Goal: Transaction & Acquisition: Purchase product/service

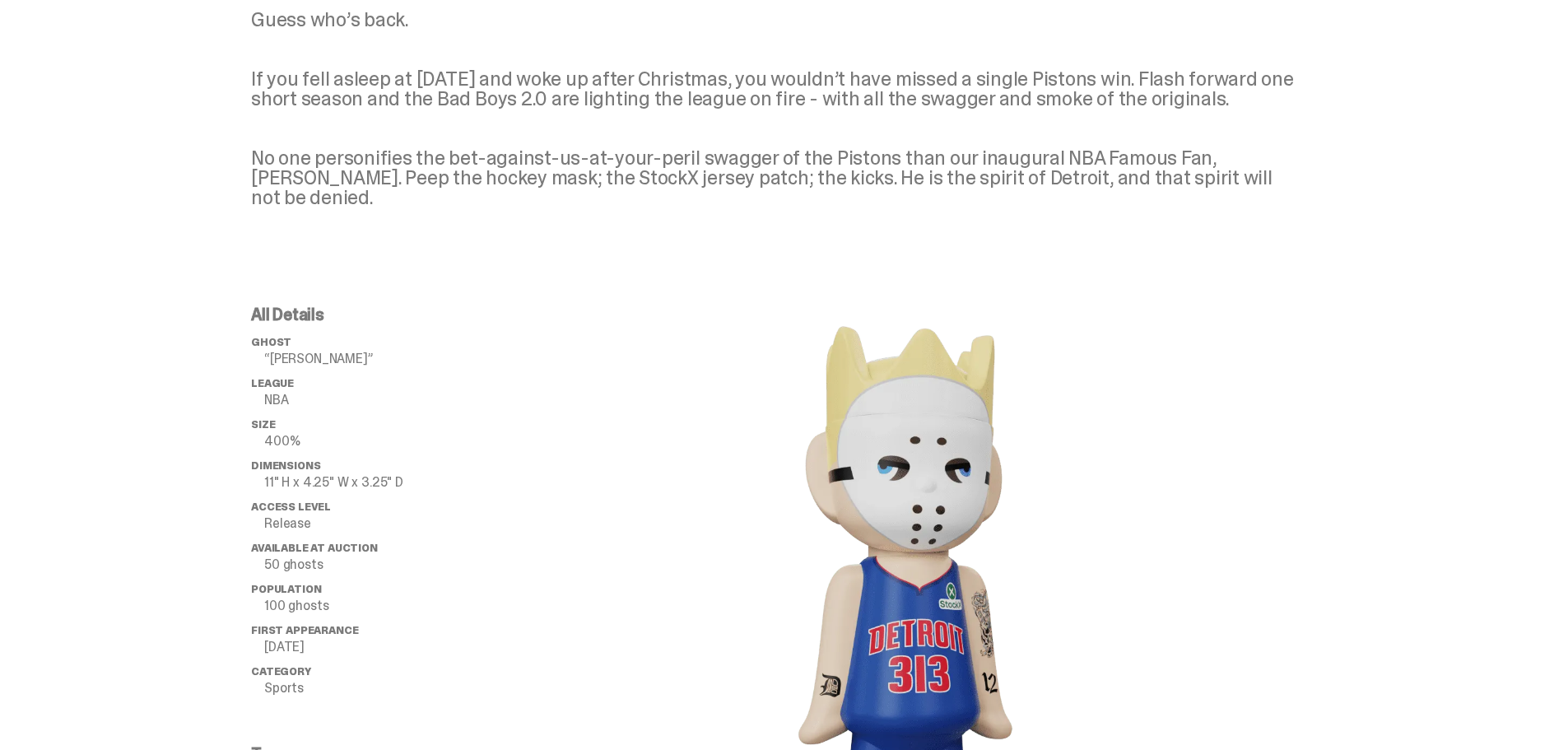
scroll to position [576, 0]
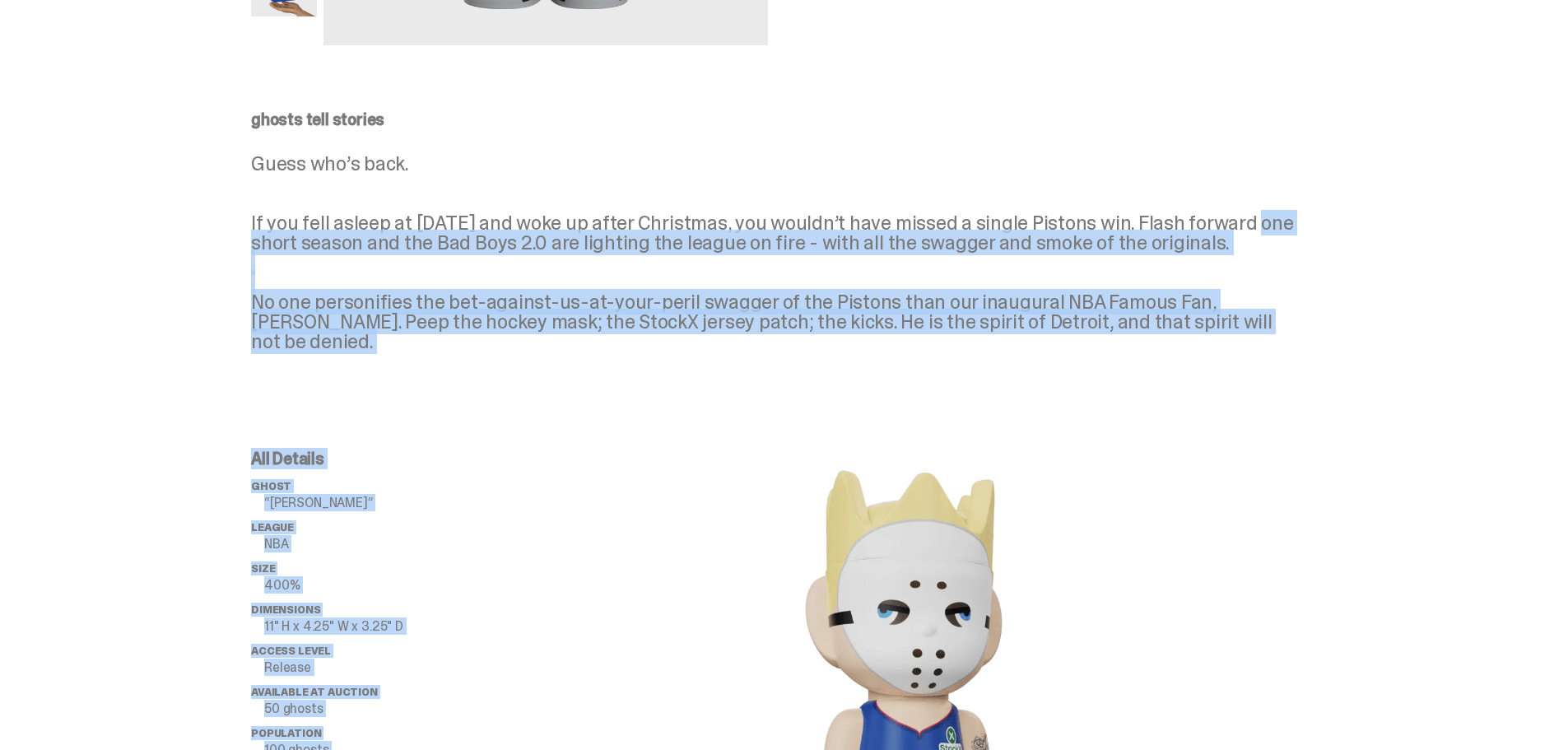
drag, startPoint x: 1252, startPoint y: 457, endPoint x: 1244, endPoint y: 218, distance: 239.1
click at [1303, 501] on div at bounding box center [909, 757] width 790 height 615
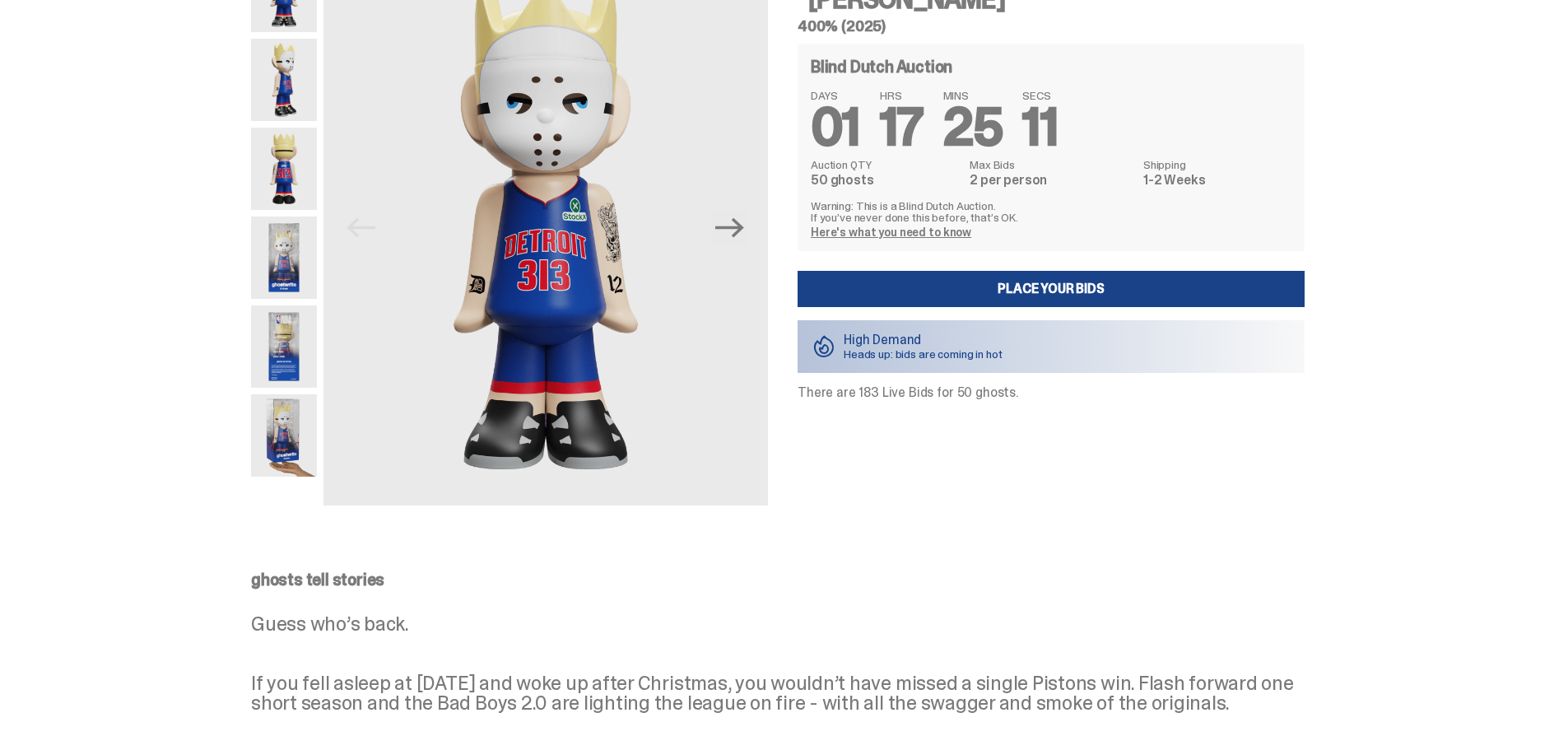
scroll to position [0, 0]
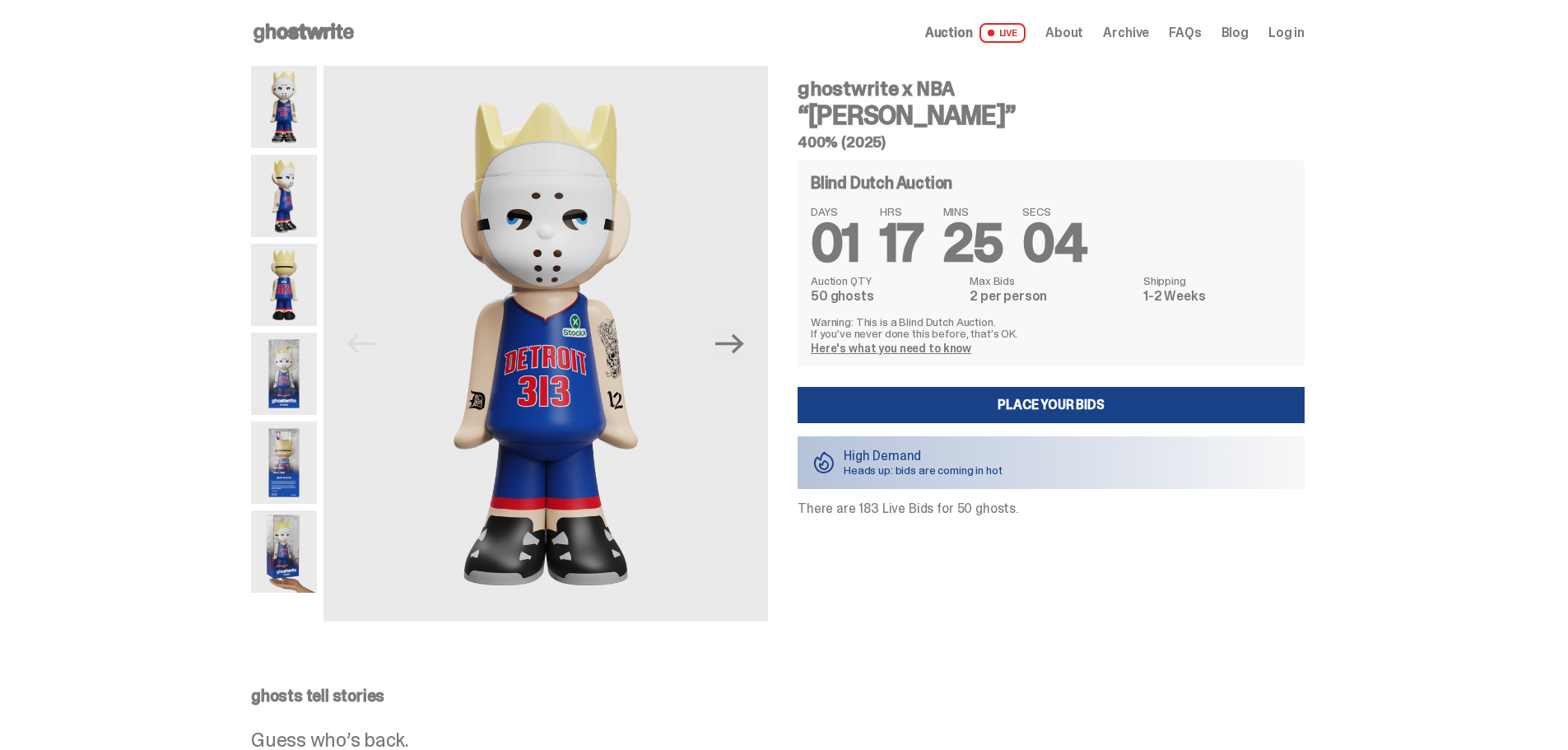
click at [300, 387] on img at bounding box center [284, 373] width 66 height 82
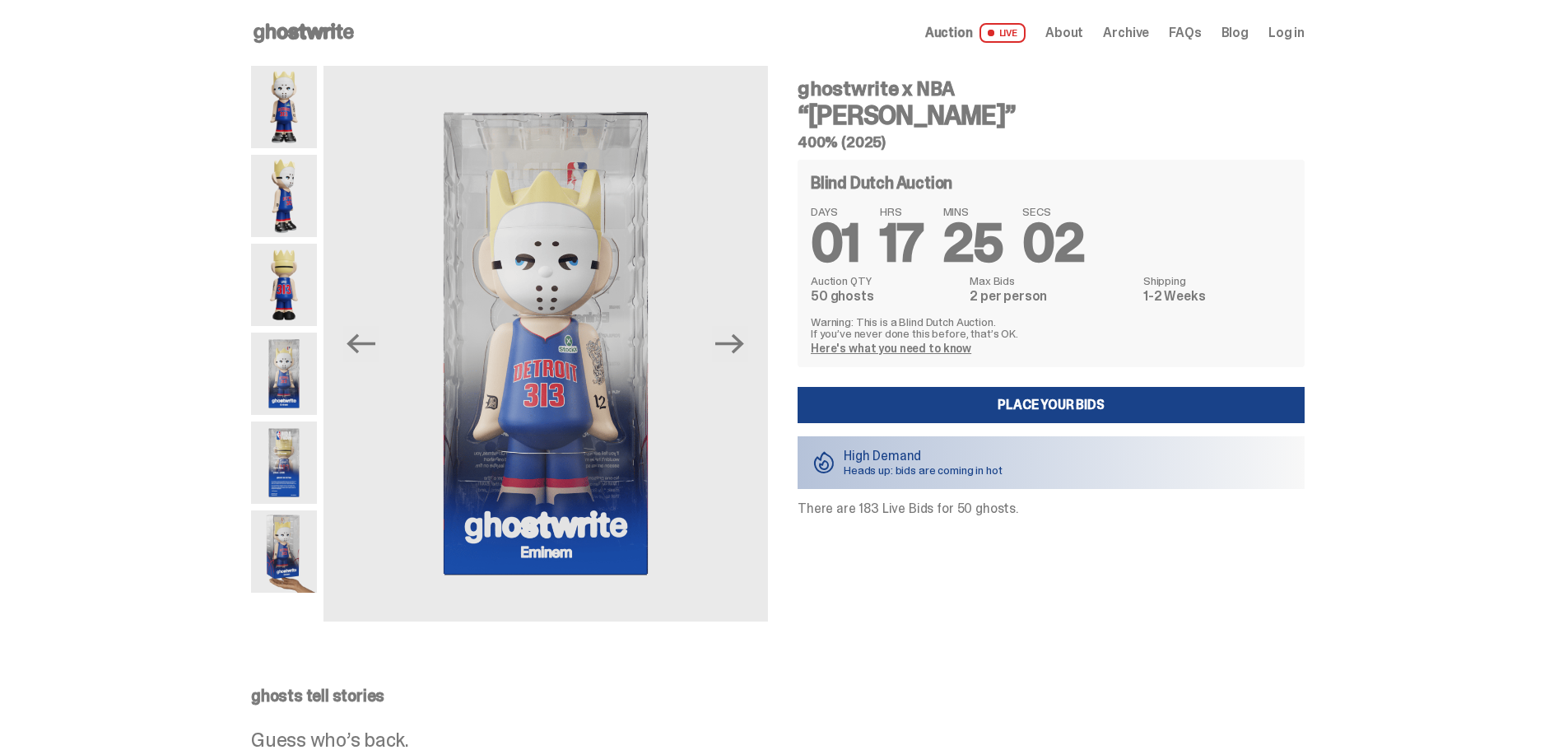
click at [301, 448] on img at bounding box center [284, 462] width 66 height 82
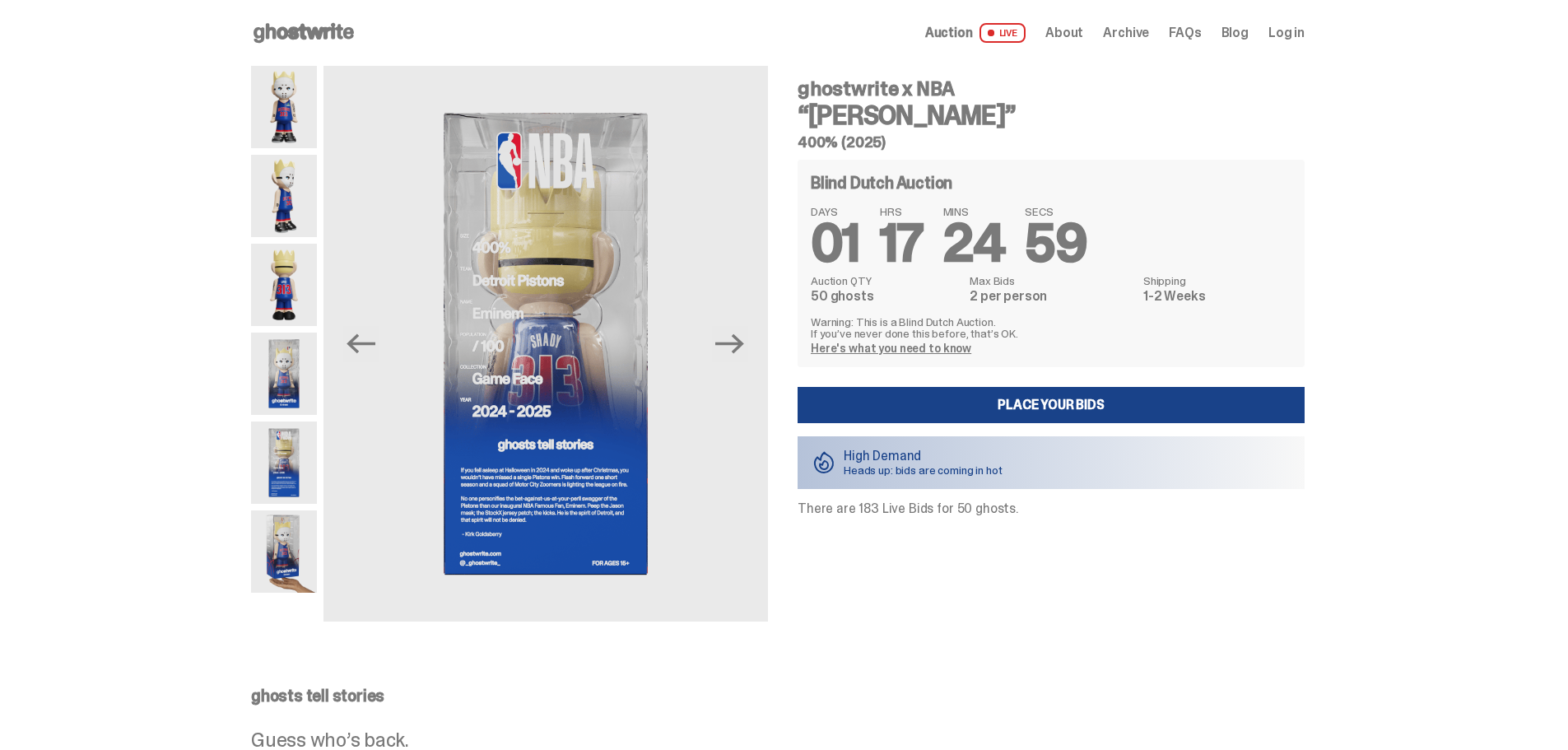
click at [294, 537] on img at bounding box center [284, 551] width 66 height 82
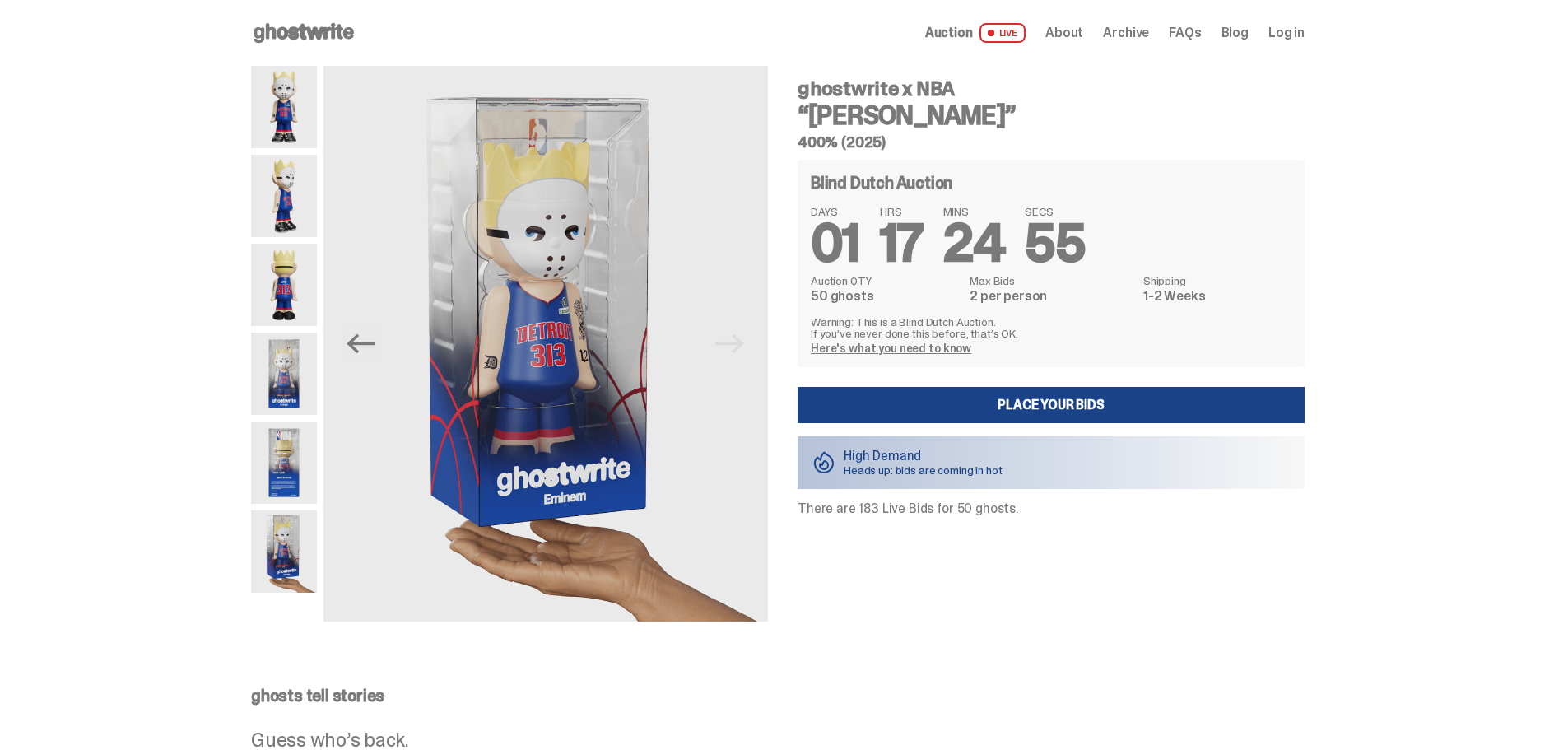
click at [309, 82] on img at bounding box center [284, 107] width 66 height 82
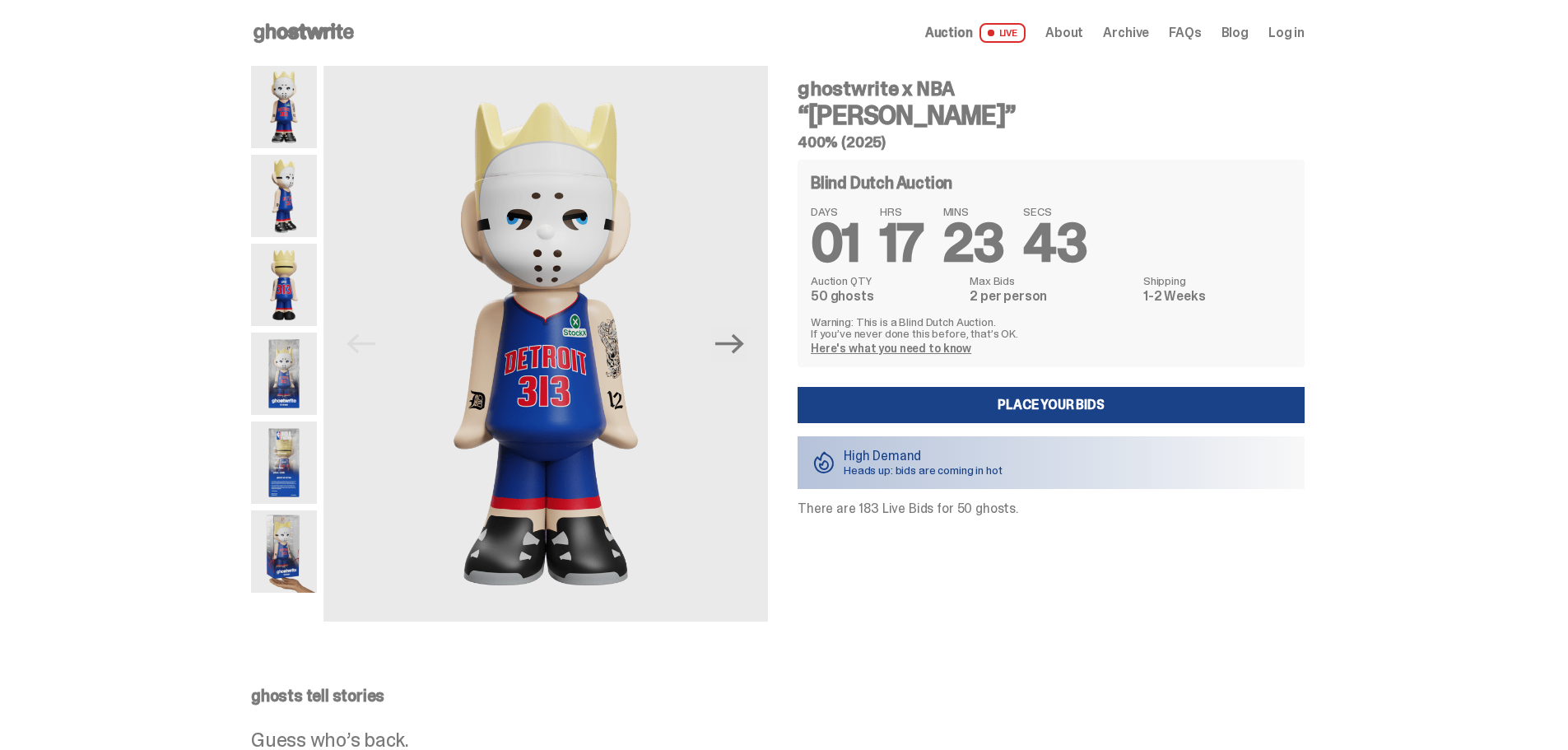
click at [918, 349] on link "Here's what you need to know" at bounding box center [891, 348] width 160 height 15
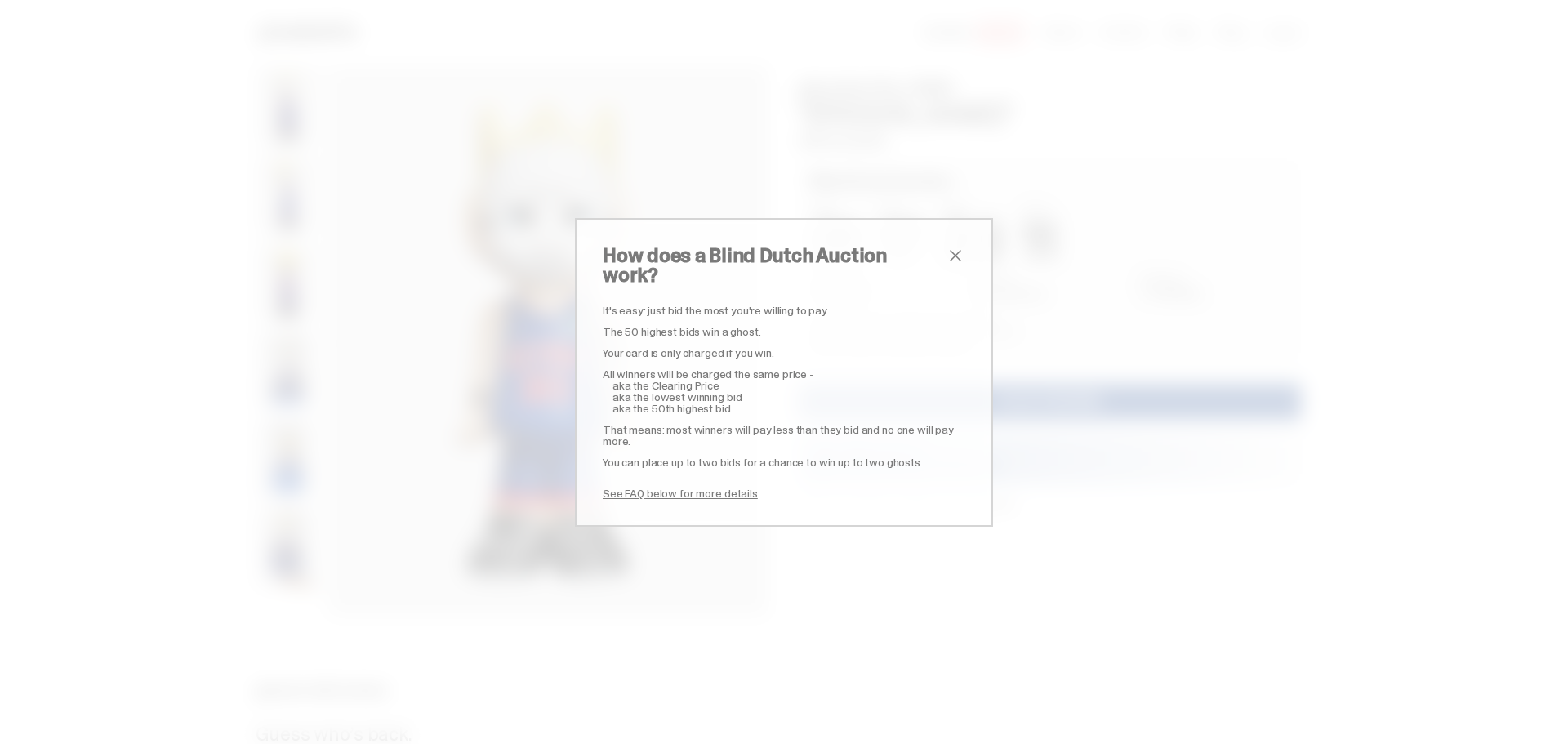
click at [950, 266] on span "close" at bounding box center [955, 255] width 19 height 19
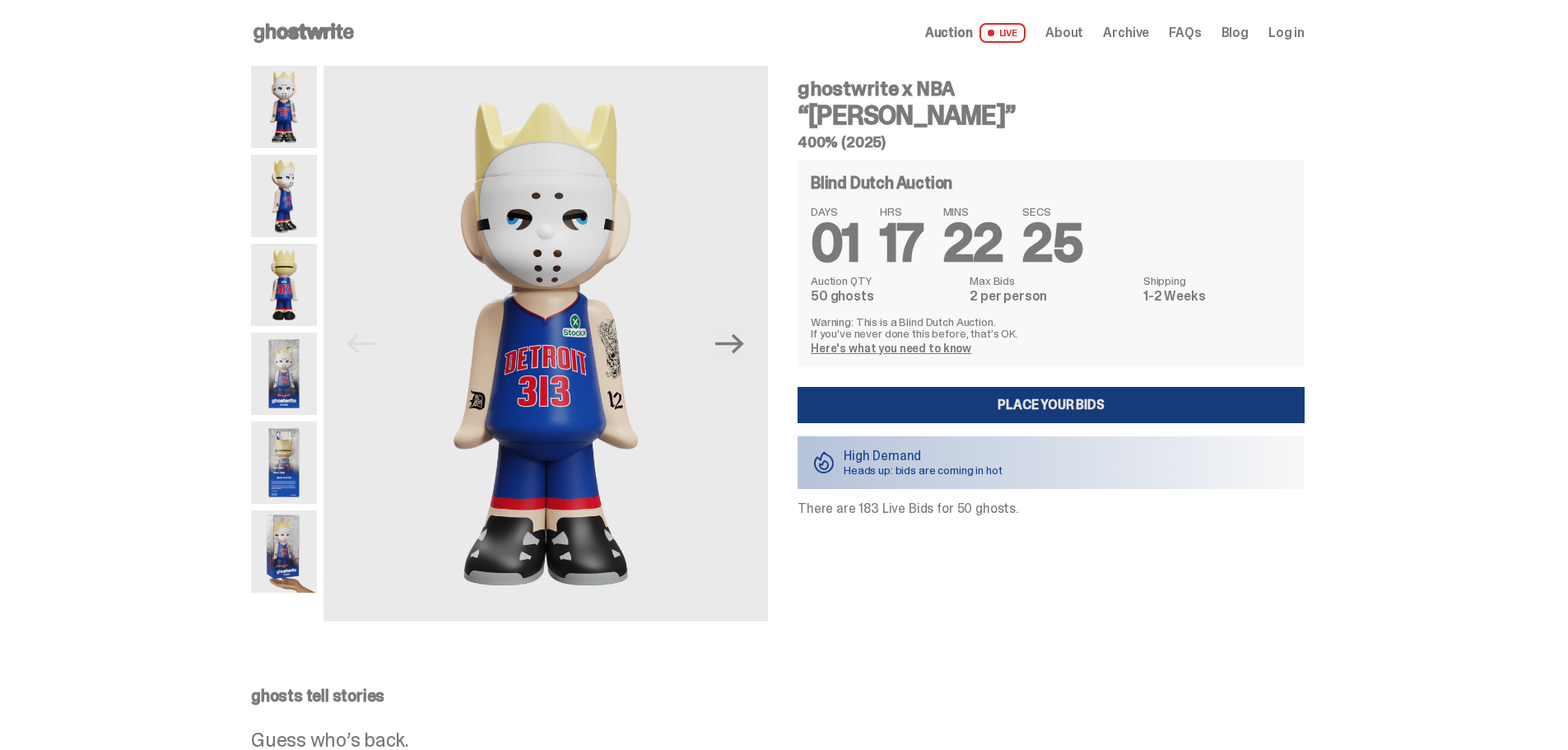
click at [1066, 403] on link "Place your Bids" at bounding box center [1051, 405] width 507 height 36
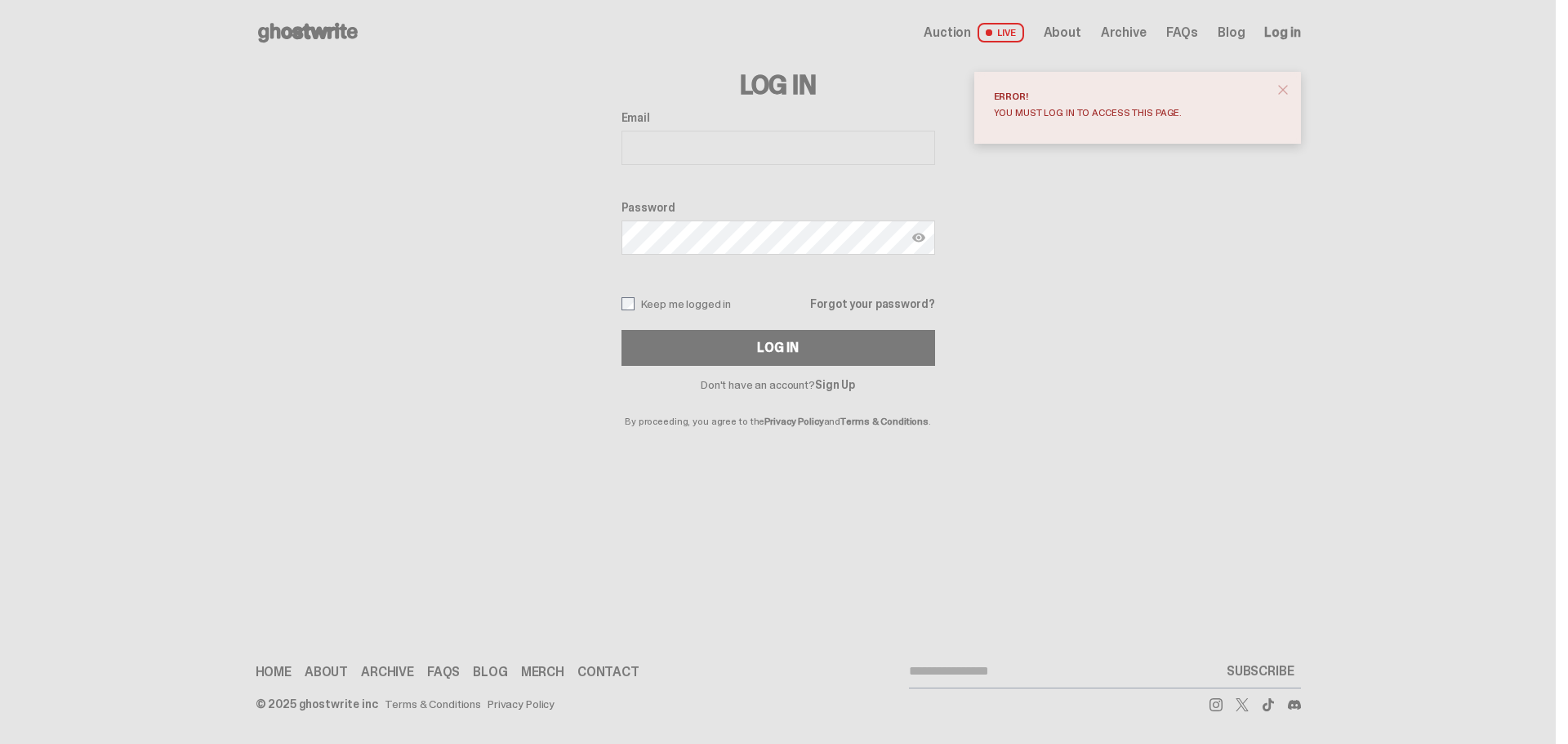
click at [842, 383] on link "Sign Up" at bounding box center [835, 384] width 40 height 15
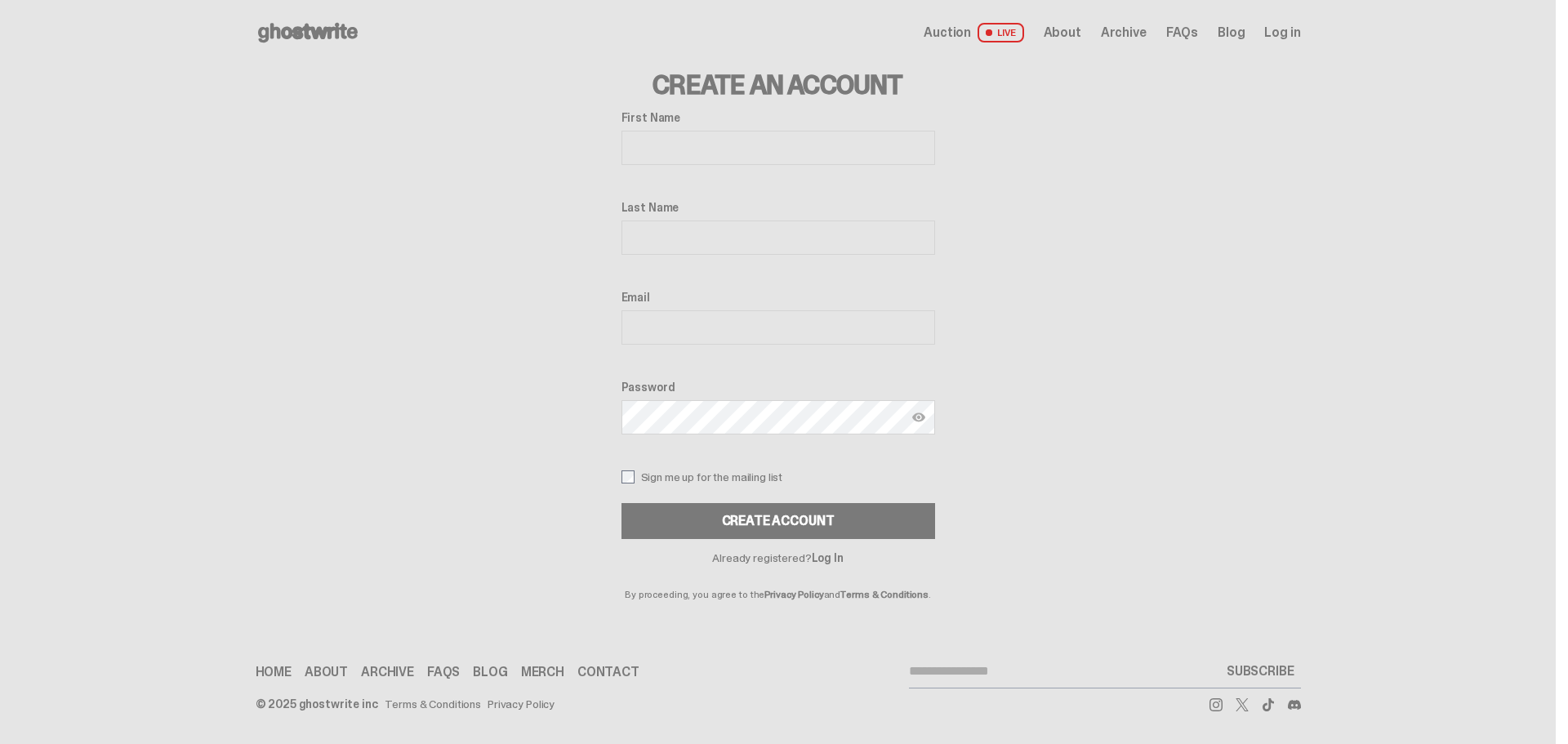
click at [709, 147] on input "First Name" at bounding box center [779, 148] width 314 height 35
type input "*****"
type input "********"
type input "**********"
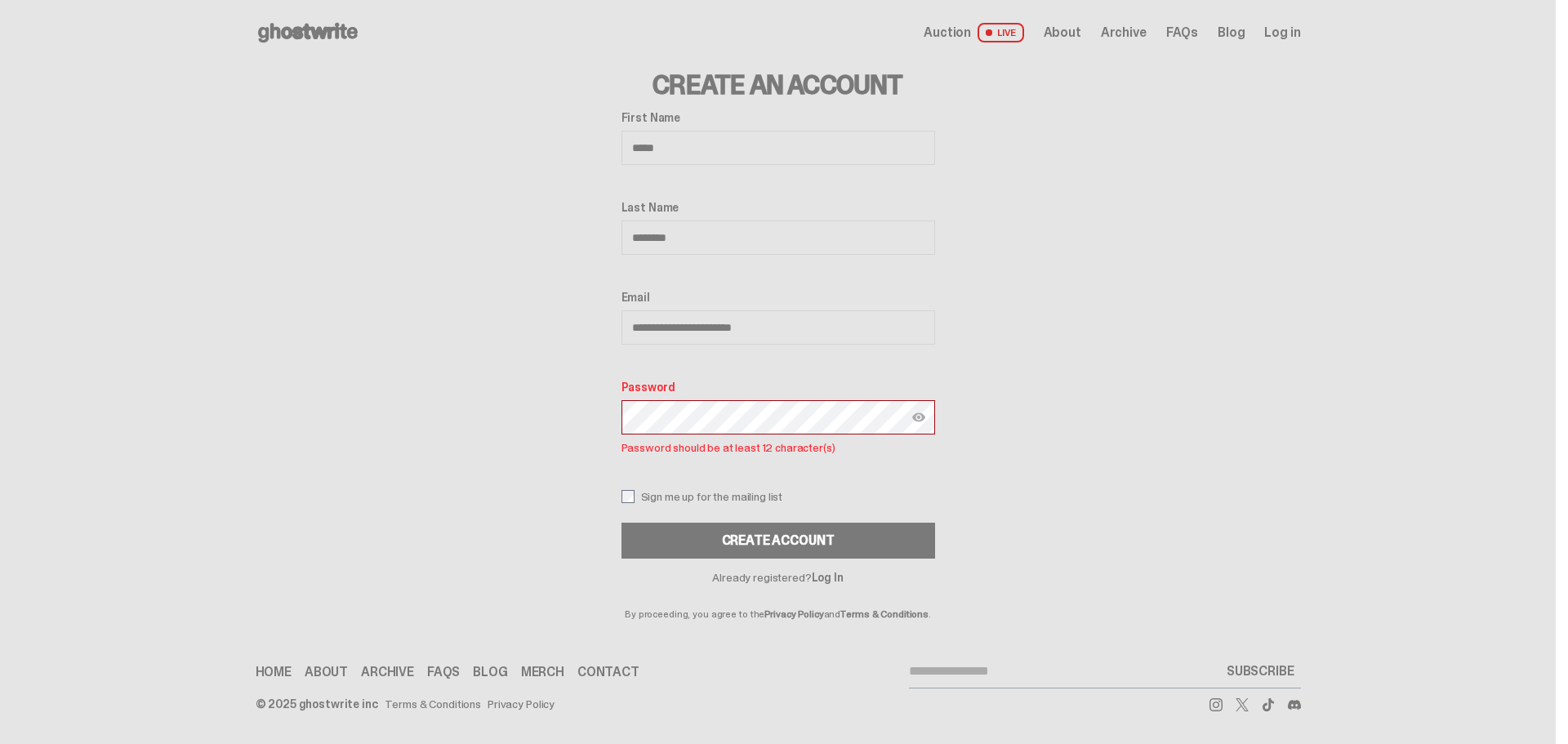
click at [919, 419] on img at bounding box center [918, 417] width 13 height 13
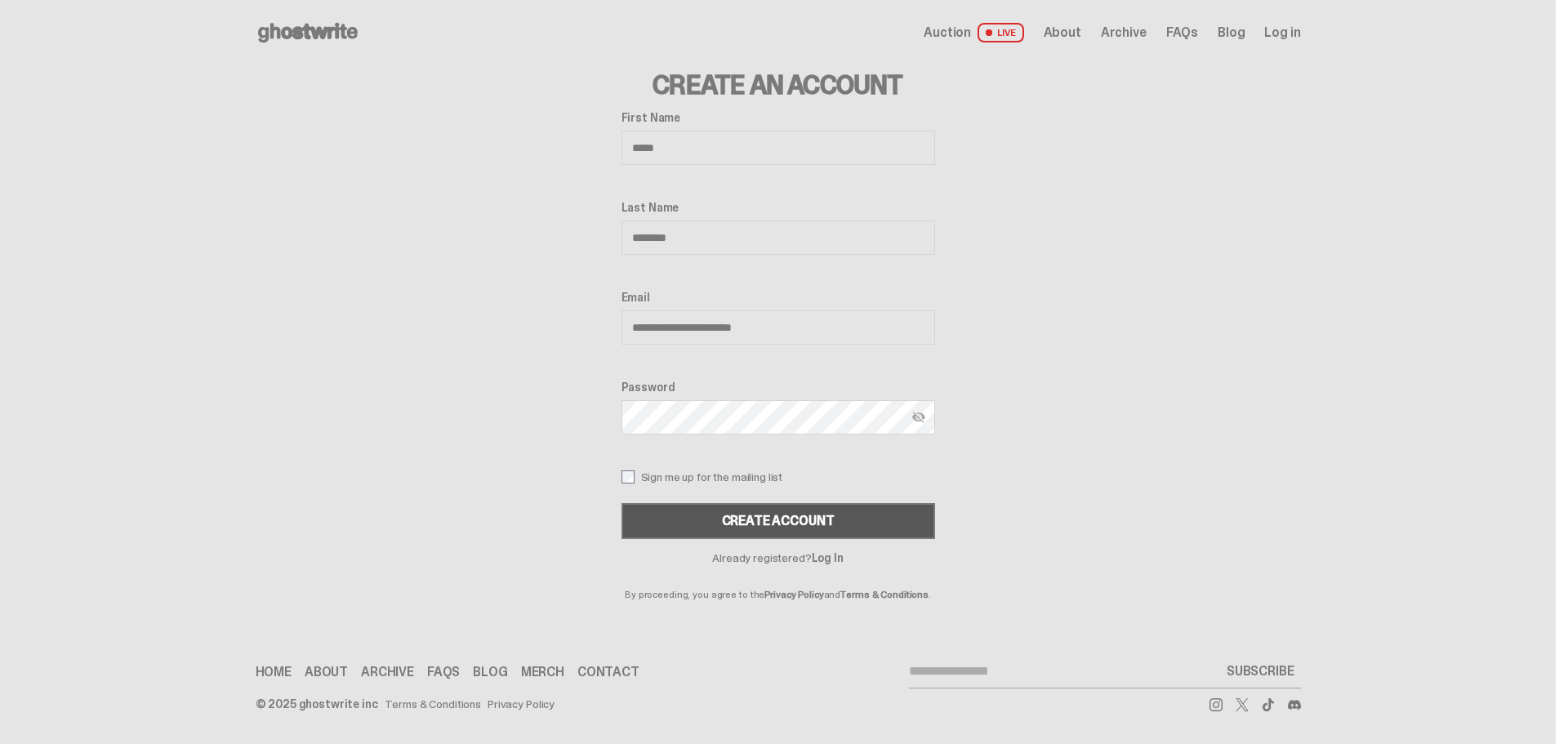
click at [799, 515] on div "Create Account" at bounding box center [778, 521] width 112 height 13
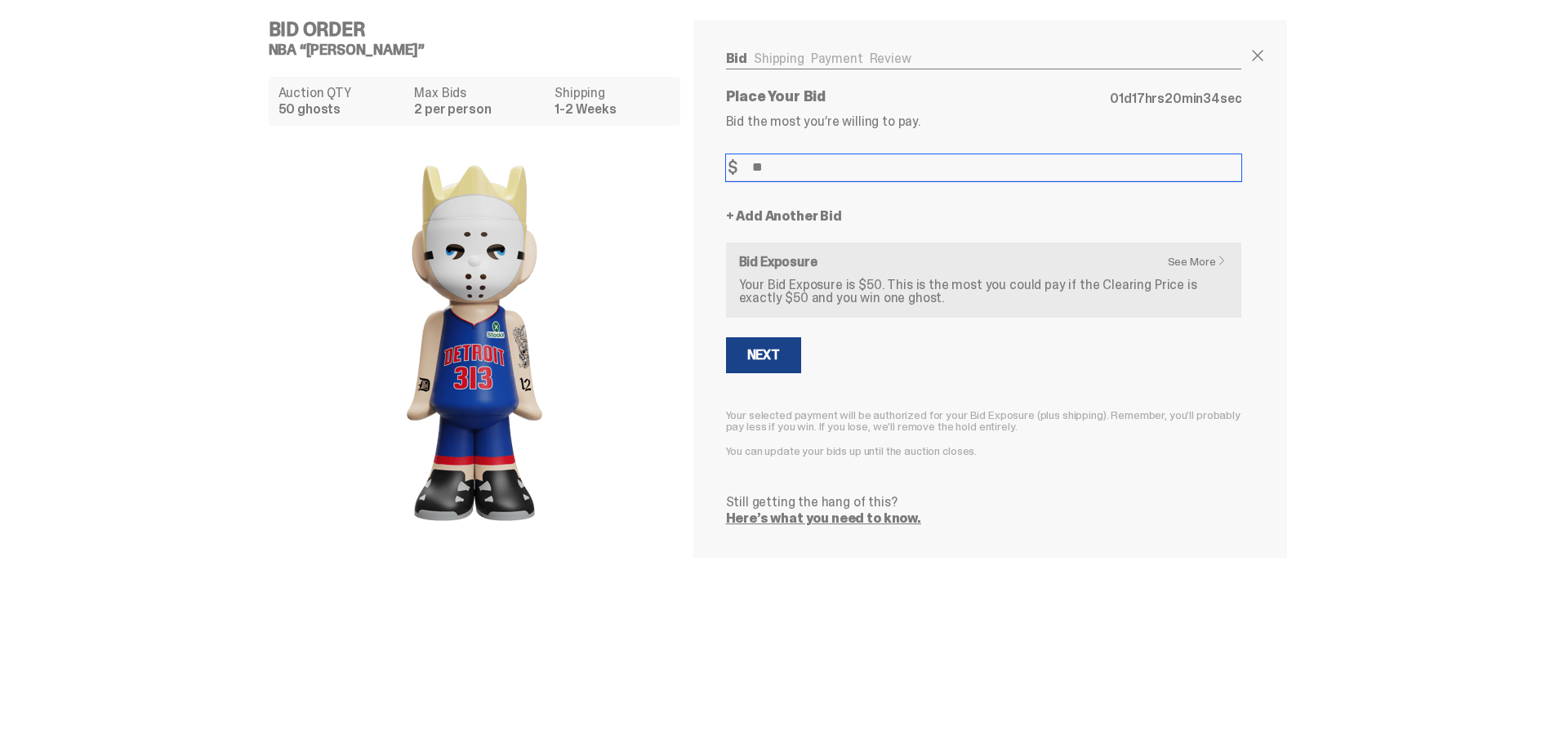
type input "**"
click at [894, 214] on div "+ Add Another Bid" at bounding box center [983, 216] width 516 height 13
click at [789, 213] on link "+ Add Another Bid" at bounding box center [783, 216] width 116 height 13
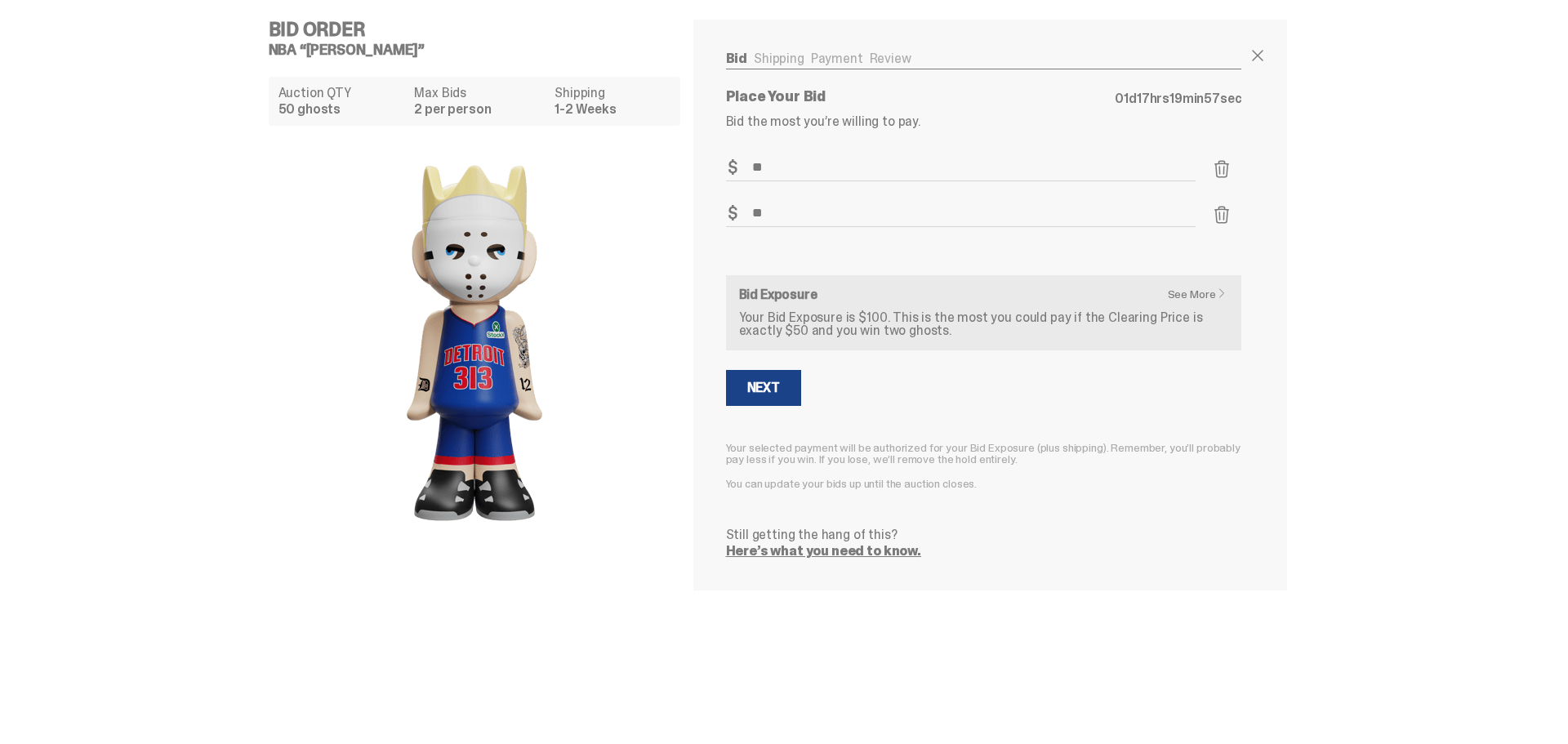
type input "**"
click at [975, 229] on div "Bid Amount $ **" at bounding box center [960, 223] width 470 height 46
click at [924, 274] on form "Bid Amount $ ** Bid Quantity Qty * Bid Amount $ ** Bid Quantity Qty * See More …" at bounding box center [983, 356] width 516 height 403
click at [1207, 294] on link "See More" at bounding box center [1201, 294] width 68 height 12
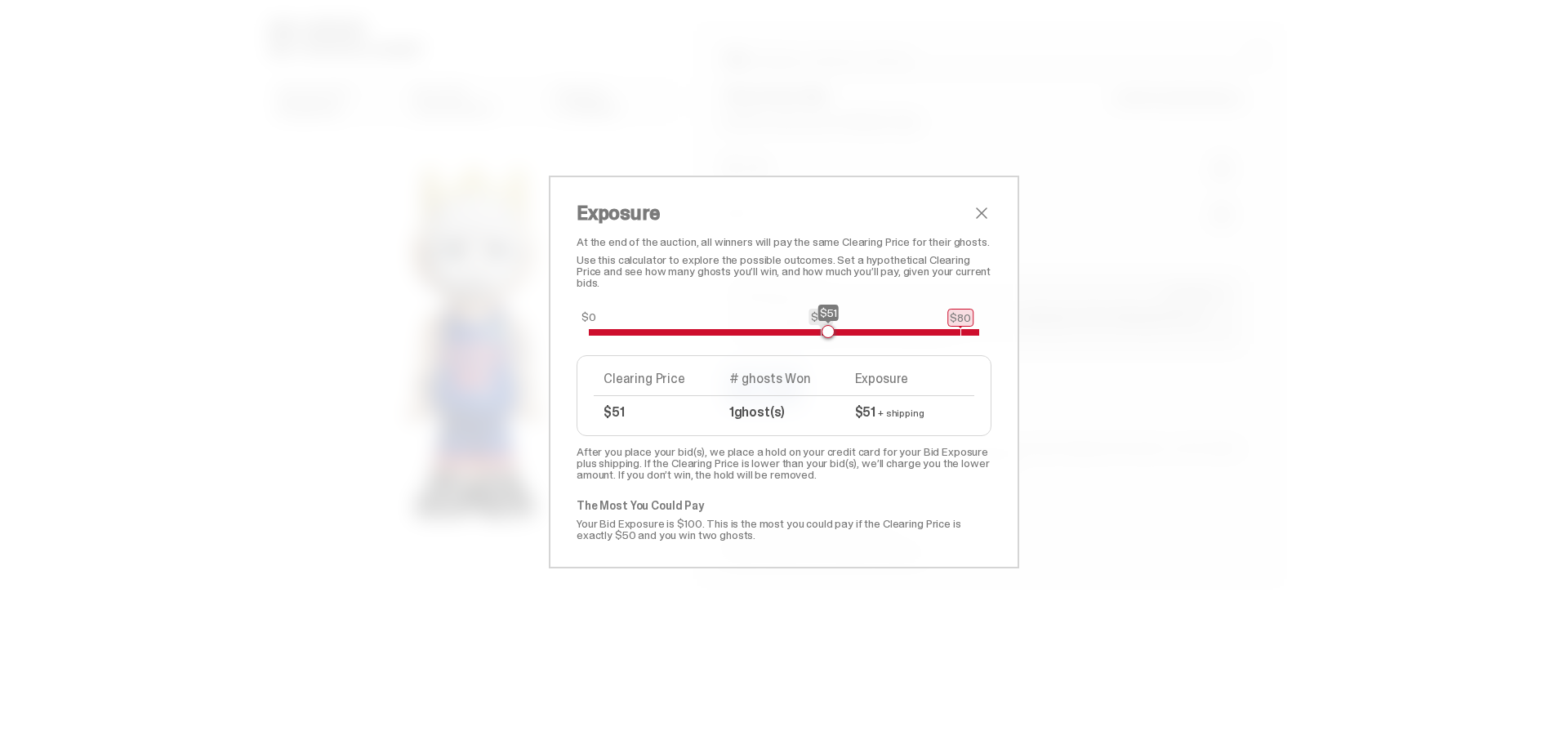
drag, startPoint x: 580, startPoint y: 332, endPoint x: 831, endPoint y: 326, distance: 251.1
click at [821, 329] on span at bounding box center [828, 331] width 13 height 13
click at [977, 214] on span "close" at bounding box center [981, 213] width 19 height 19
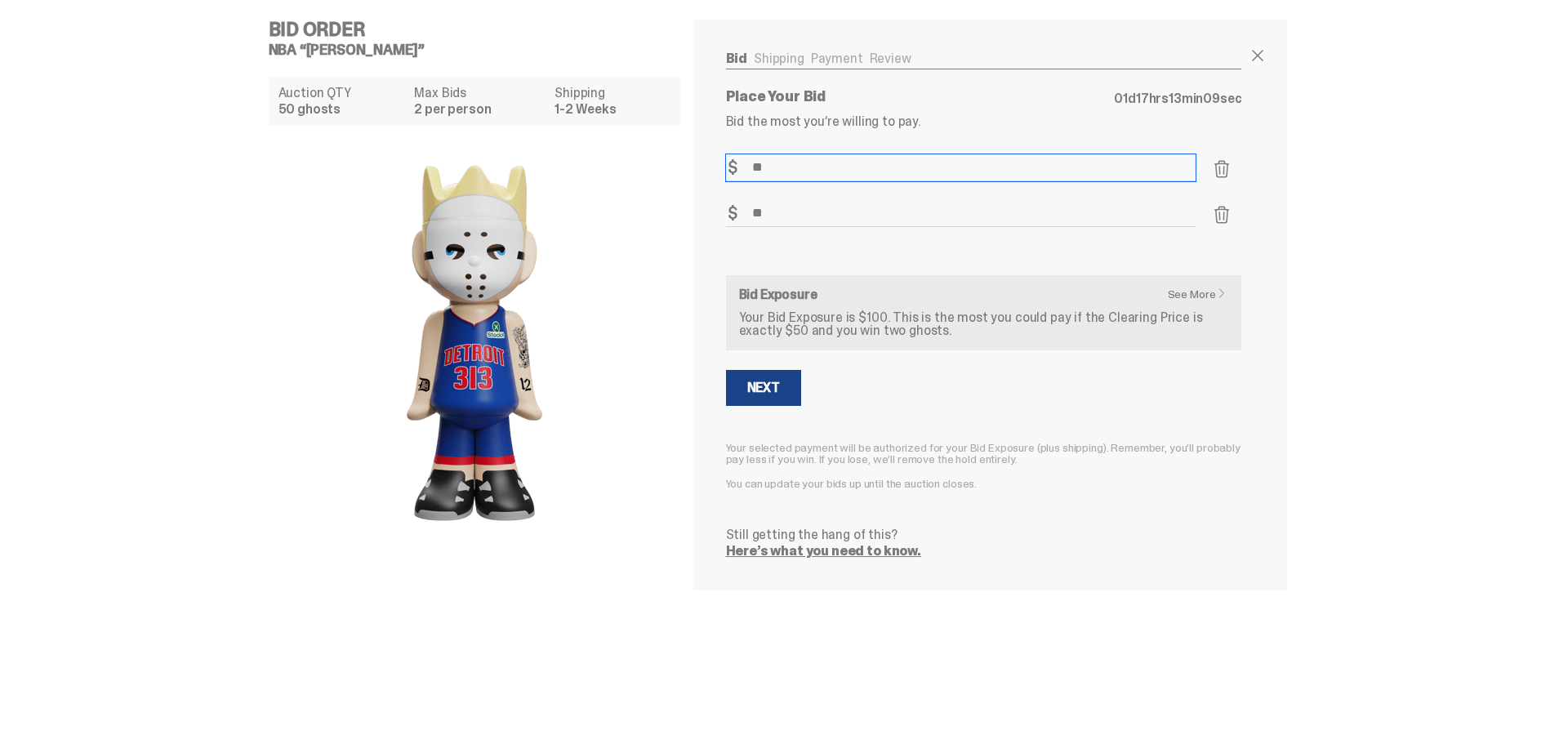
drag, startPoint x: 780, startPoint y: 160, endPoint x: 750, endPoint y: 161, distance: 30.0
click at [750, 161] on input "**" at bounding box center [960, 168] width 470 height 27
type input "***"
click at [809, 219] on input "**" at bounding box center [960, 214] width 470 height 27
click at [1057, 505] on form "Bid Amount $ *** Bid Quantity Qty * Bid Amount $ ** Bid Quantity Qty * See More…" at bounding box center [983, 356] width 516 height 403
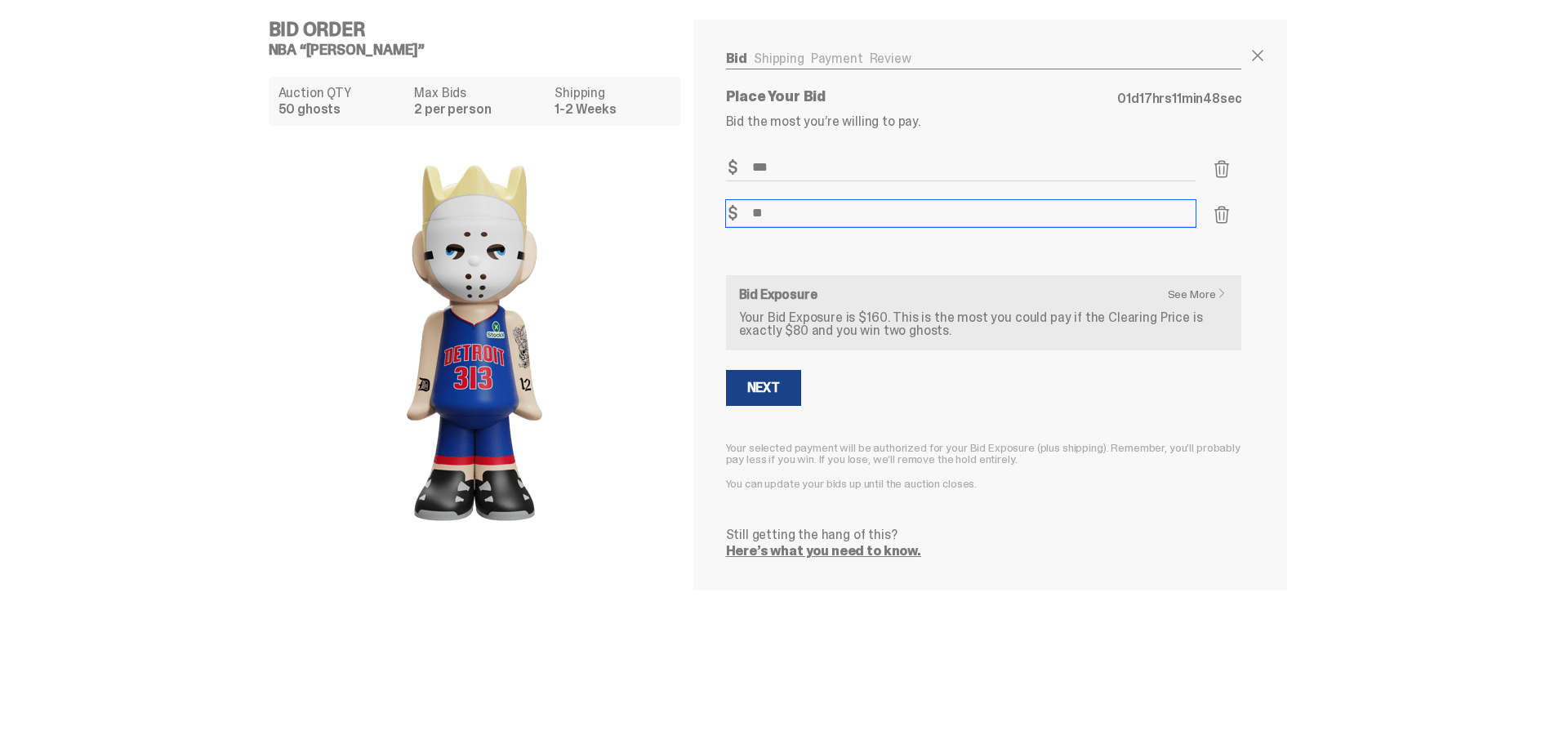
drag, startPoint x: 911, startPoint y: 212, endPoint x: 802, endPoint y: 210, distance: 109.0
click at [802, 210] on input "**" at bounding box center [960, 214] width 470 height 27
click at [983, 398] on div "Next" at bounding box center [983, 387] width 516 height 36
click at [822, 172] on input "***" at bounding box center [960, 168] width 470 height 27
click at [825, 200] on input "**" at bounding box center [960, 214] width 470 height 27
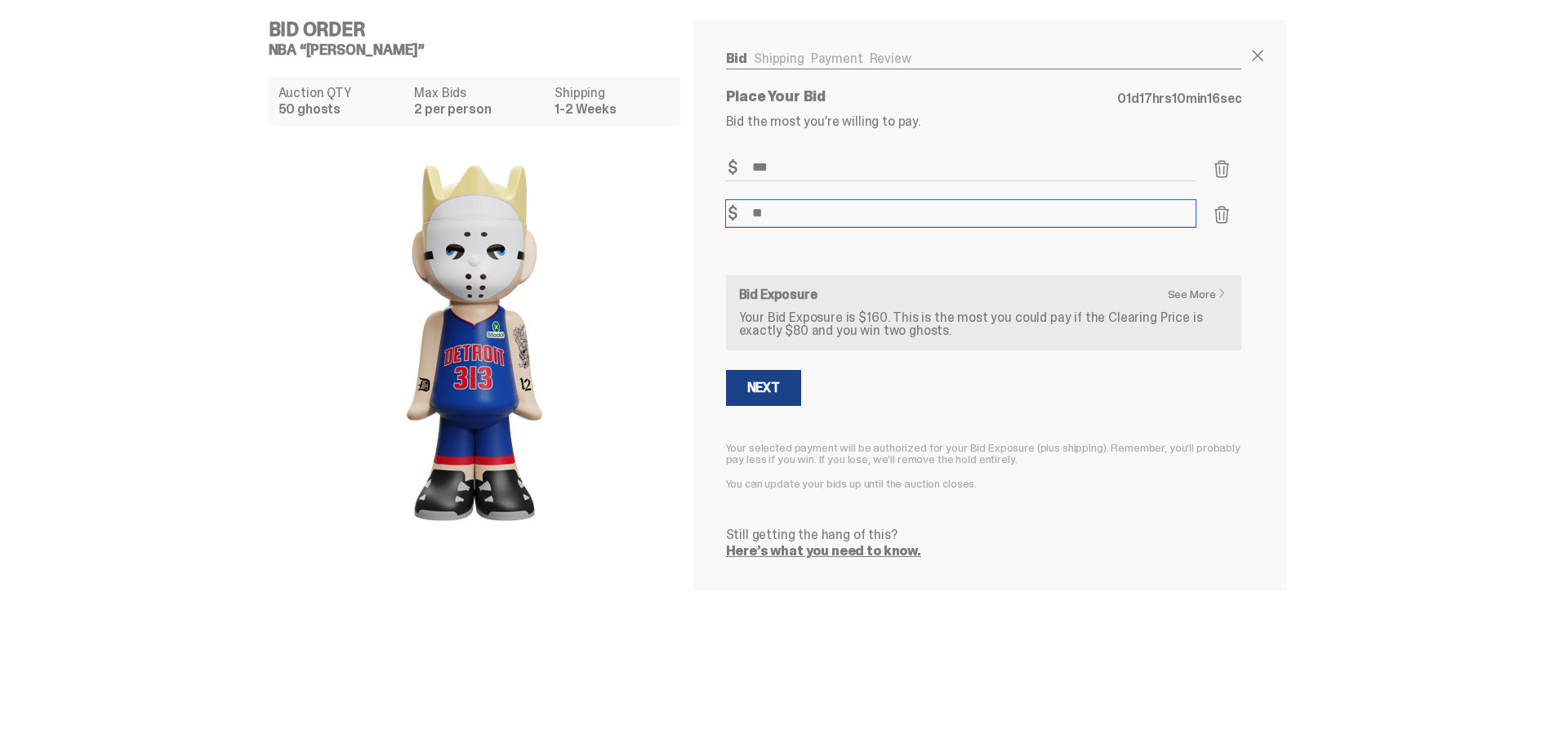
drag, startPoint x: 774, startPoint y: 216, endPoint x: 755, endPoint y: 217, distance: 19.0
click at [755, 217] on input "**" at bounding box center [960, 214] width 470 height 27
type input "***"
click at [1221, 174] on span at bounding box center [1221, 168] width 19 height 19
type input "***"
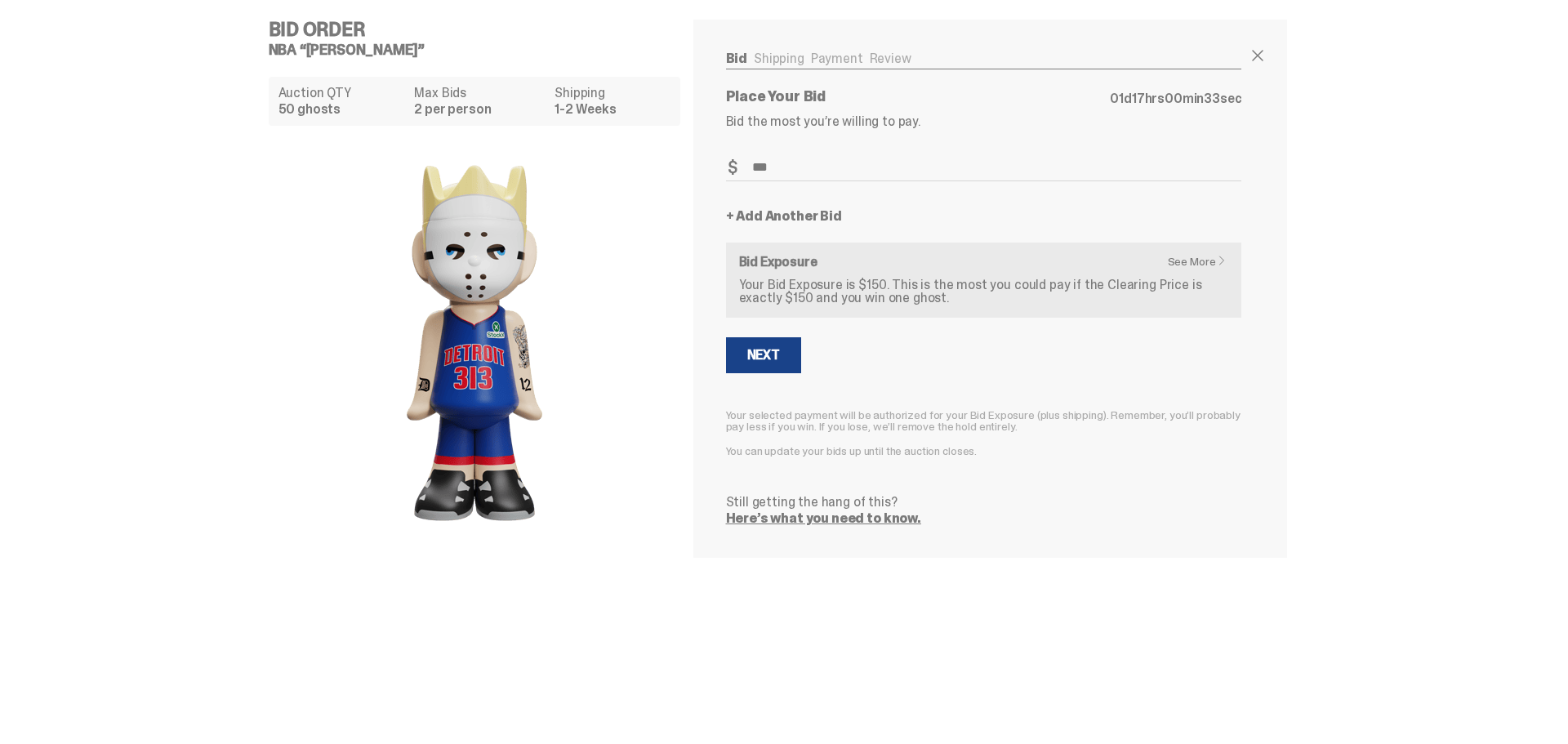
click at [827, 510] on link "Here’s what you need to know." at bounding box center [823, 518] width 195 height 17
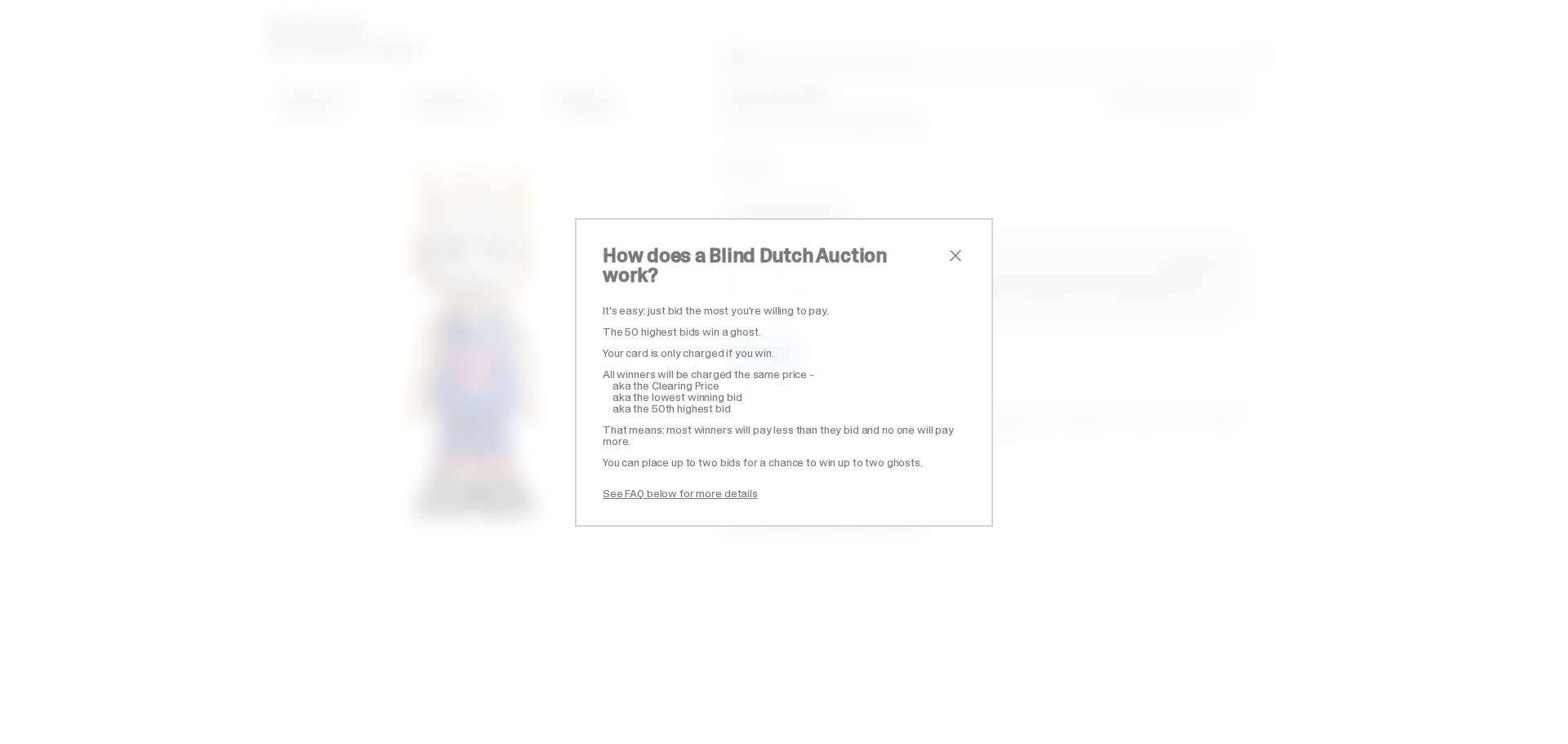
click at [949, 266] on span "close" at bounding box center [955, 255] width 19 height 19
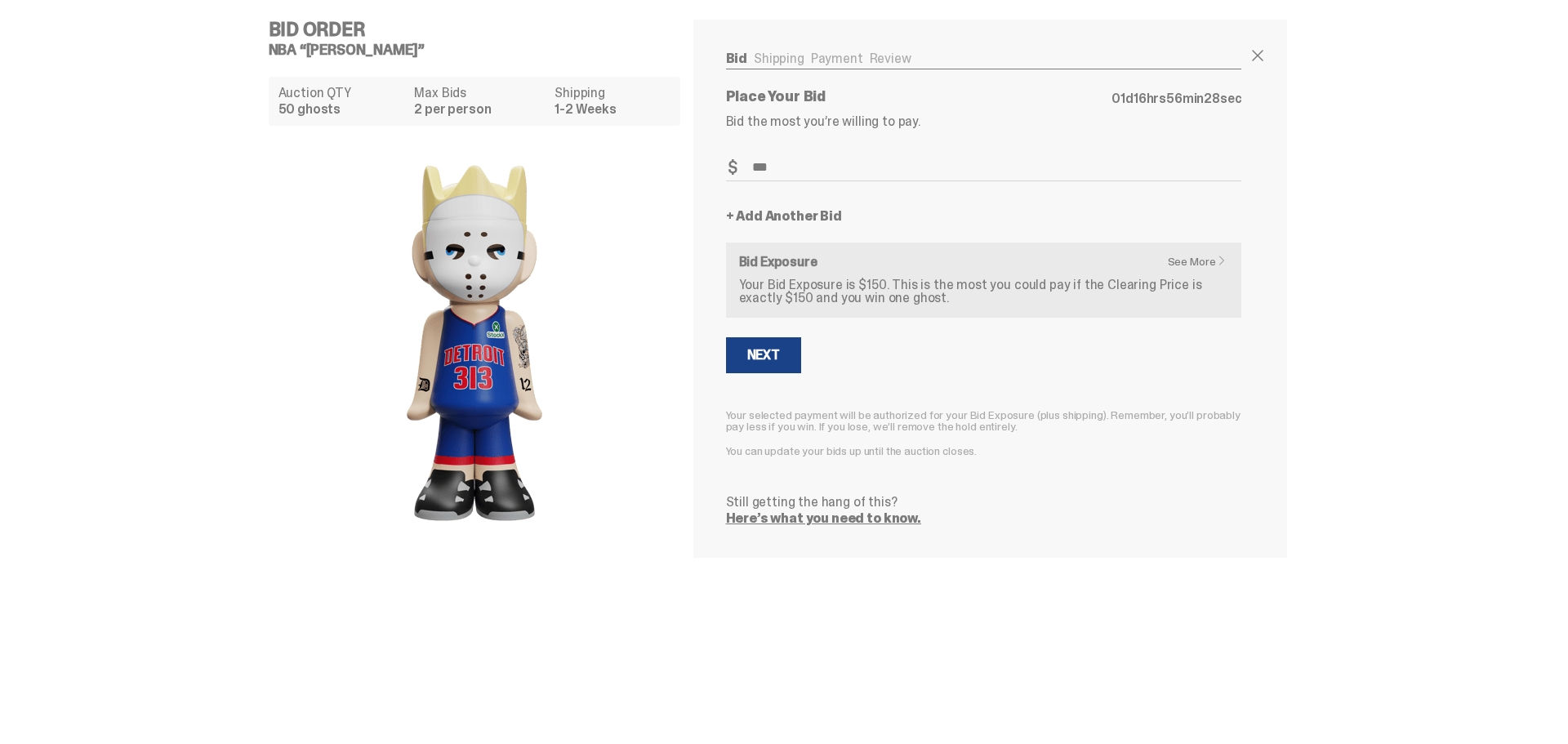
click at [813, 216] on link "+ Add Another Bid" at bounding box center [783, 216] width 116 height 13
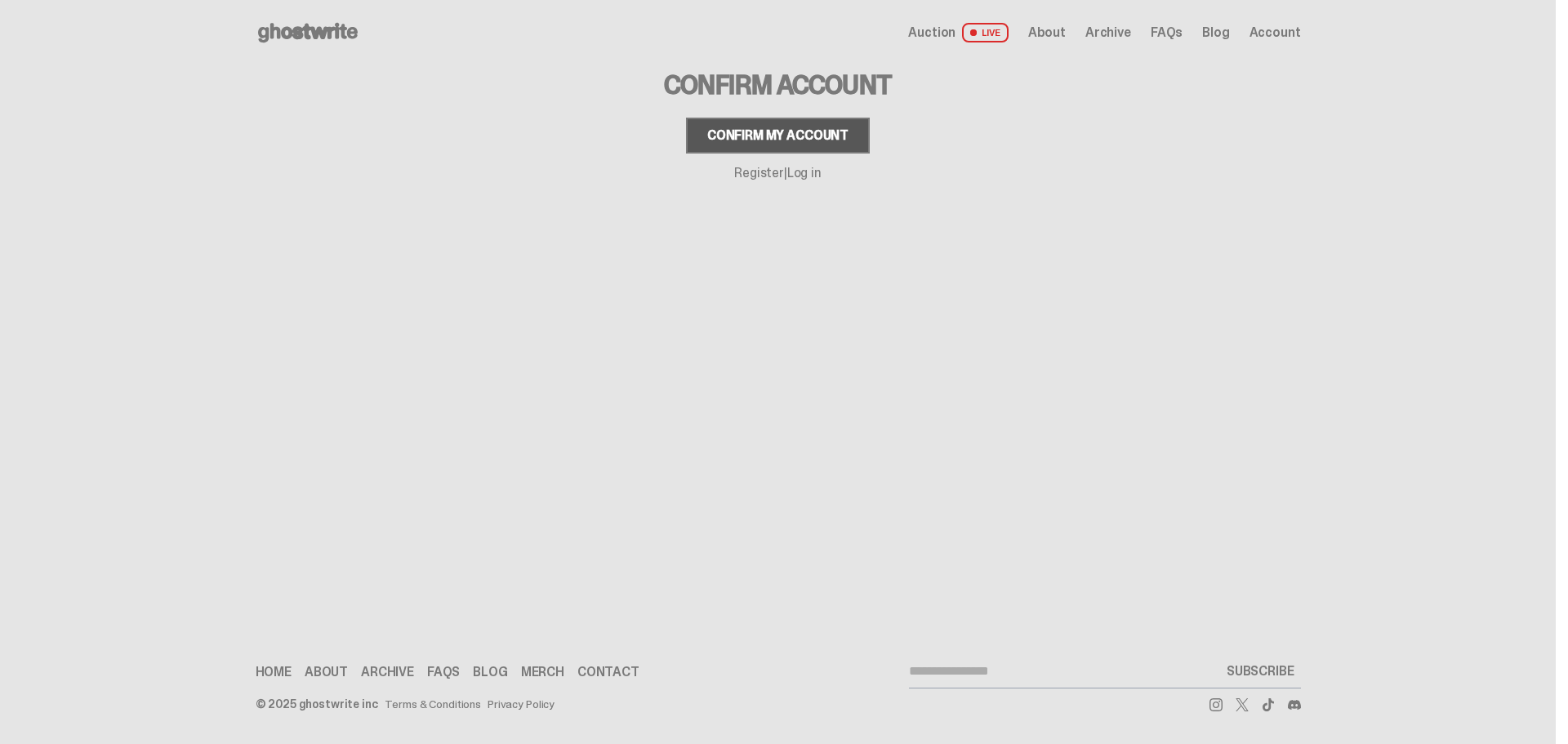
click at [759, 141] on div "Confirm my account" at bounding box center [778, 135] width 141 height 13
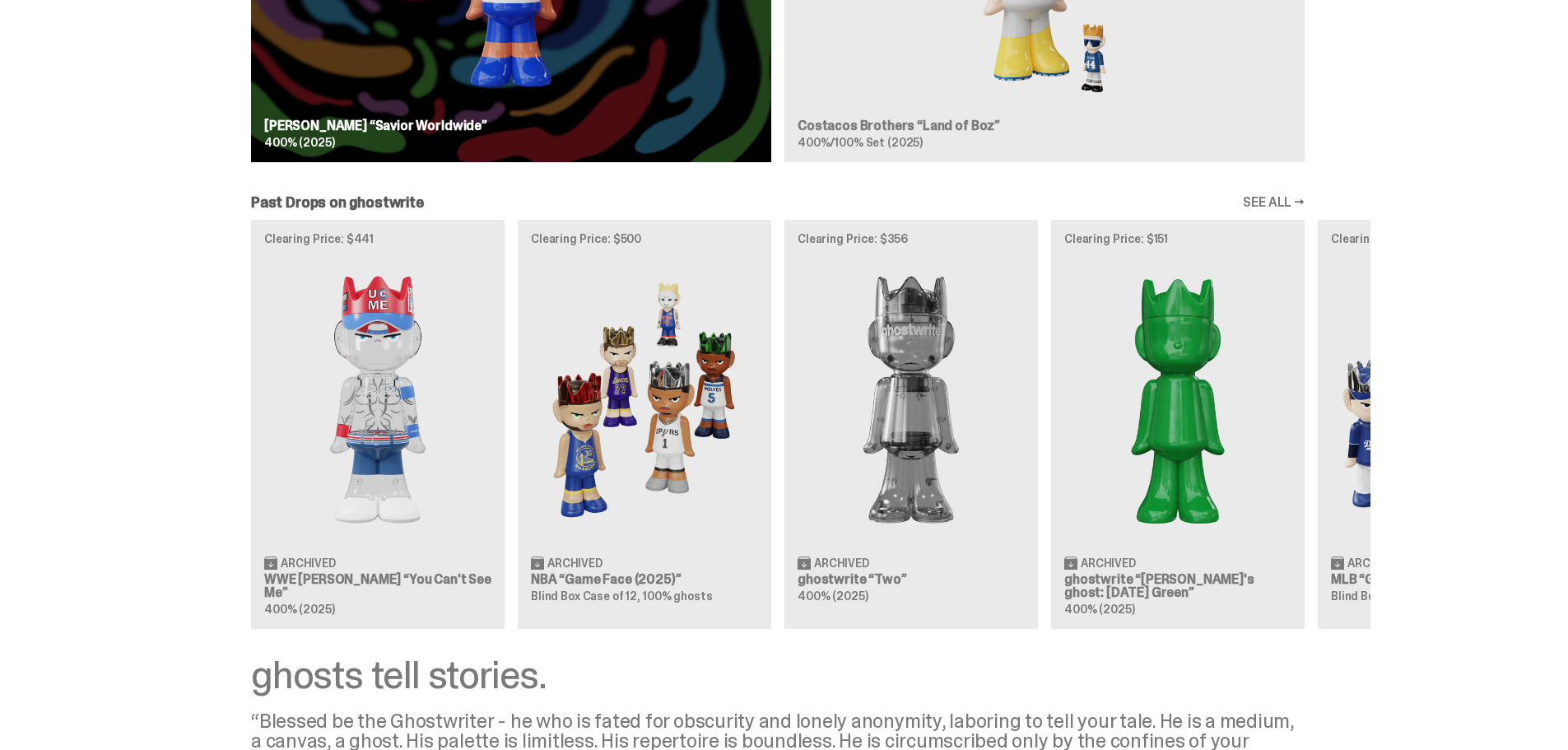
scroll to position [1646, 0]
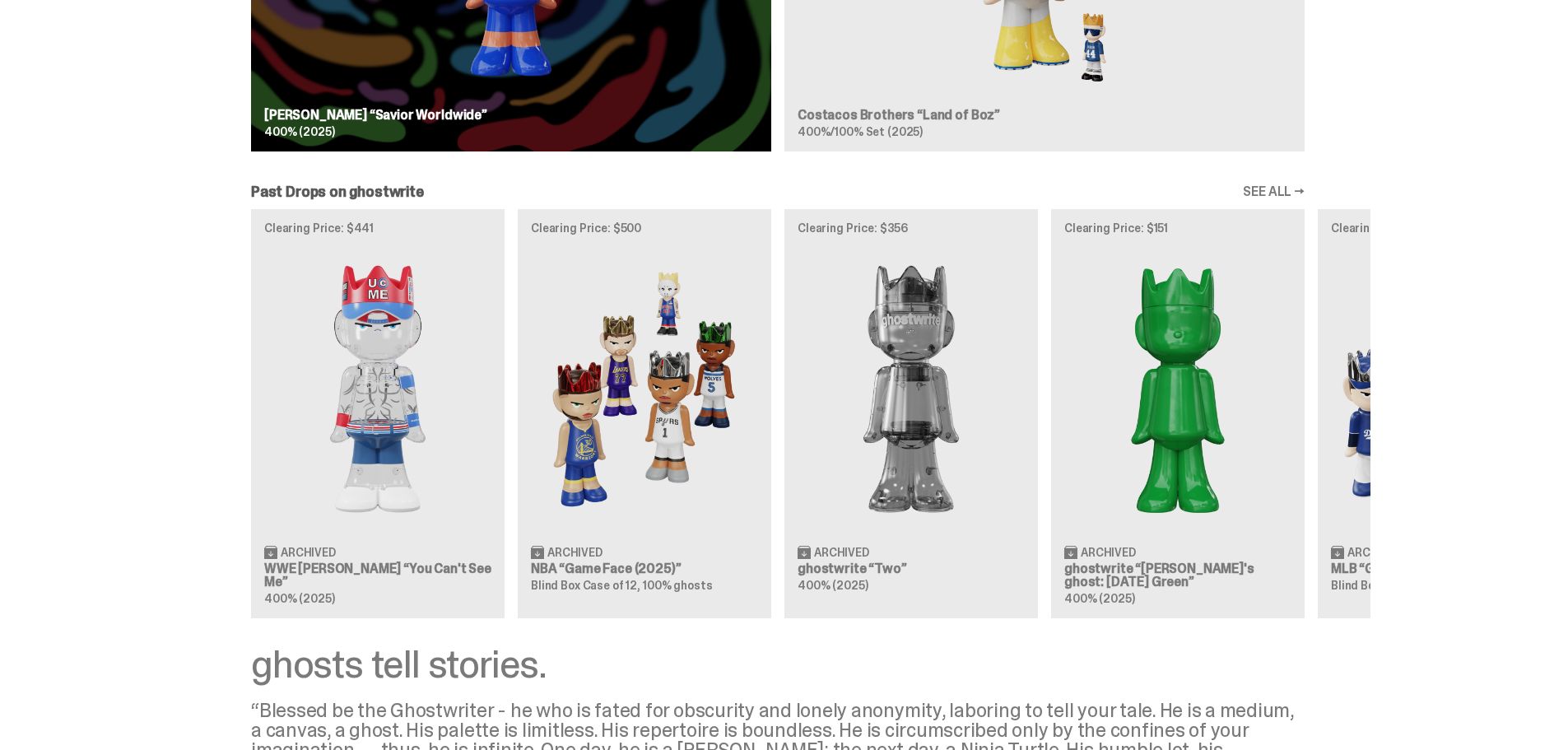
click at [1284, 193] on link "SEE ALL →" at bounding box center [1274, 191] width 62 height 13
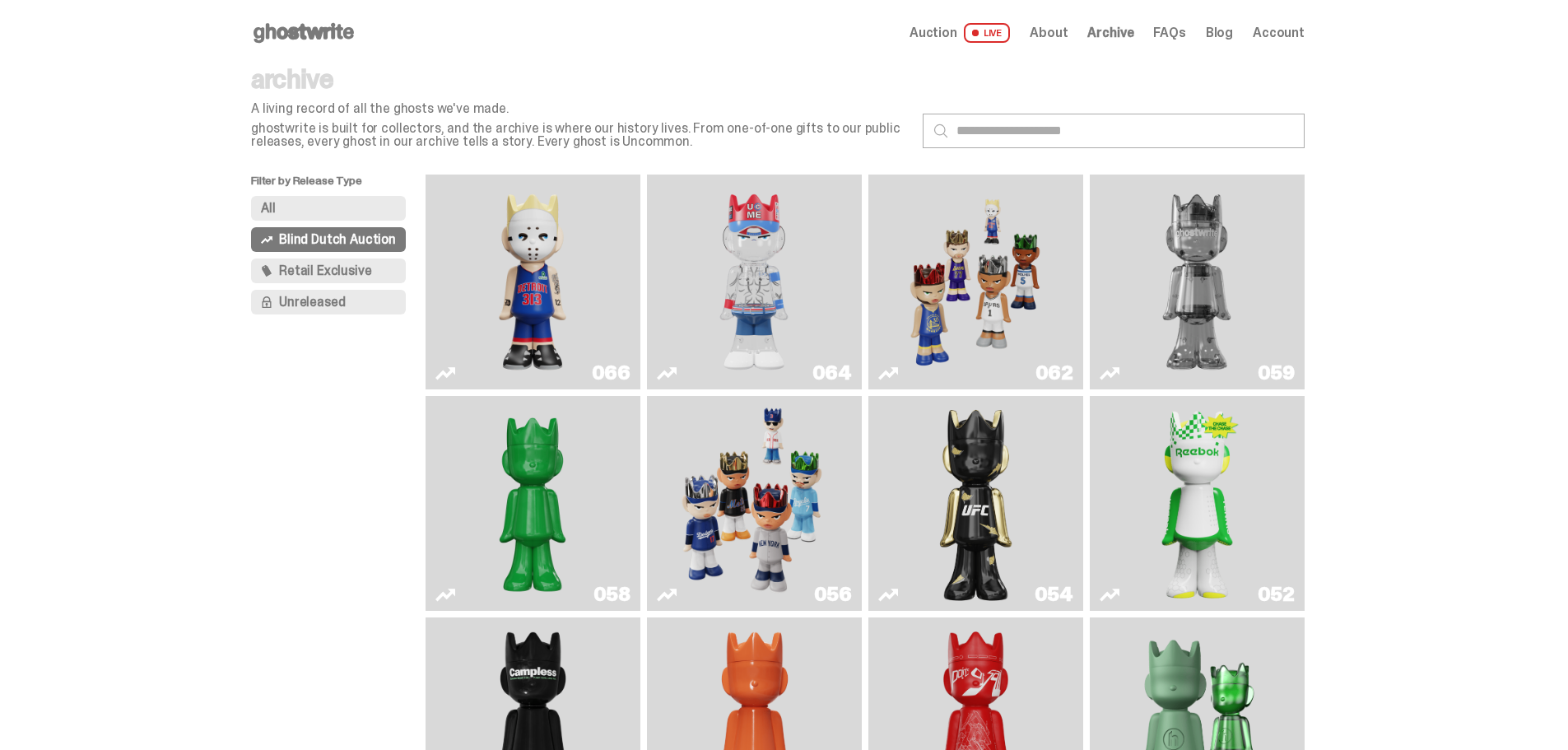
click at [326, 234] on span "Blind Dutch Auction" at bounding box center [337, 239] width 117 height 13
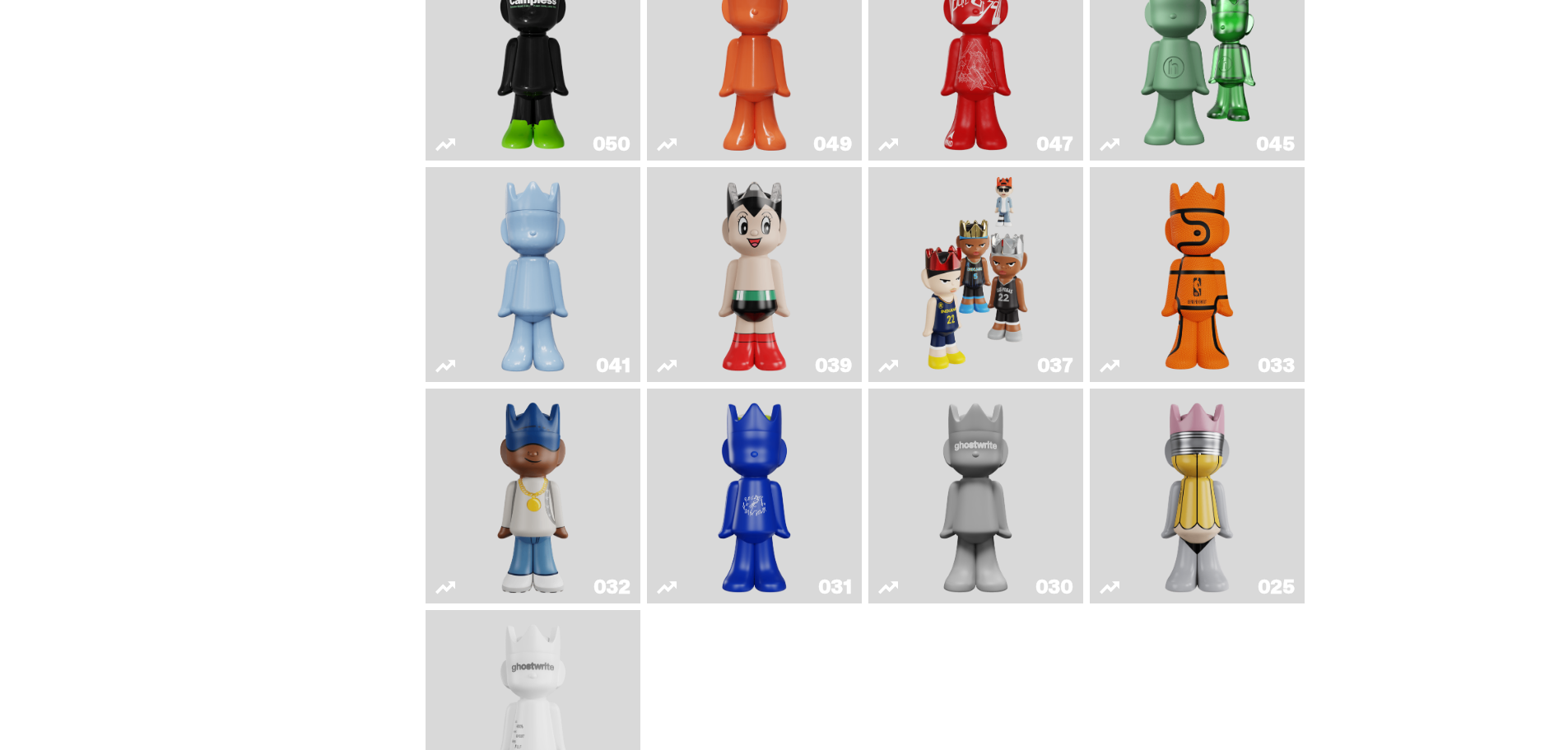
scroll to position [632, 0]
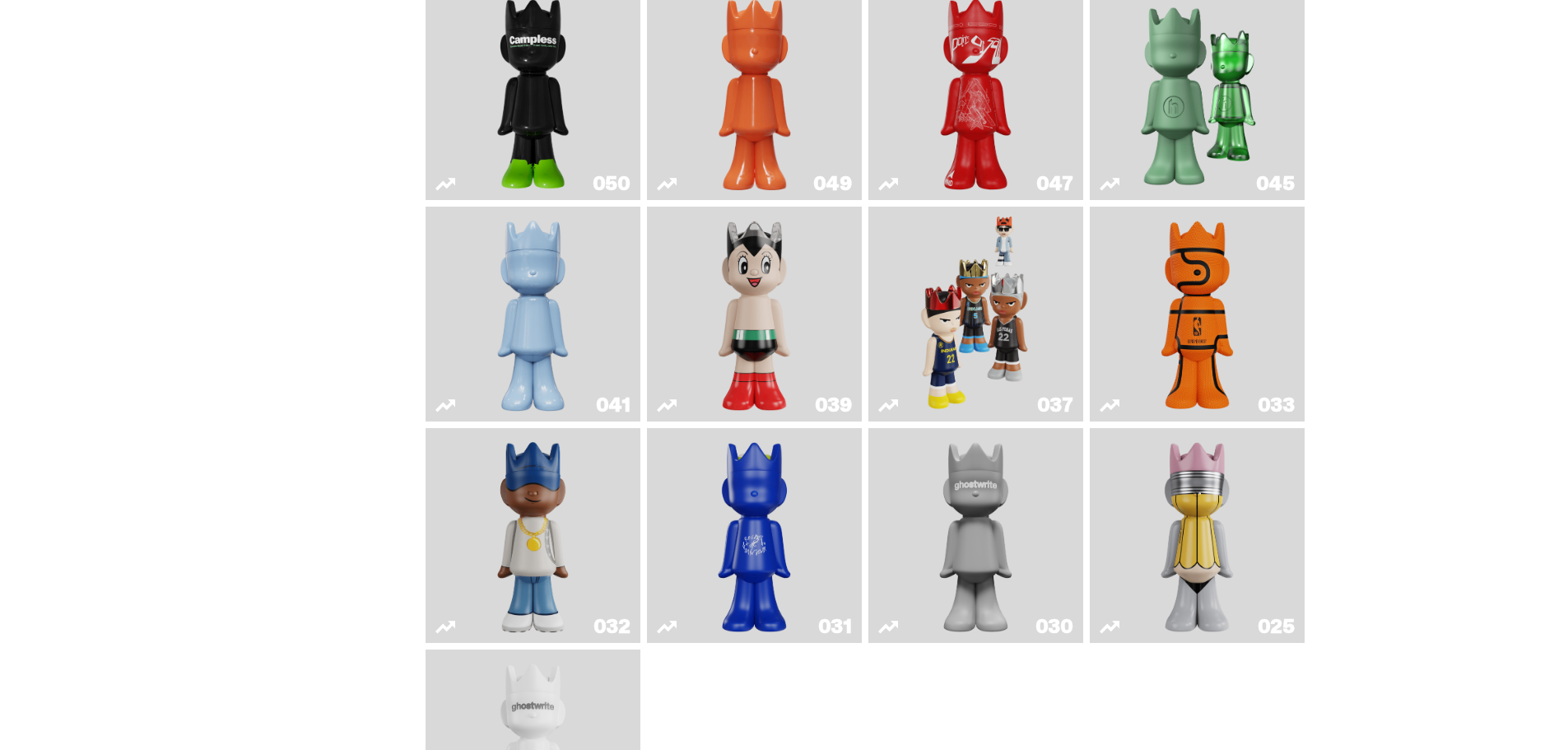
click at [1210, 562] on img "No. 2 Pencil" at bounding box center [1197, 535] width 113 height 202
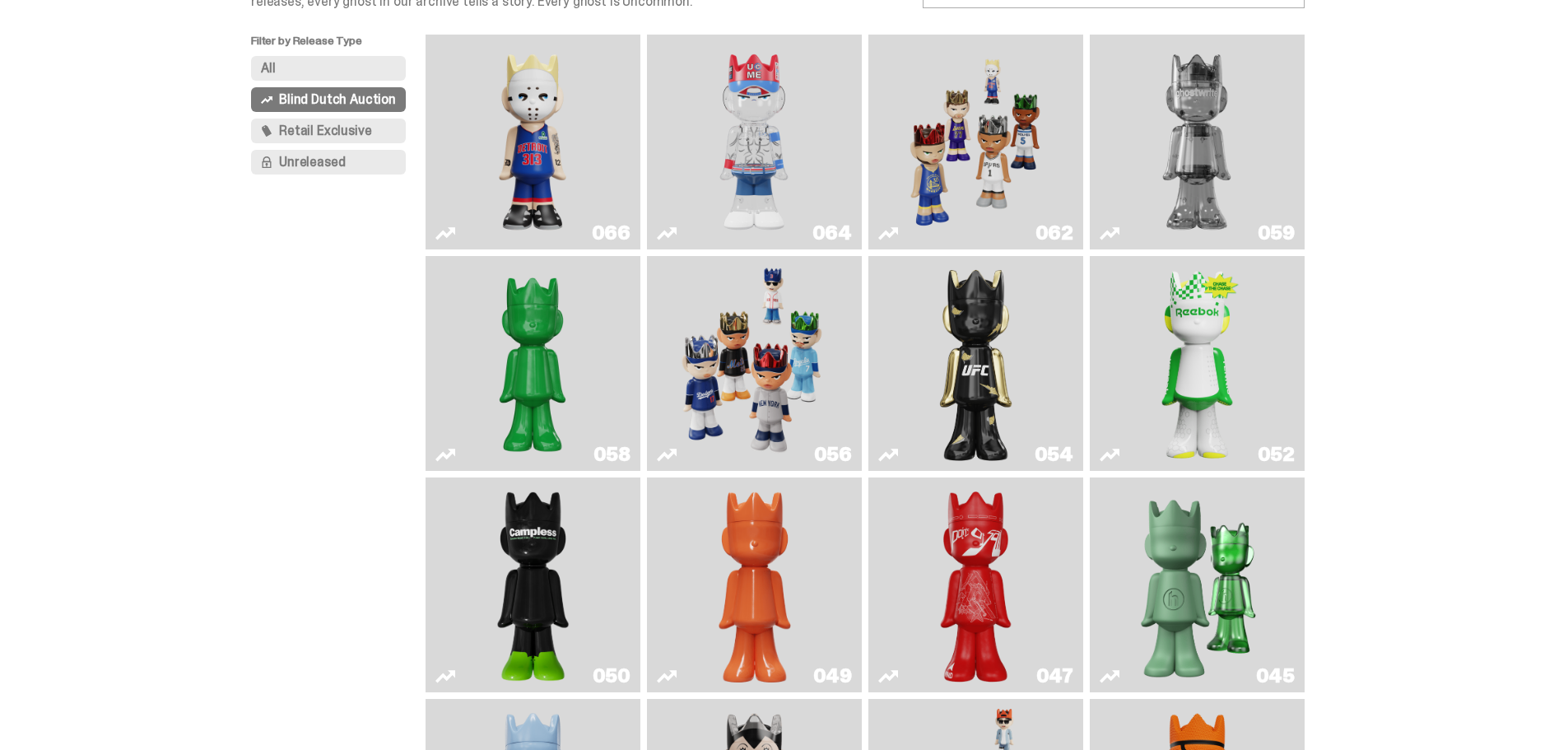
scroll to position [138, 0]
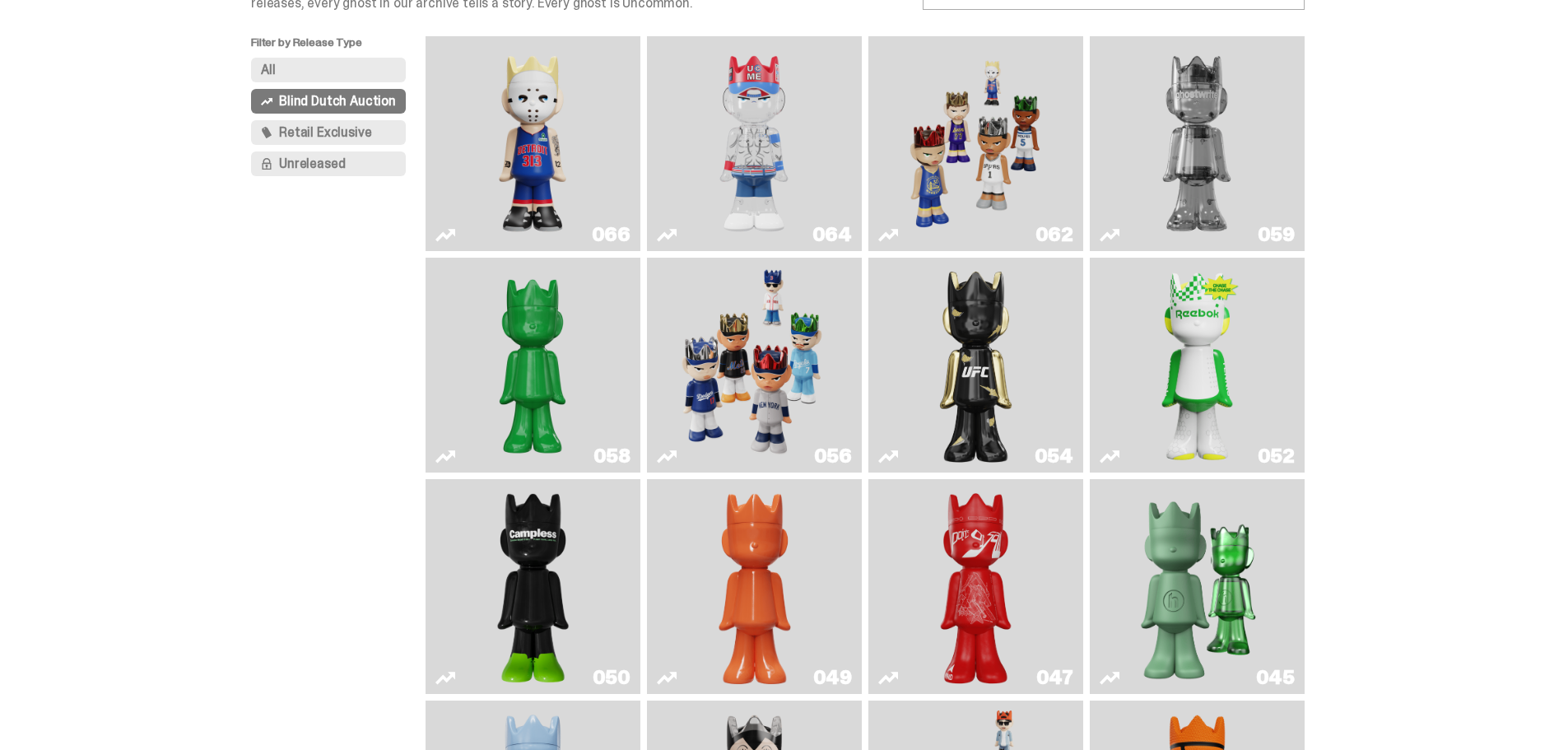
click at [961, 354] on img "Ruby" at bounding box center [976, 364] width 87 height 202
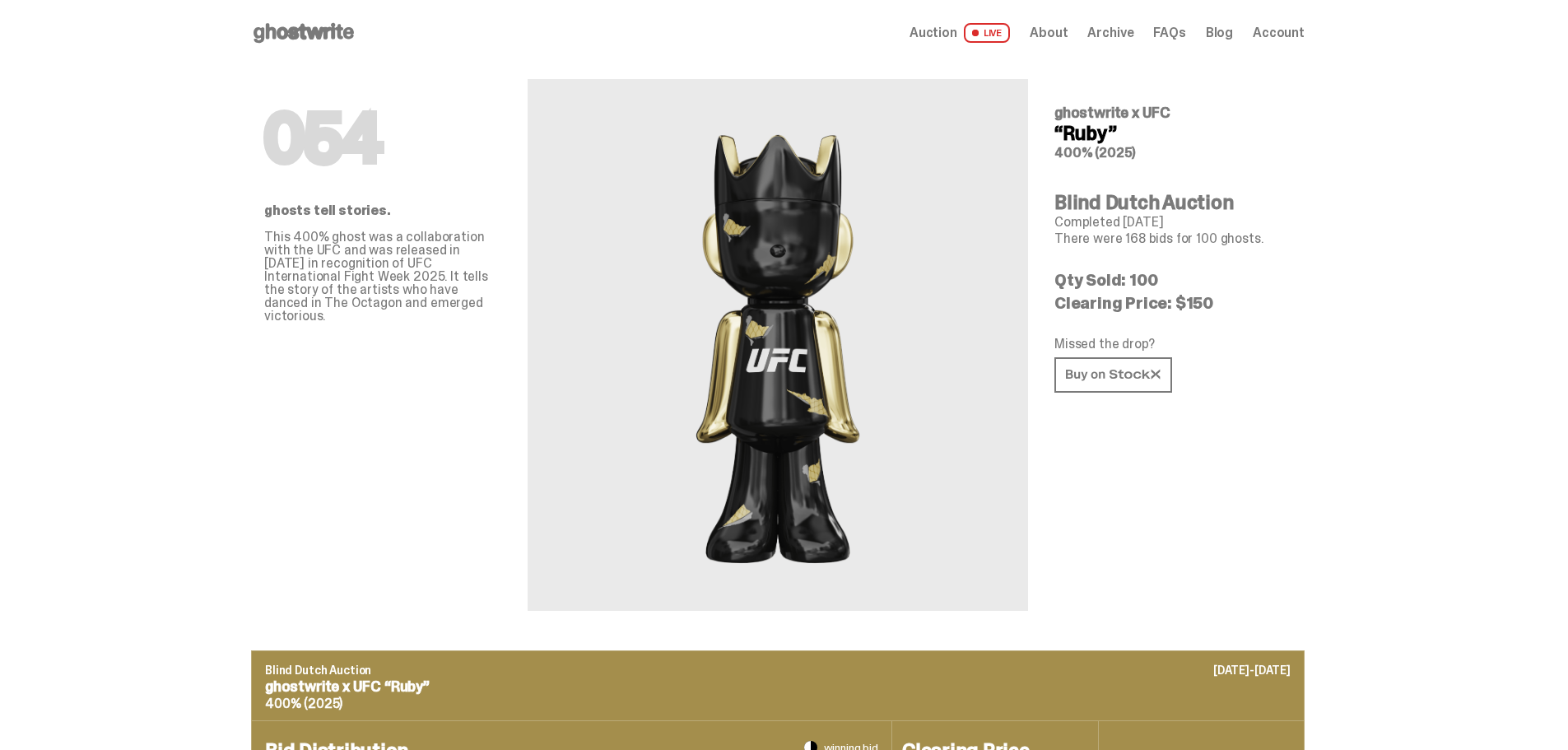
scroll to position [138, 0]
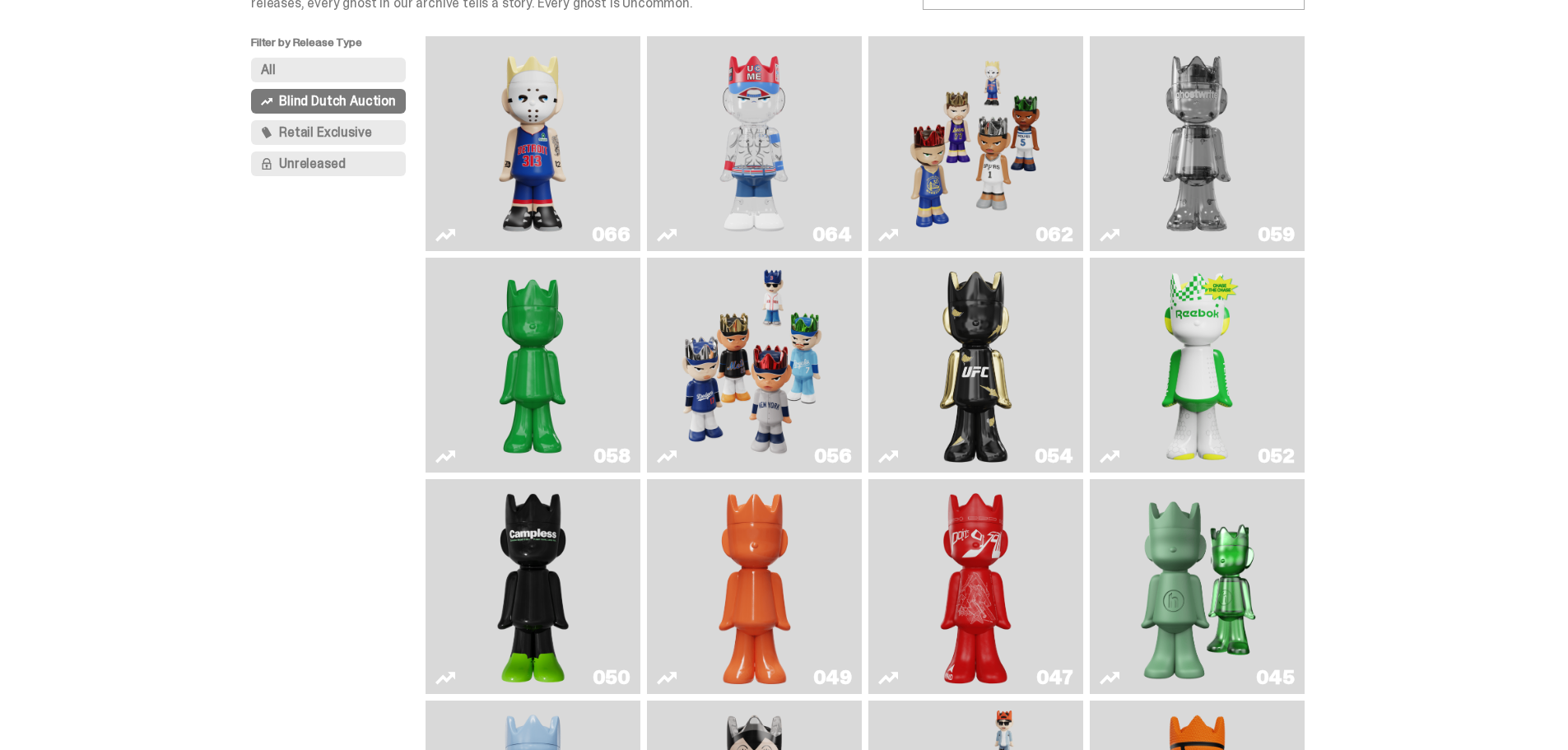
click at [761, 377] on img "Game Face (2025)" at bounding box center [754, 364] width 161 height 202
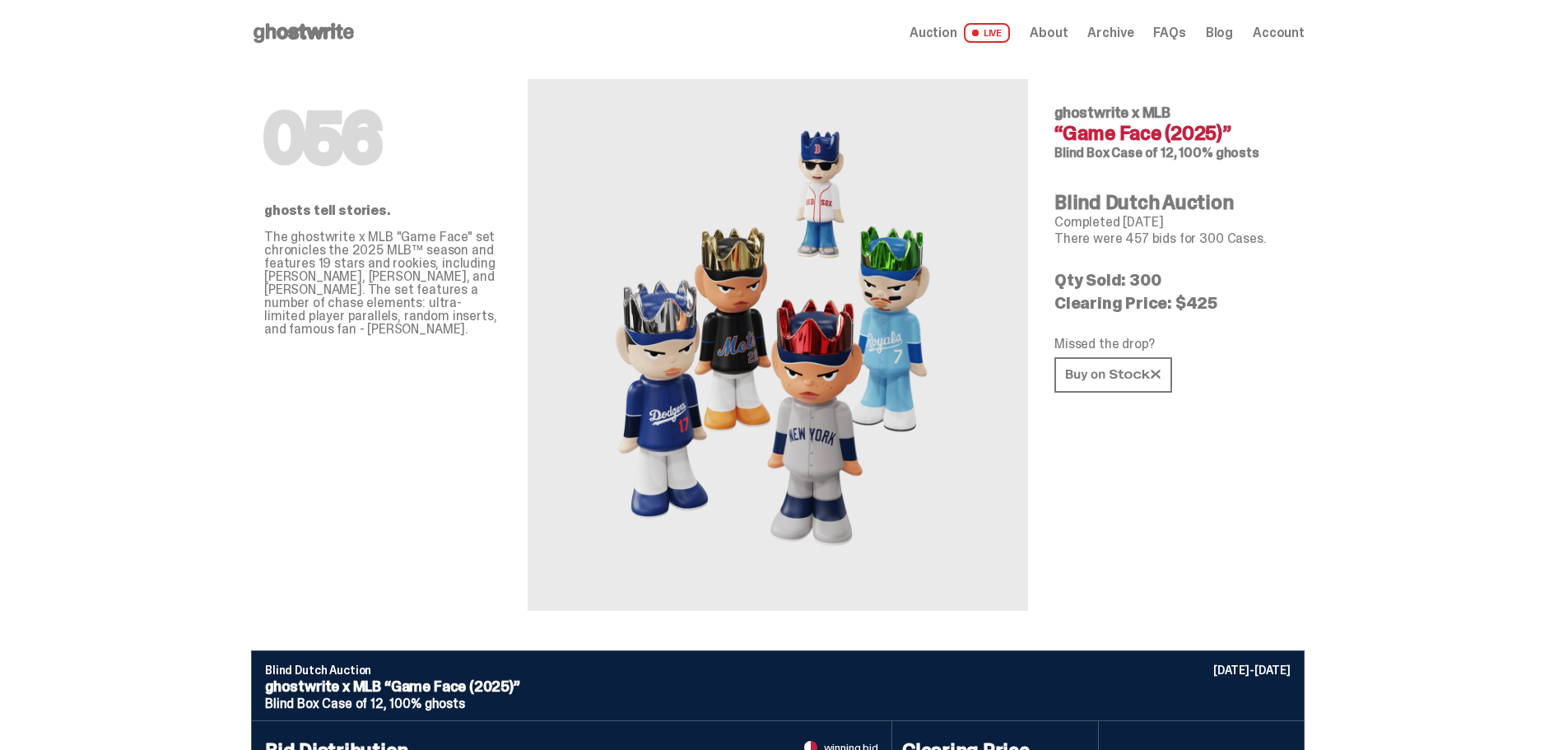
scroll to position [138, 0]
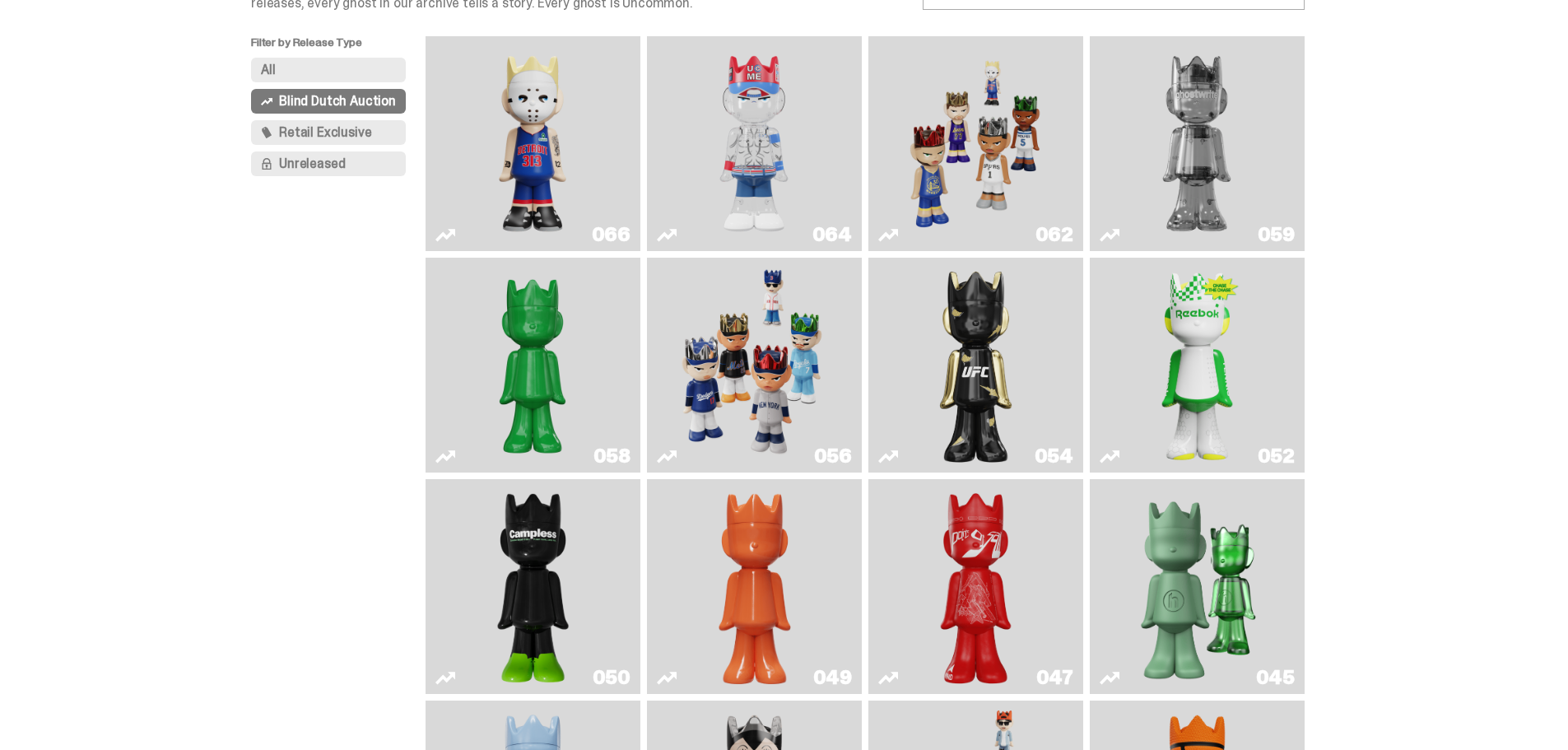
click at [756, 185] on img "You Can't See Me" at bounding box center [754, 144] width 161 height 202
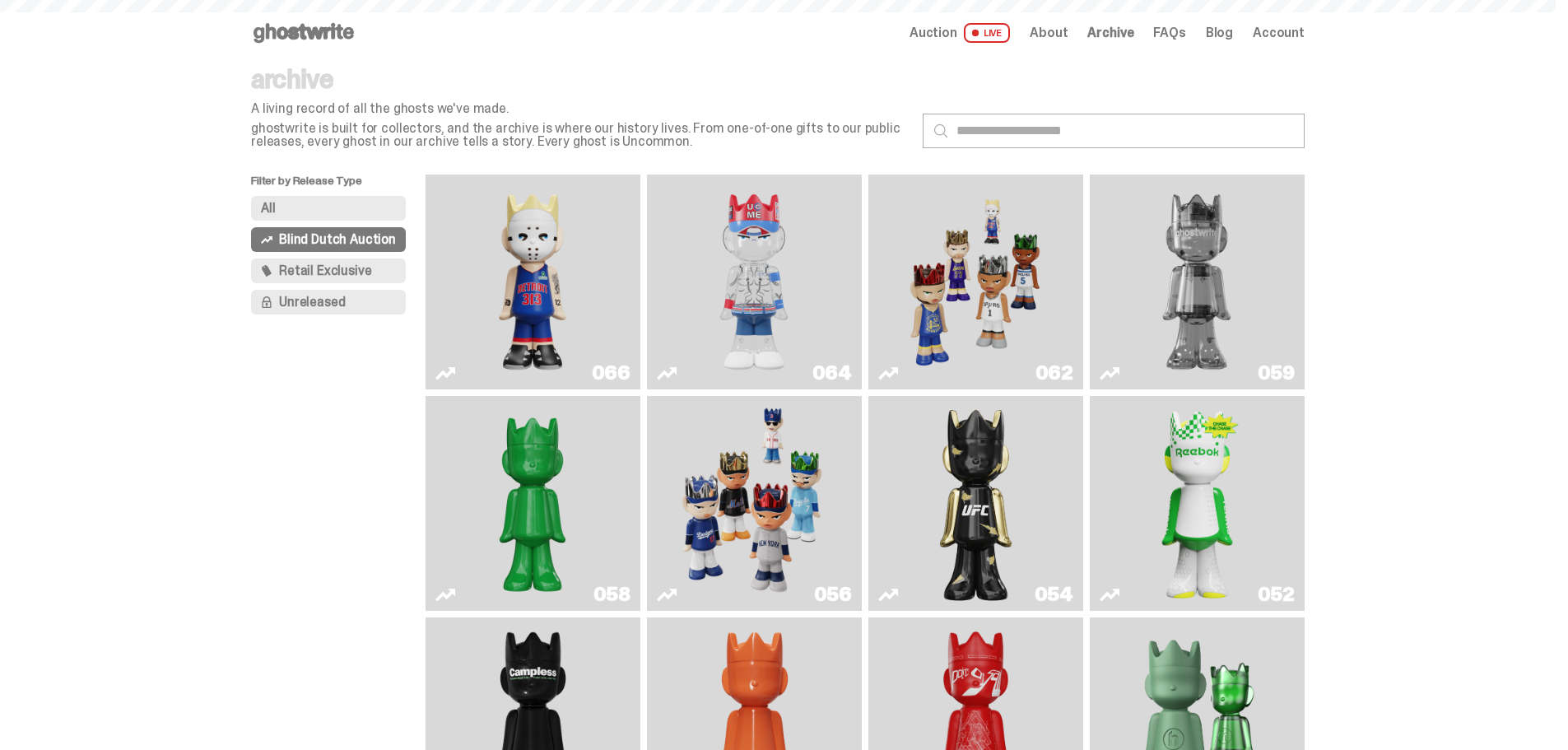
scroll to position [138, 0]
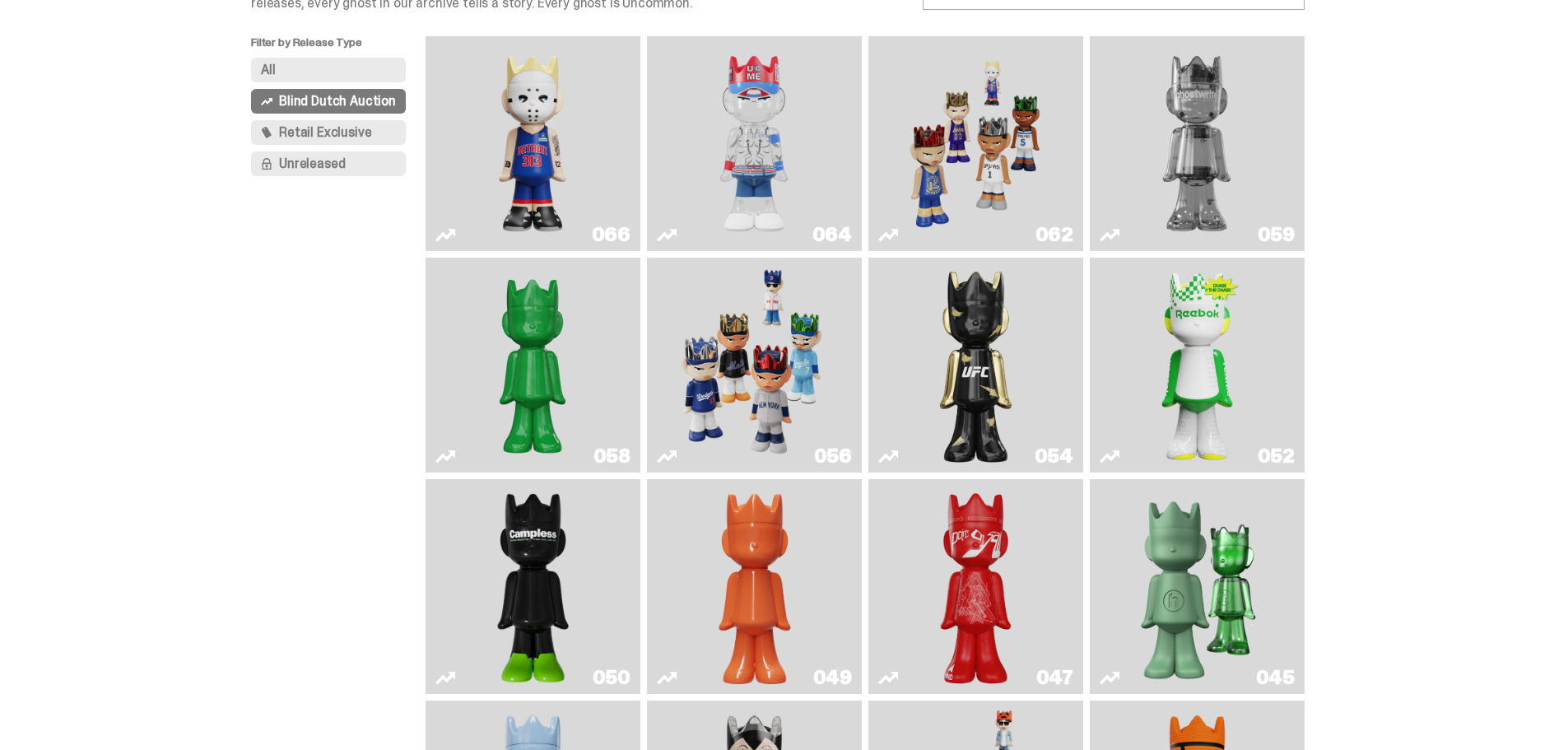
click at [942, 574] on img "Skip" at bounding box center [976, 586] width 87 height 202
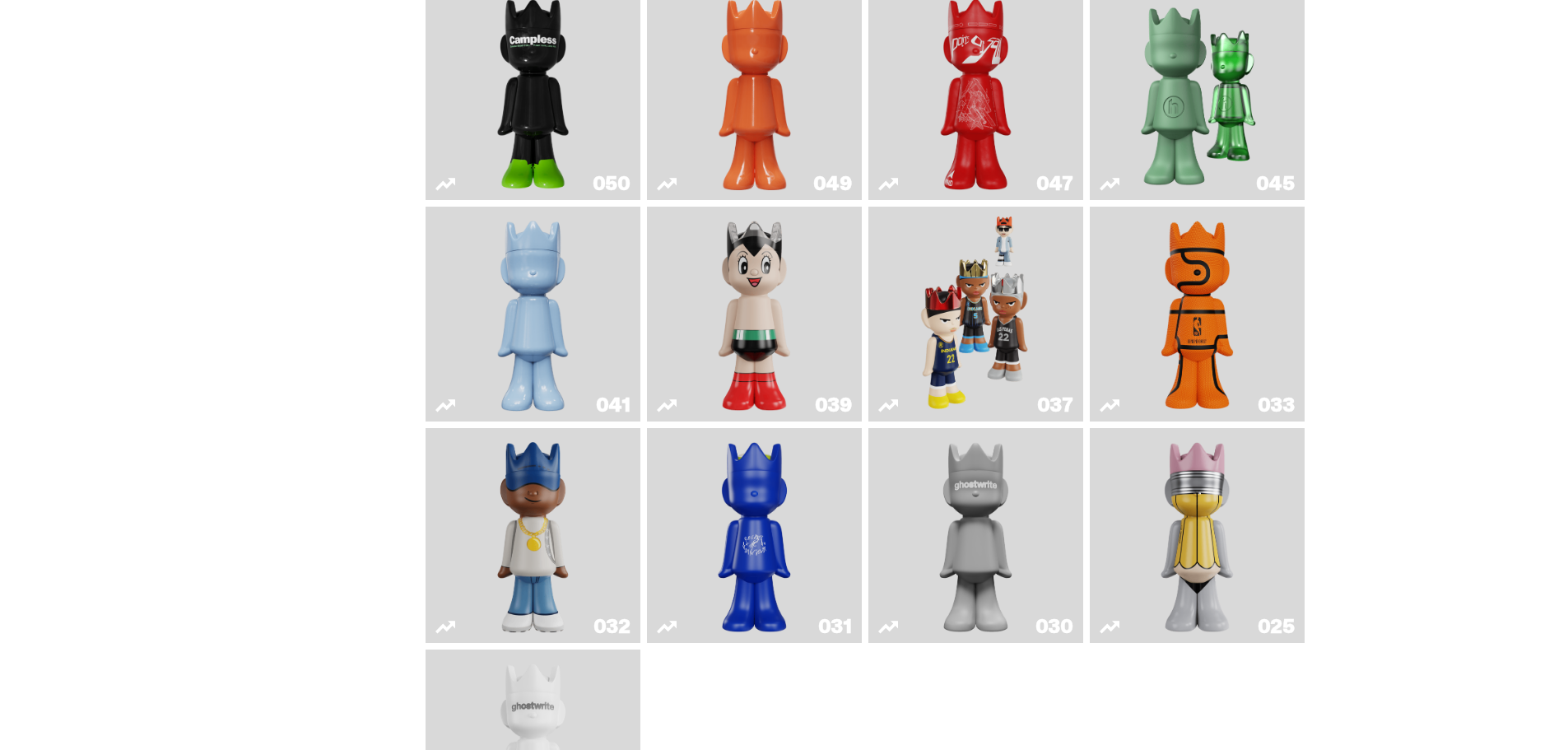
scroll to position [880, 0]
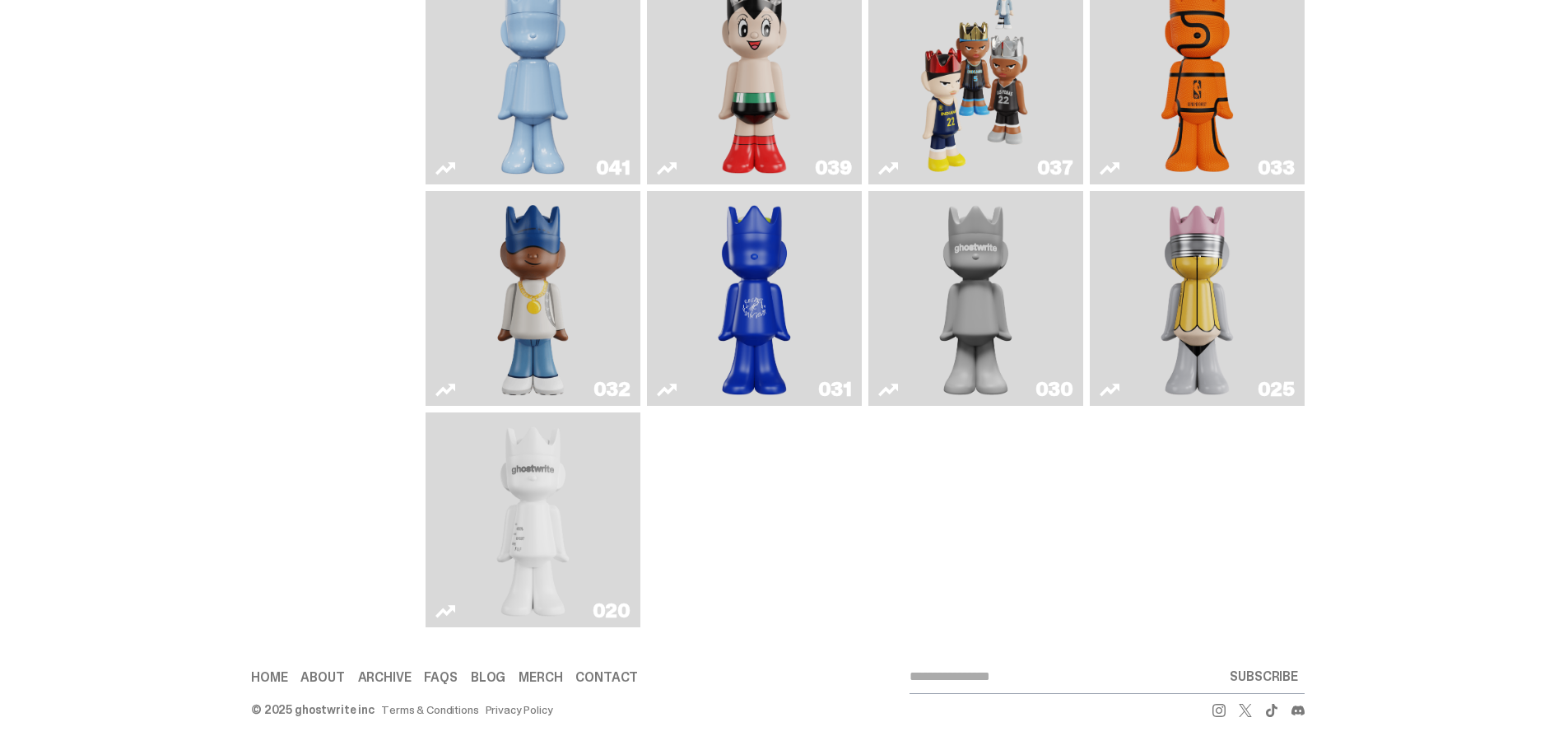
click at [533, 285] on img "Swingman" at bounding box center [533, 298] width 113 height 202
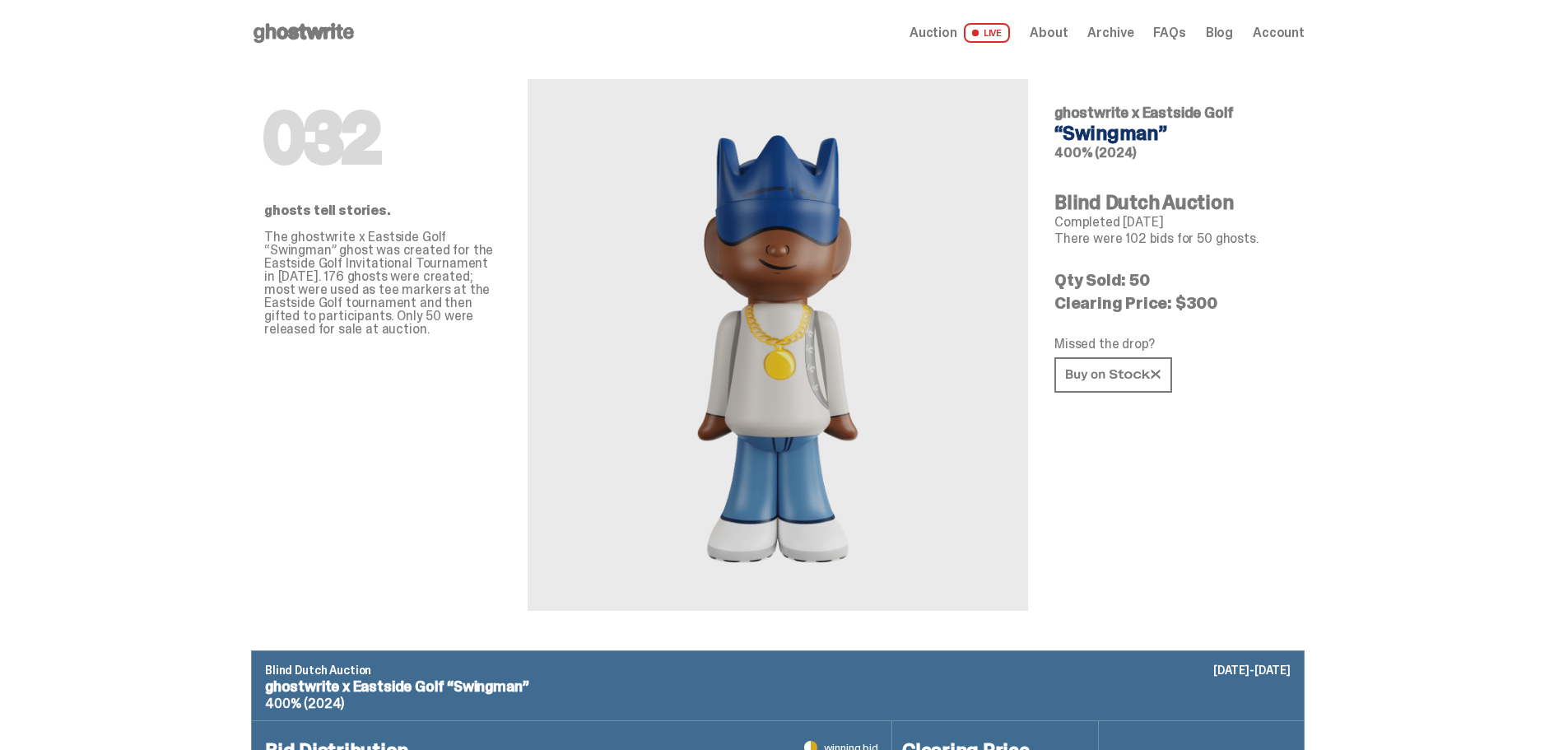
scroll to position [880, 0]
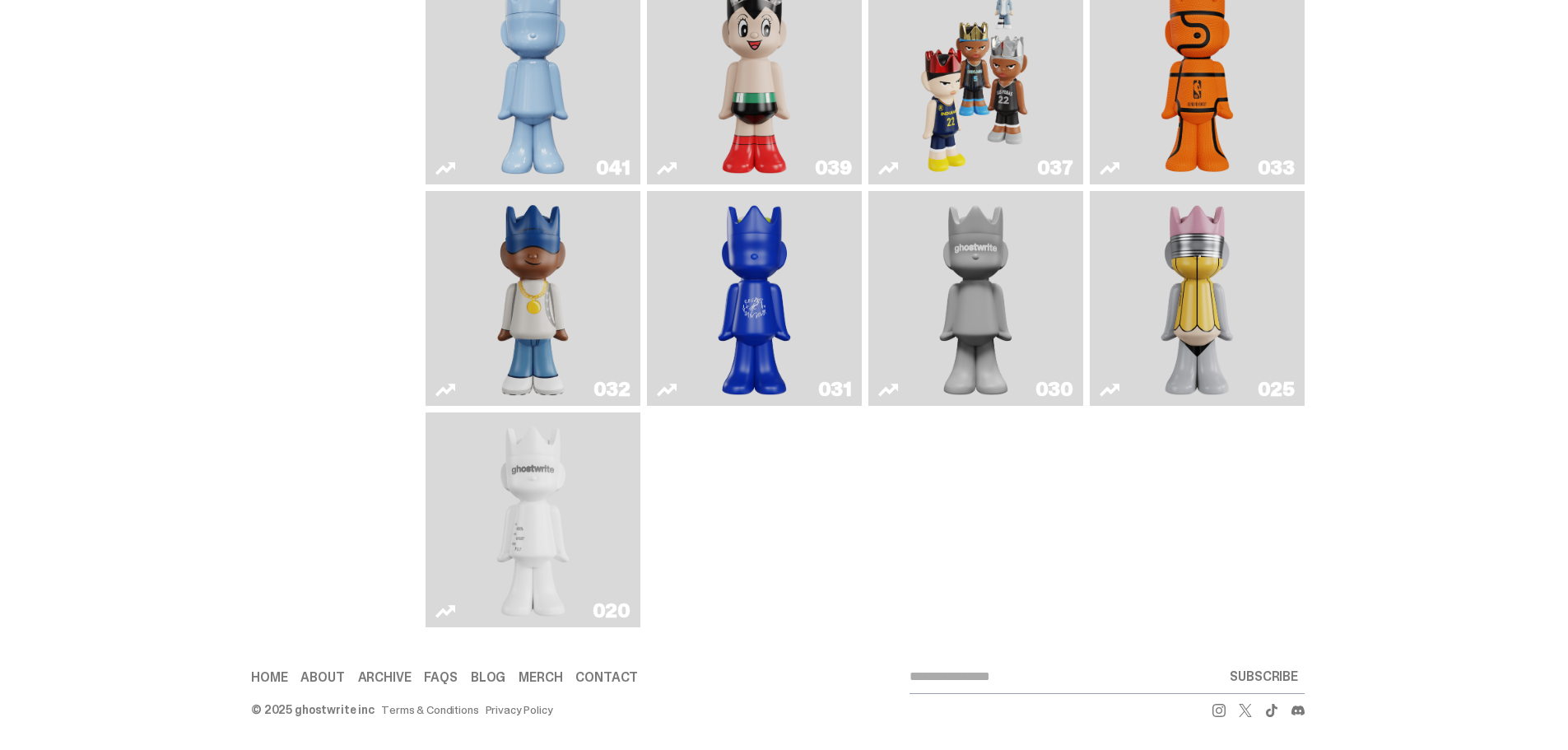
click at [790, 295] on img "Latte" at bounding box center [755, 298] width 113 height 202
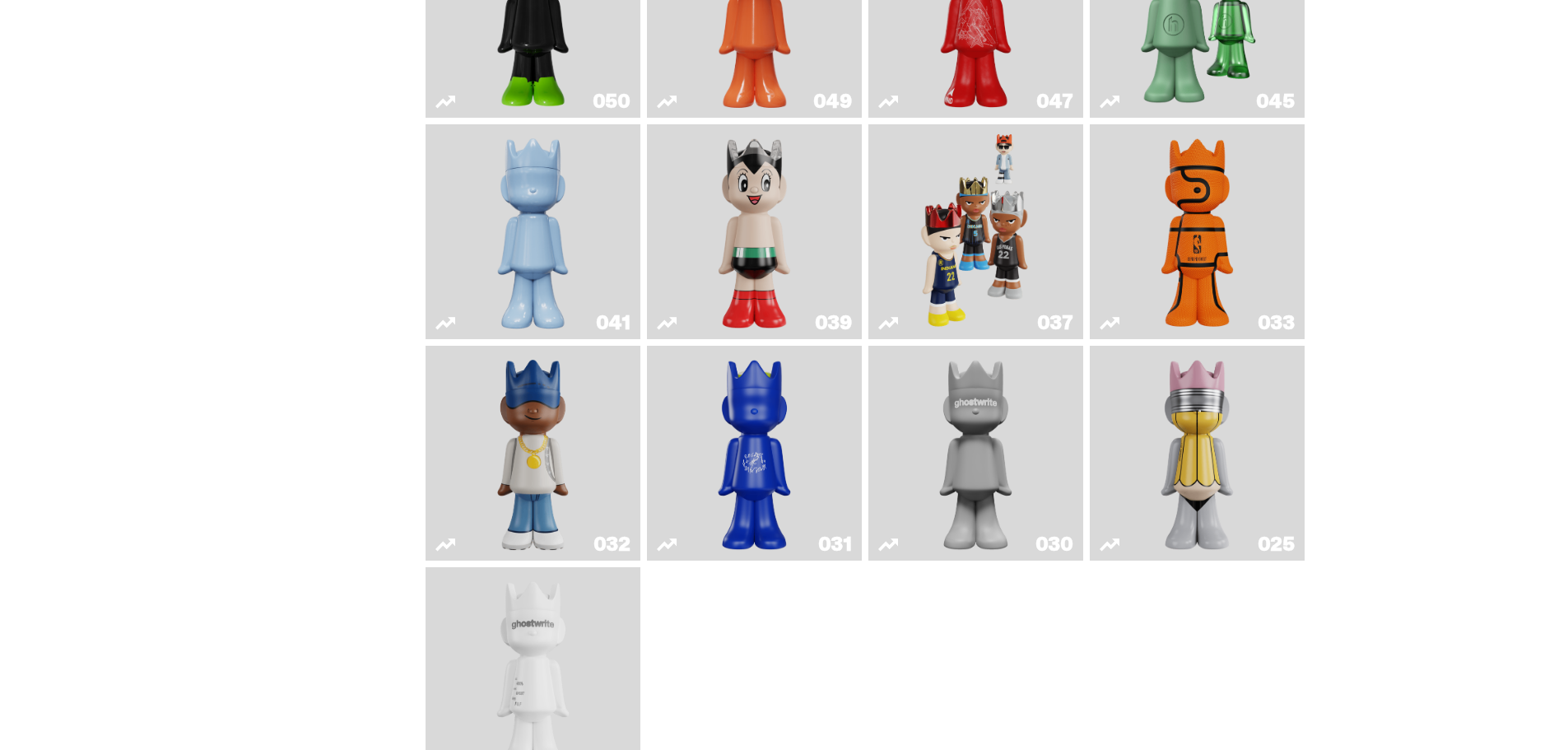
scroll to position [797, 0]
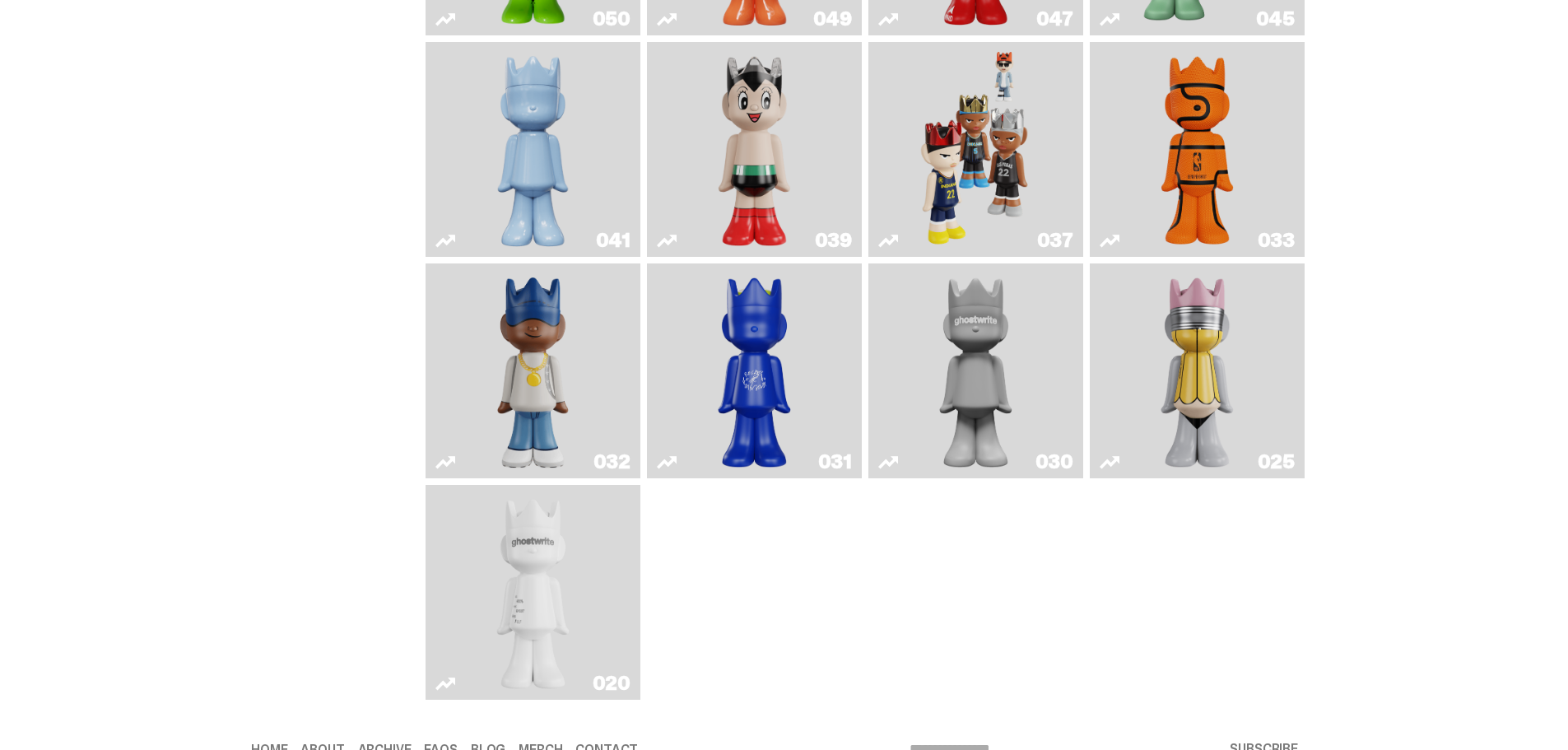
click at [509, 571] on img "ghost" at bounding box center [533, 592] width 113 height 202
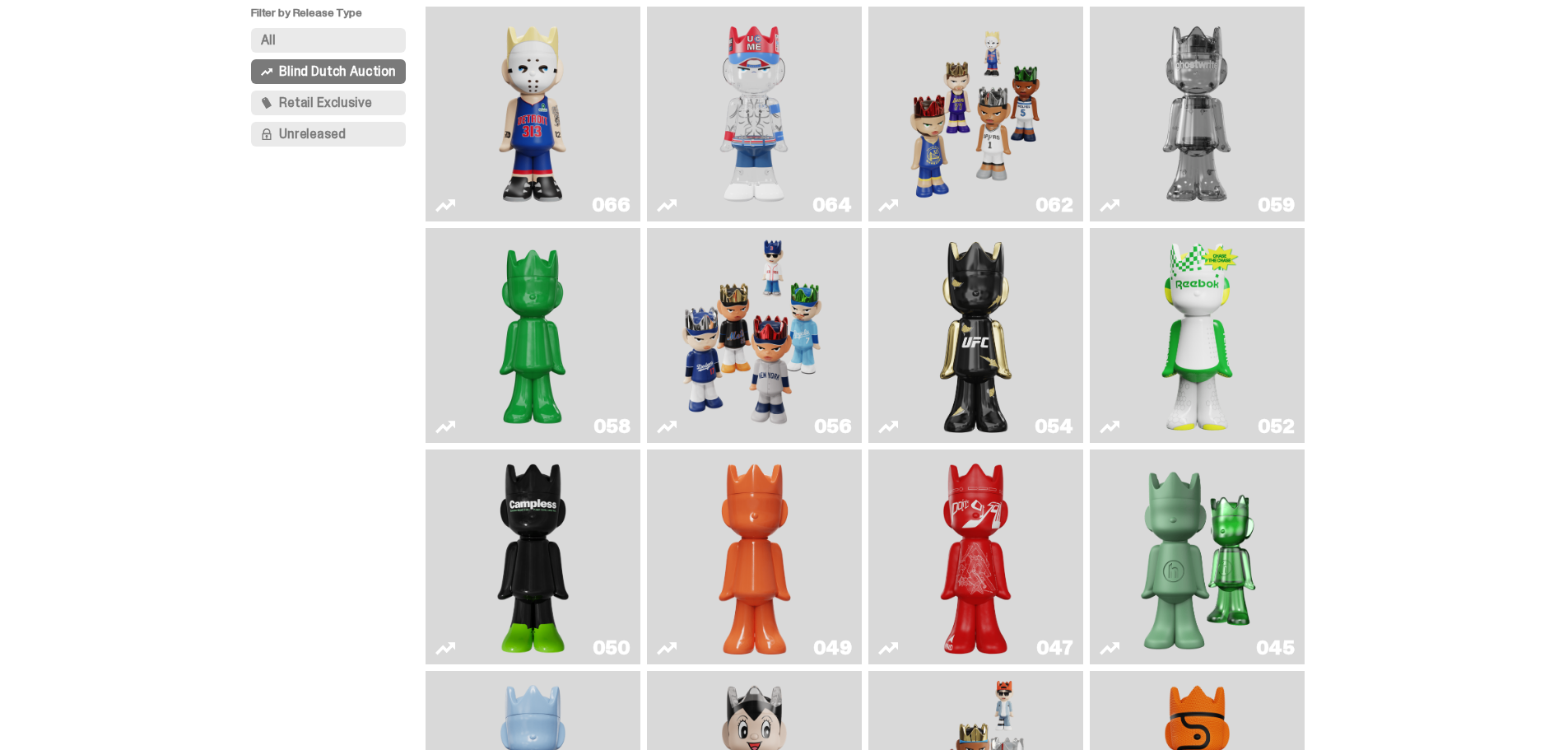
scroll to position [138, 0]
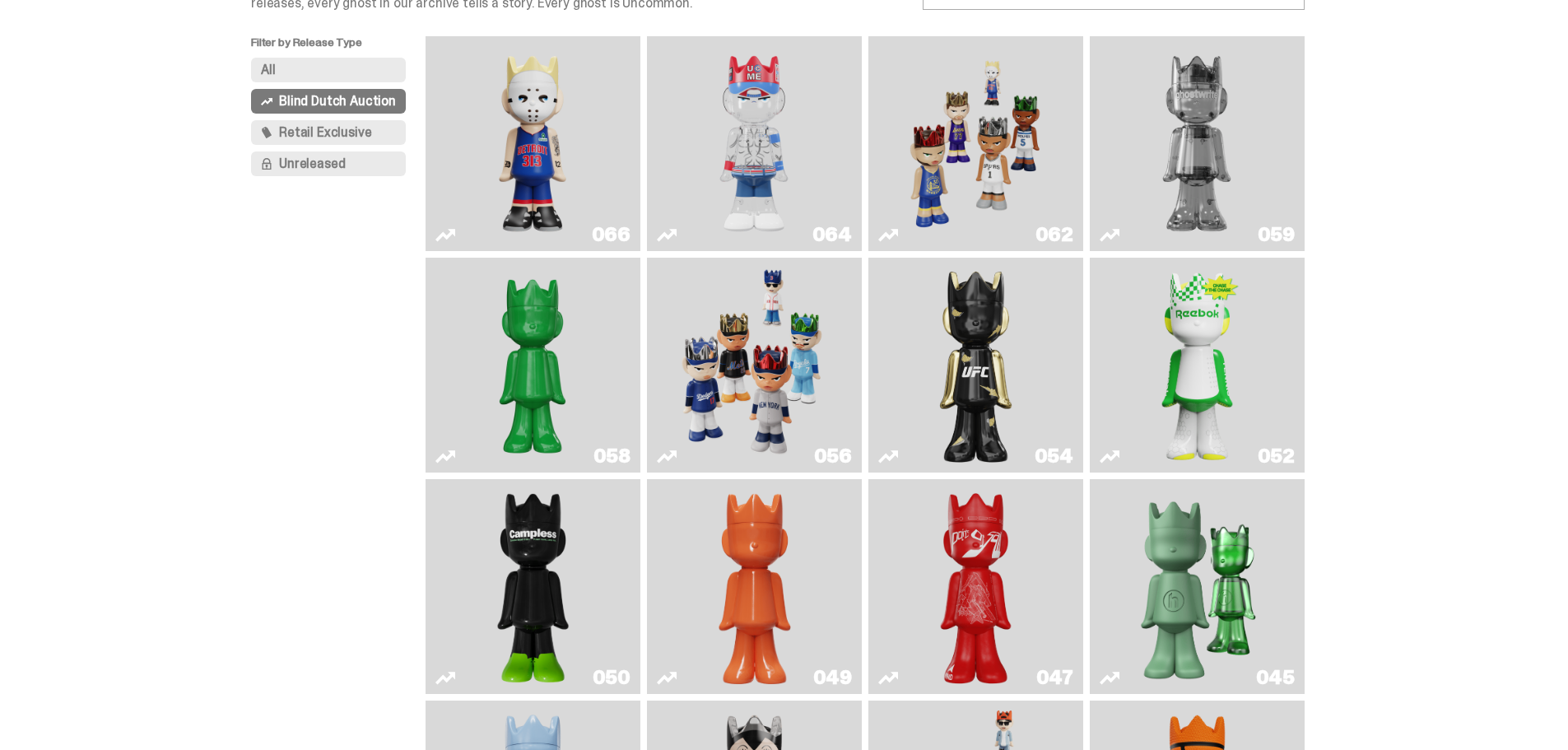
click at [767, 144] on img "You Can't See Me" at bounding box center [754, 144] width 161 height 202
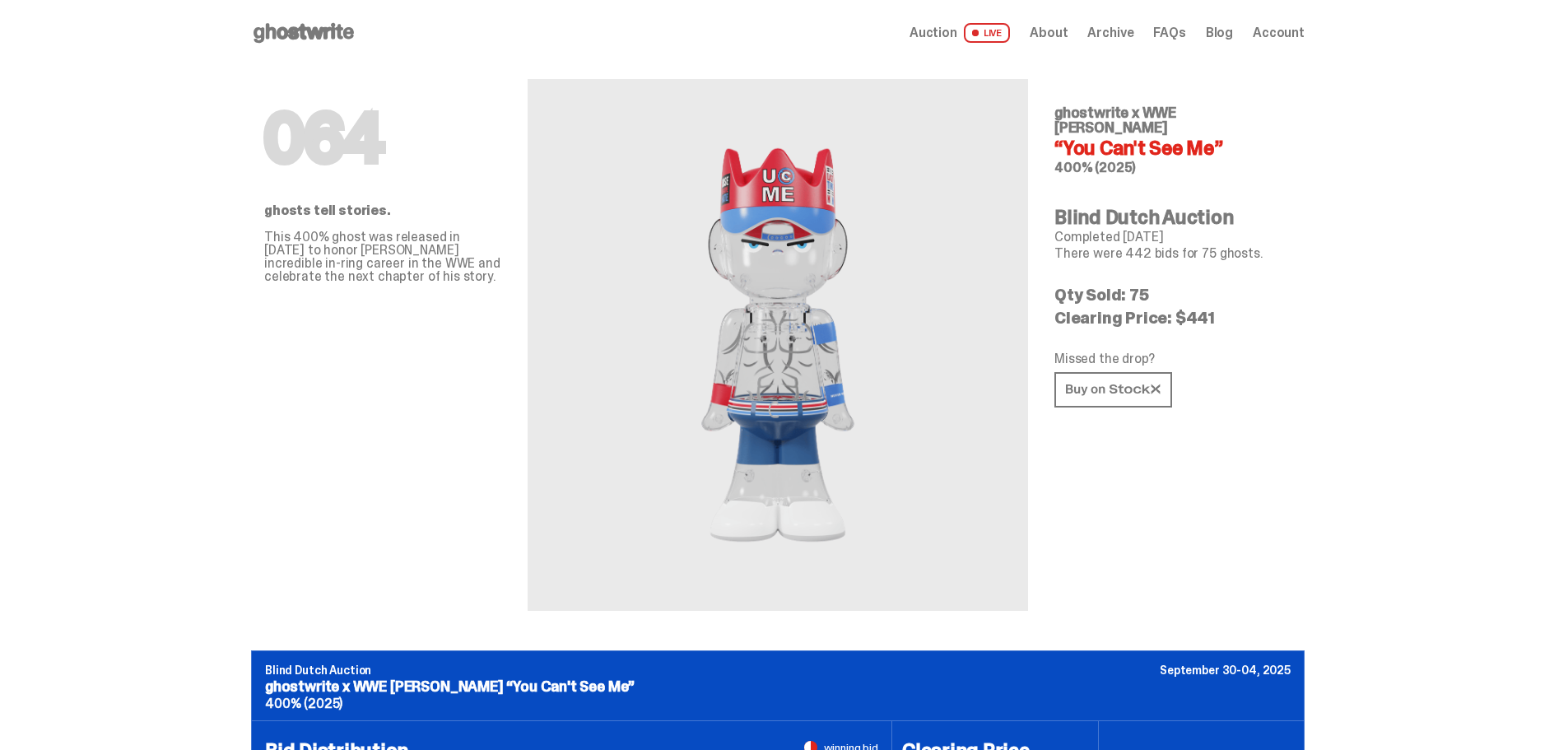
scroll to position [138, 0]
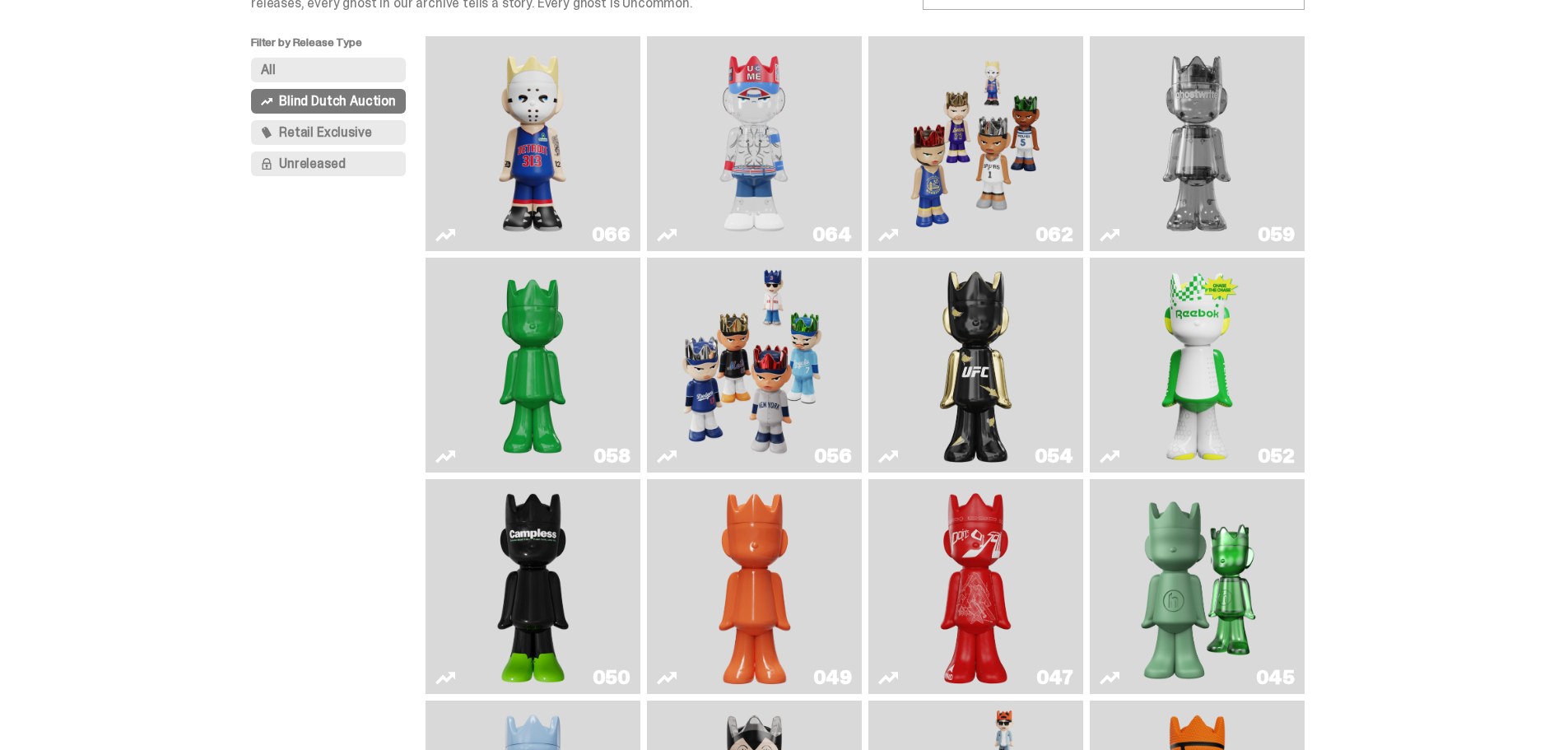
click at [997, 152] on img "Game Face (2025)" at bounding box center [975, 144] width 161 height 202
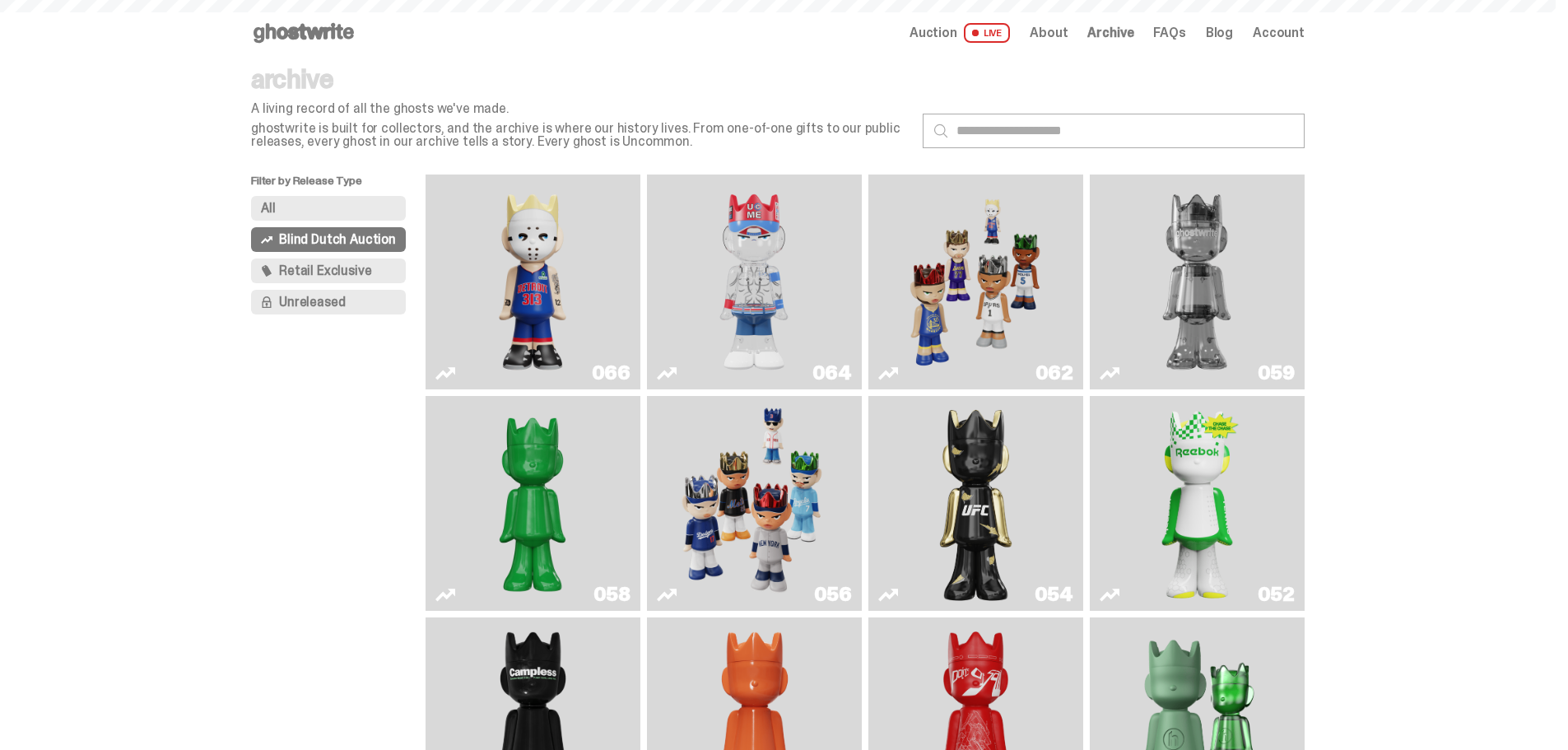
scroll to position [138, 0]
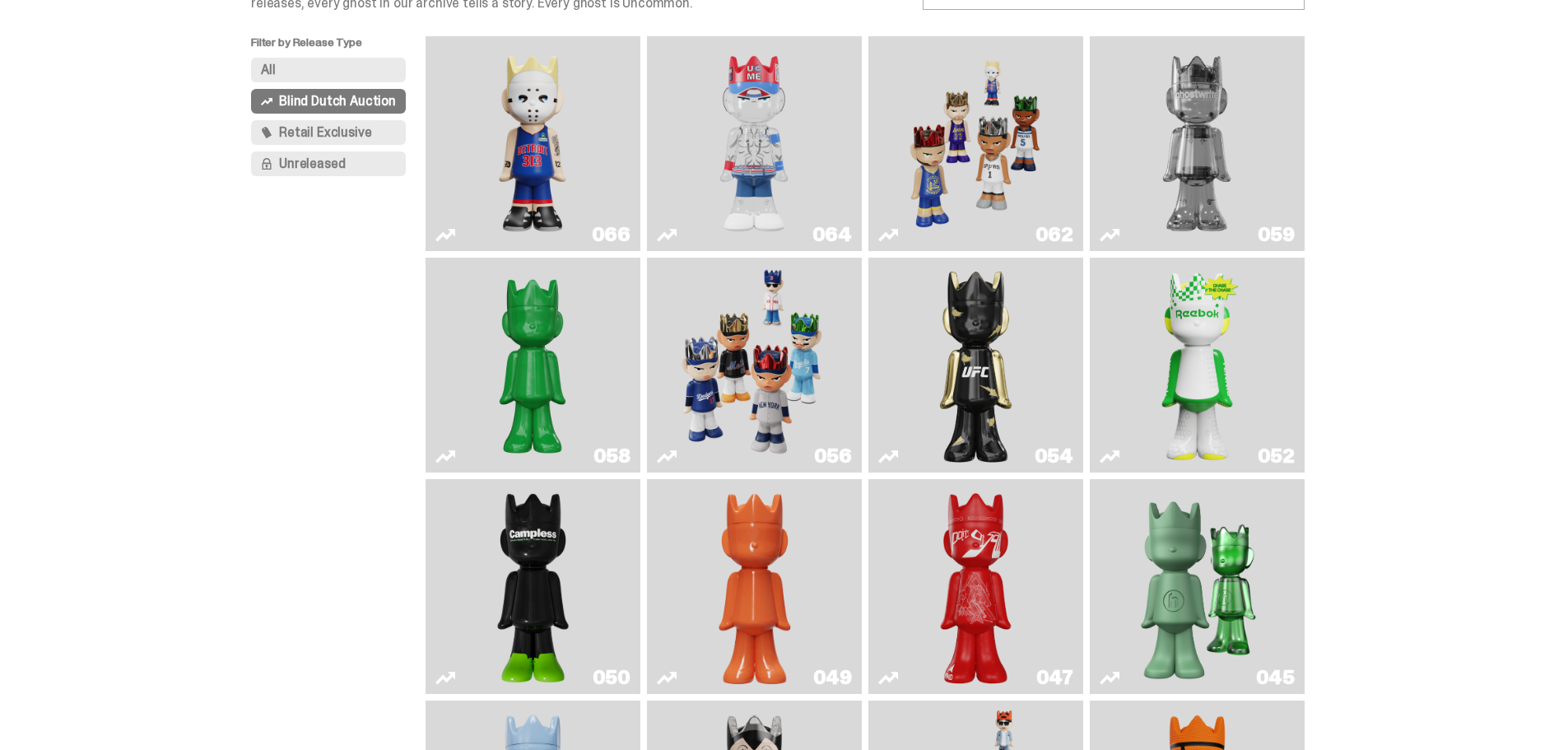
click at [1224, 149] on img "Two" at bounding box center [1196, 144] width 161 height 202
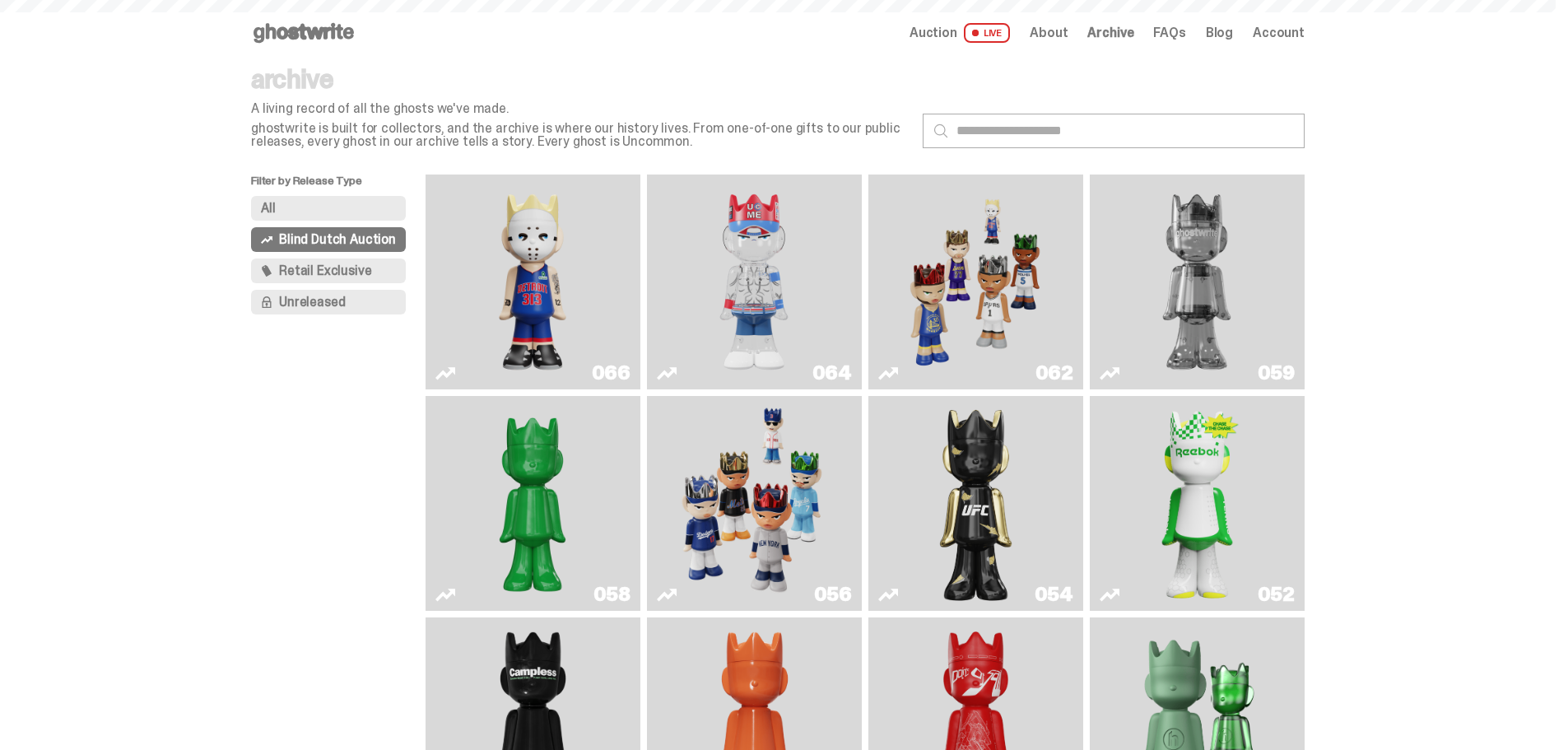
scroll to position [138, 0]
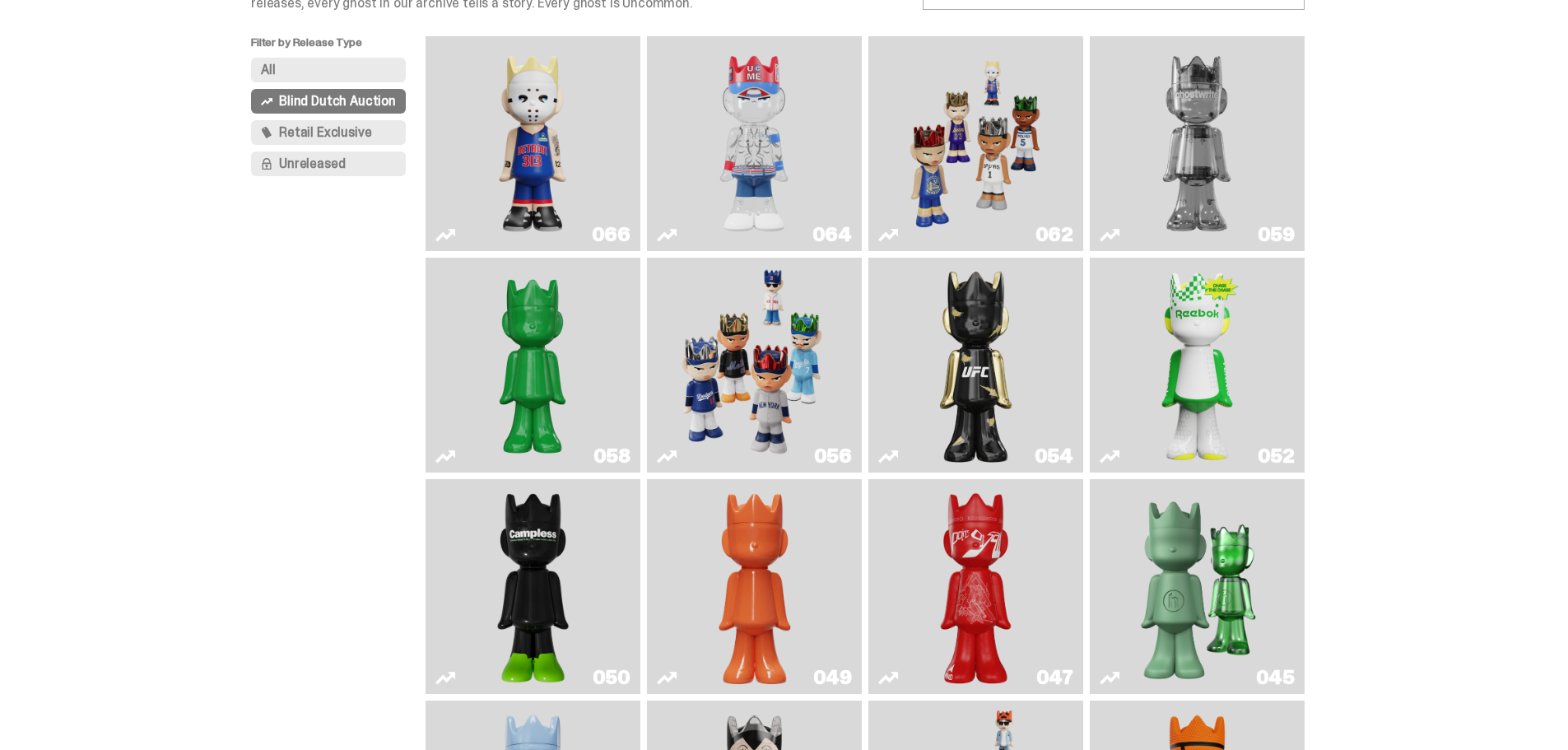
click at [1238, 360] on img "Court Victory" at bounding box center [1197, 364] width 87 height 202
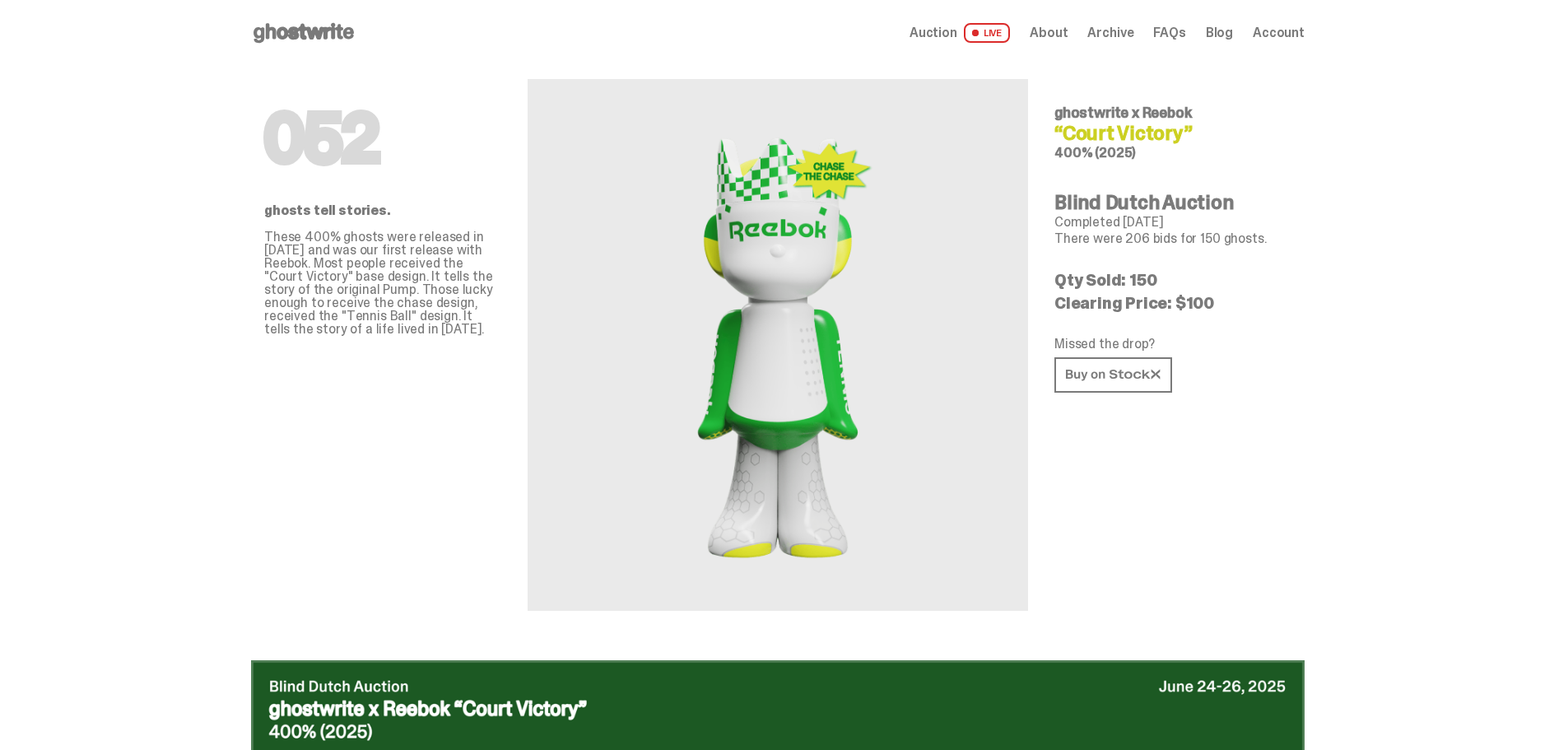
scroll to position [138, 0]
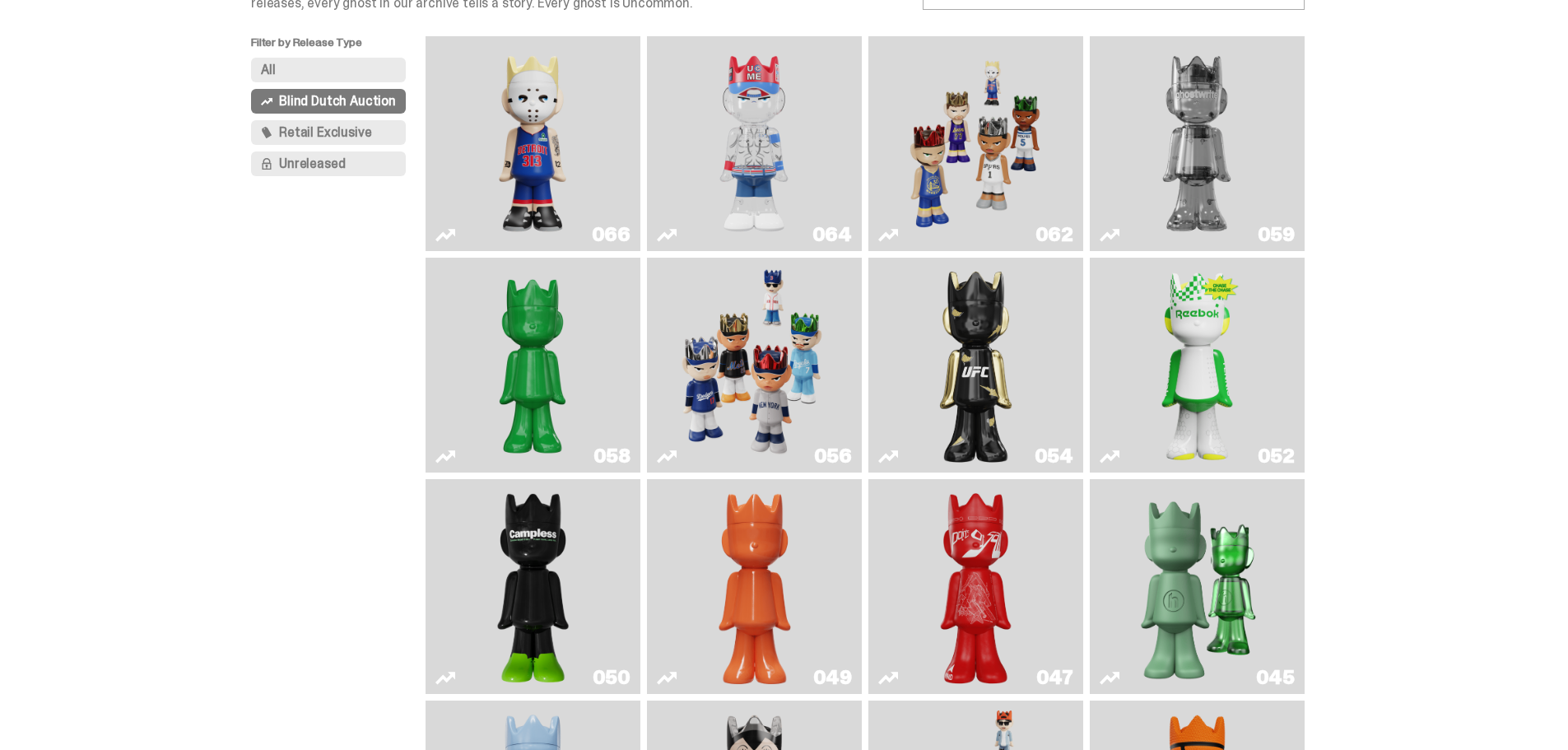
click at [534, 557] on img "Campless" at bounding box center [533, 586] width 87 height 202
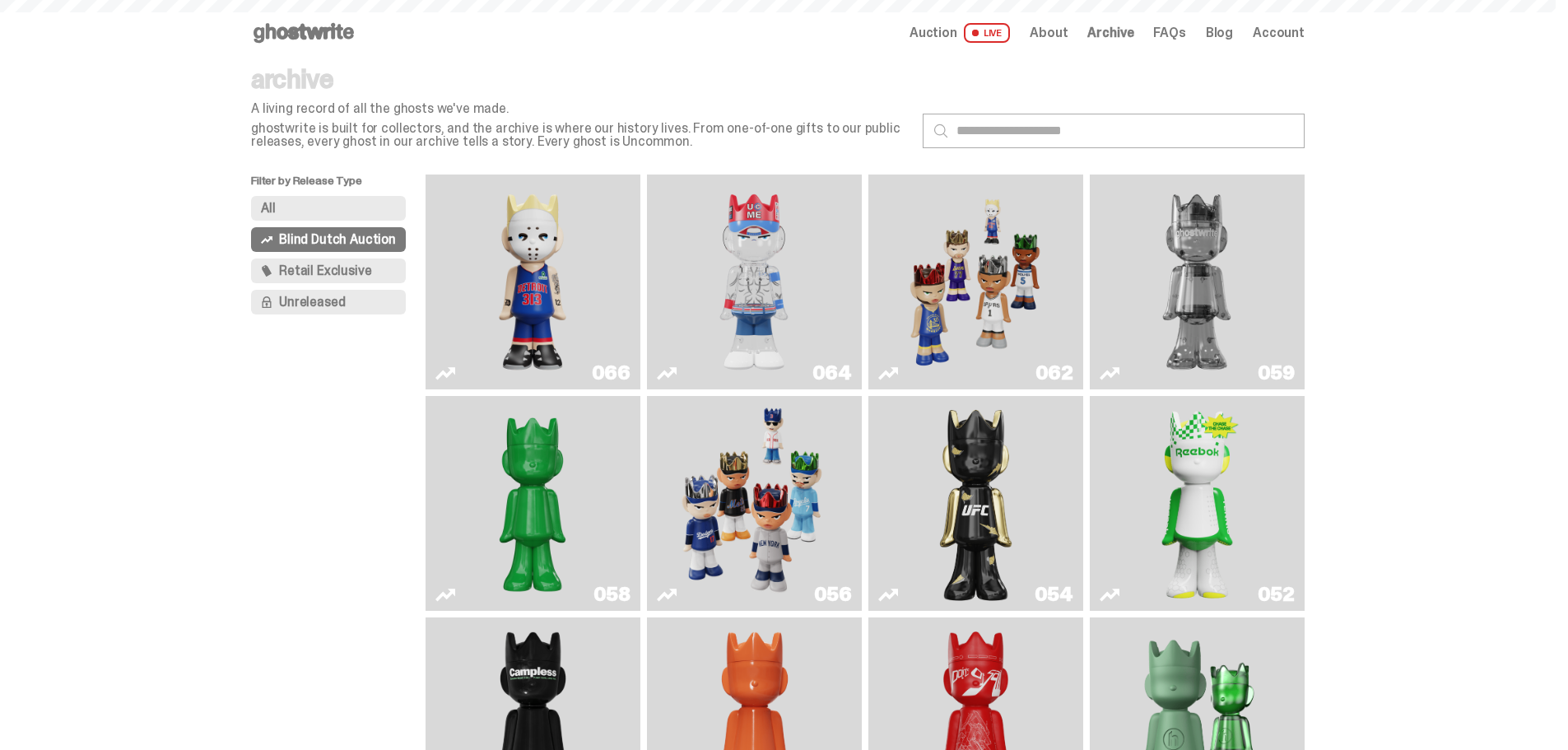
scroll to position [138, 0]
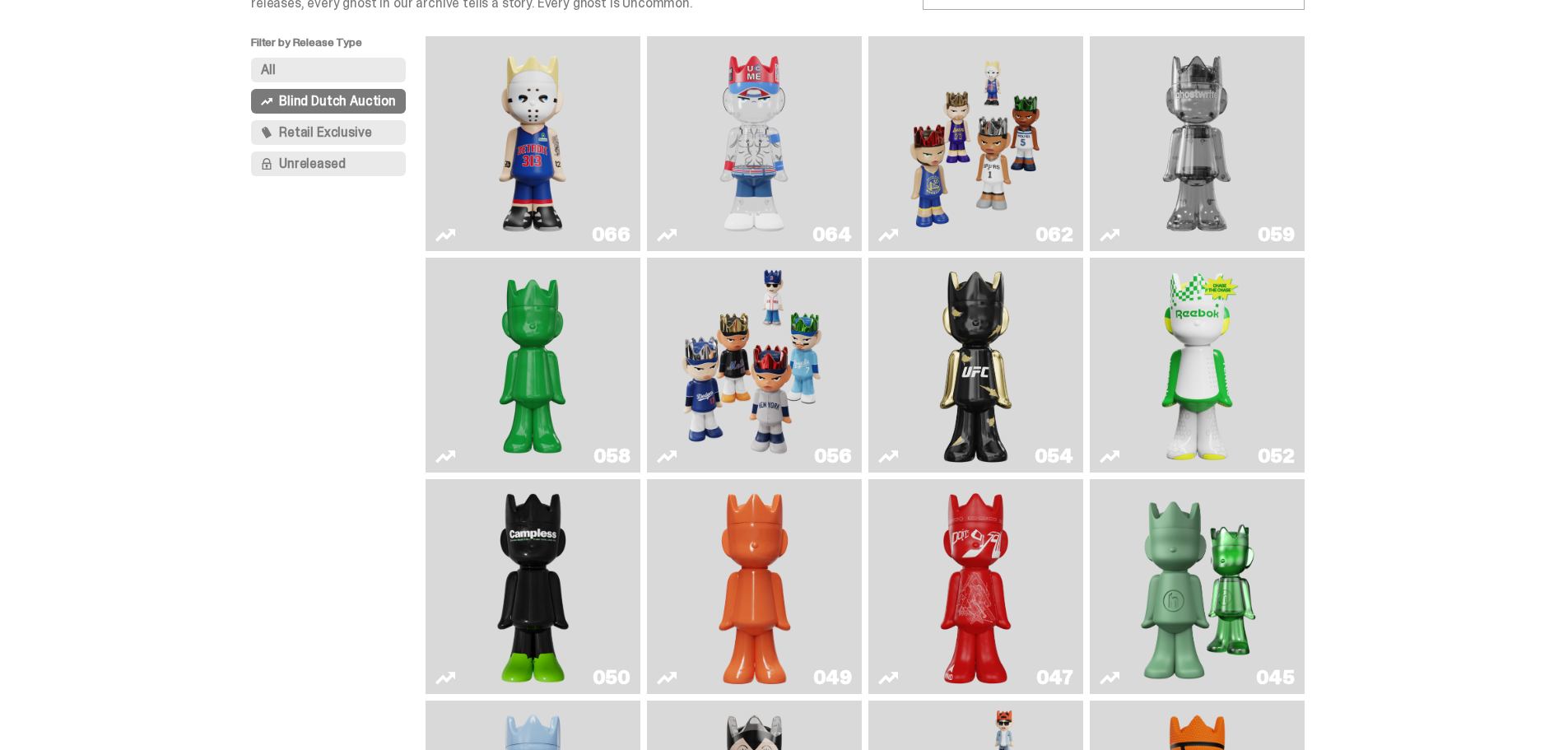
click at [1230, 591] on img "Present" at bounding box center [1197, 586] width 139 height 202
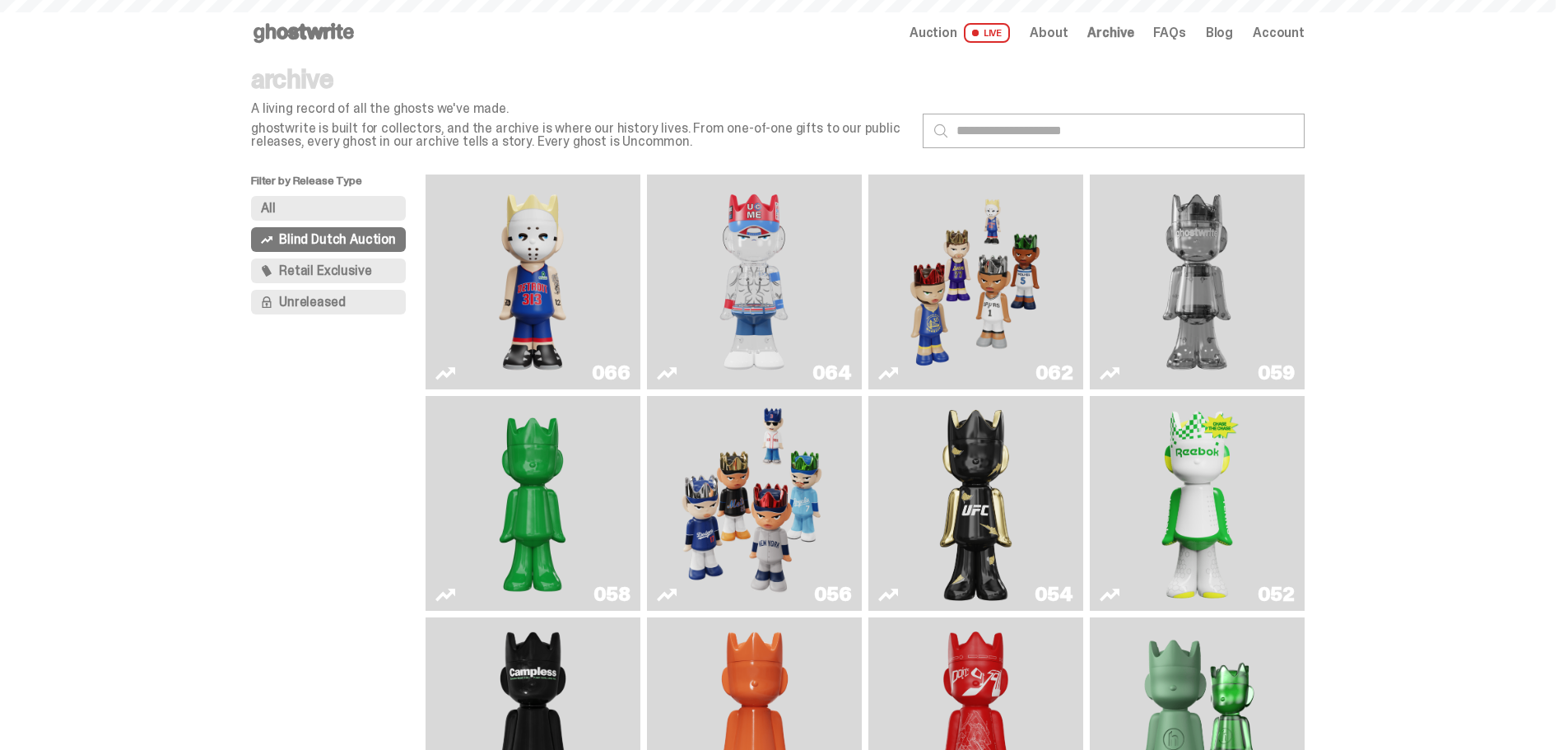
scroll to position [138, 0]
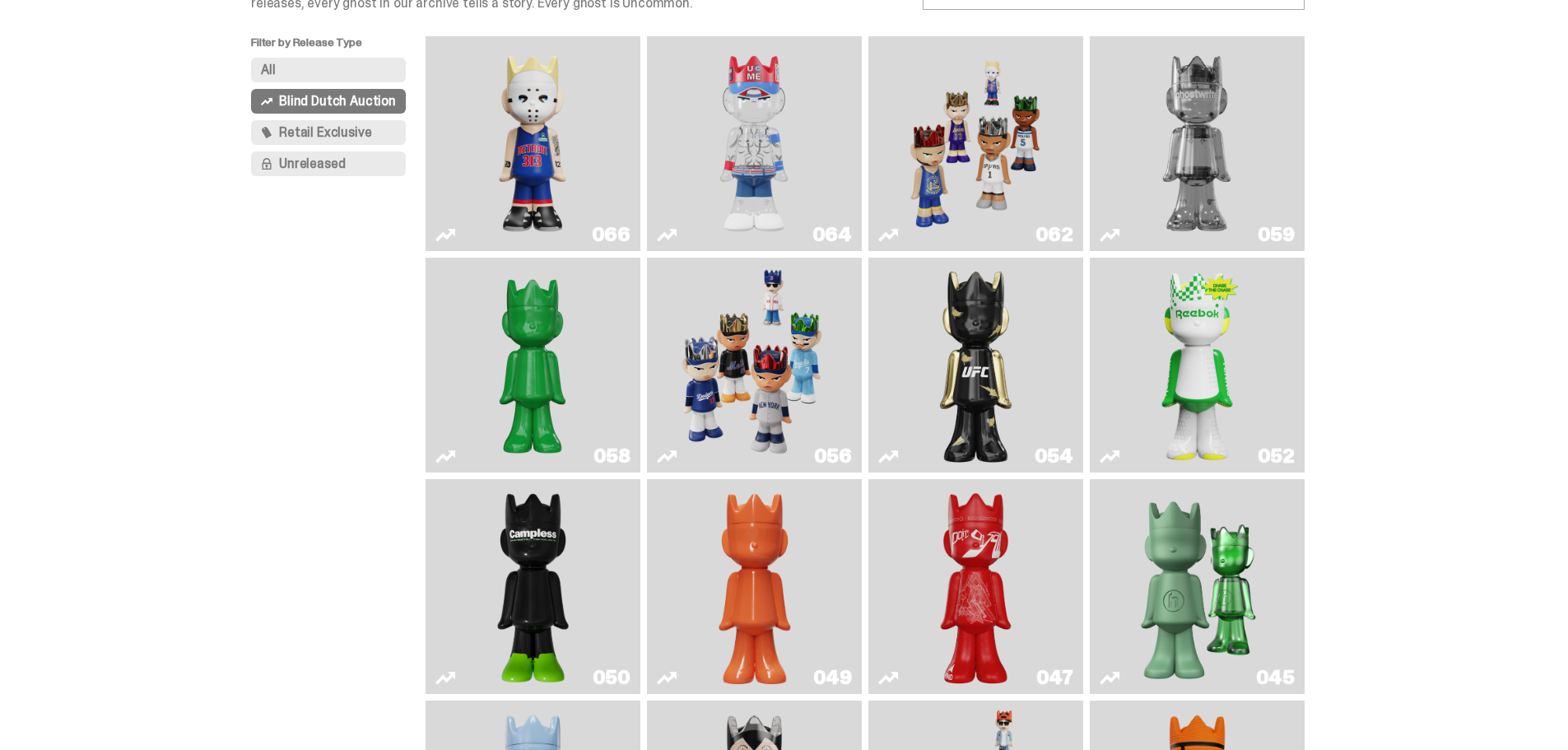
click at [578, 154] on img "Eminem" at bounding box center [532, 144] width 161 height 202
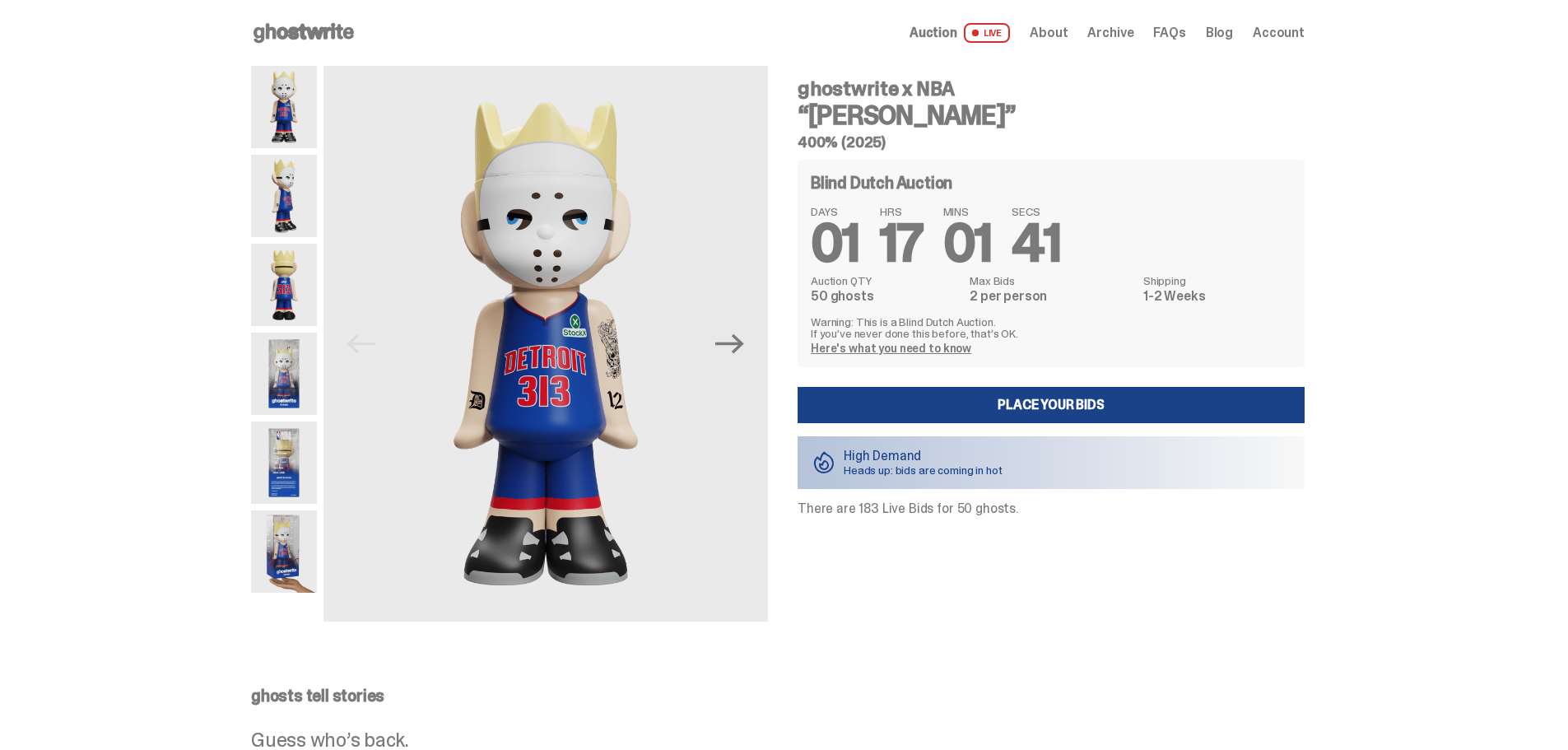
click at [294, 390] on img at bounding box center [284, 373] width 66 height 82
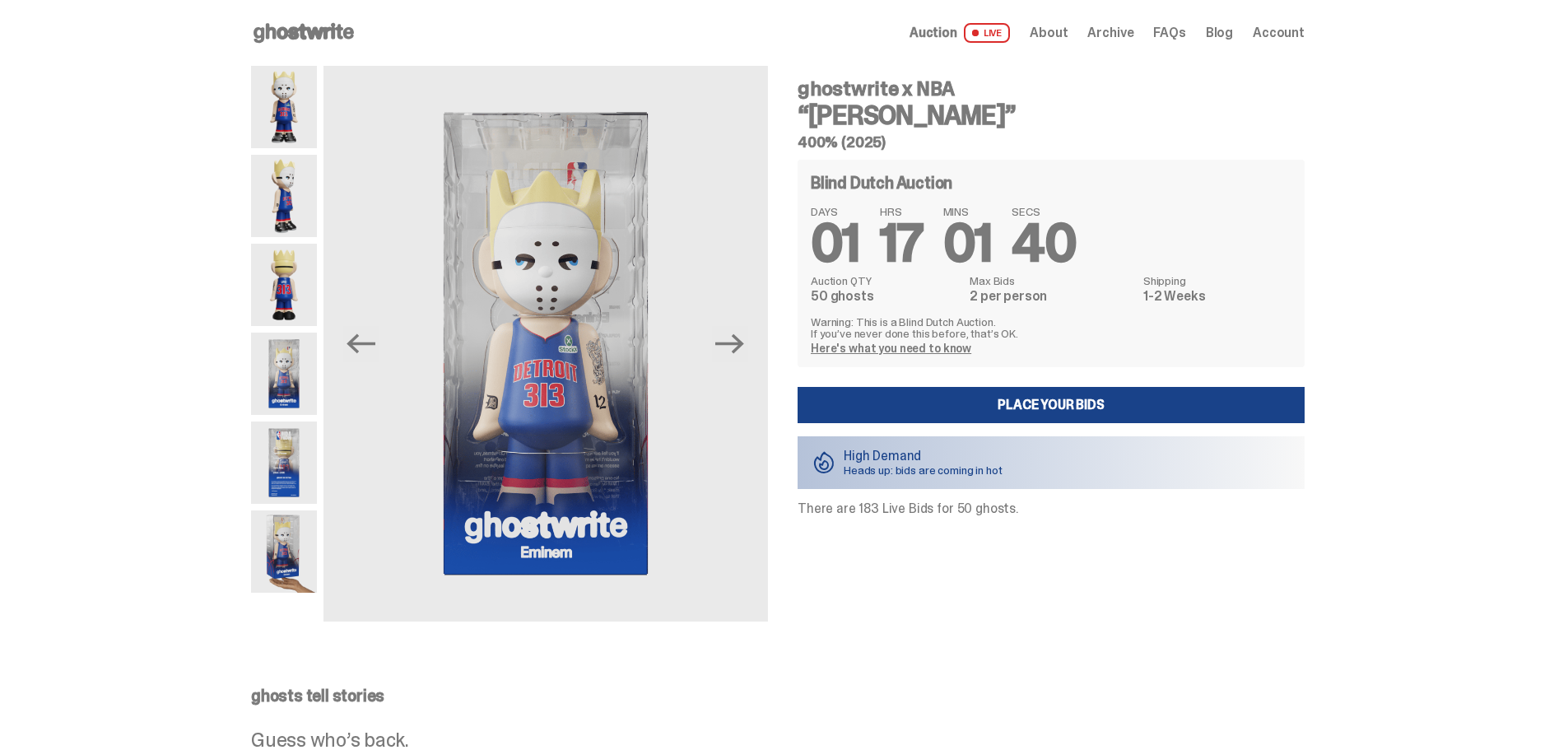
click at [282, 457] on img at bounding box center [284, 462] width 66 height 82
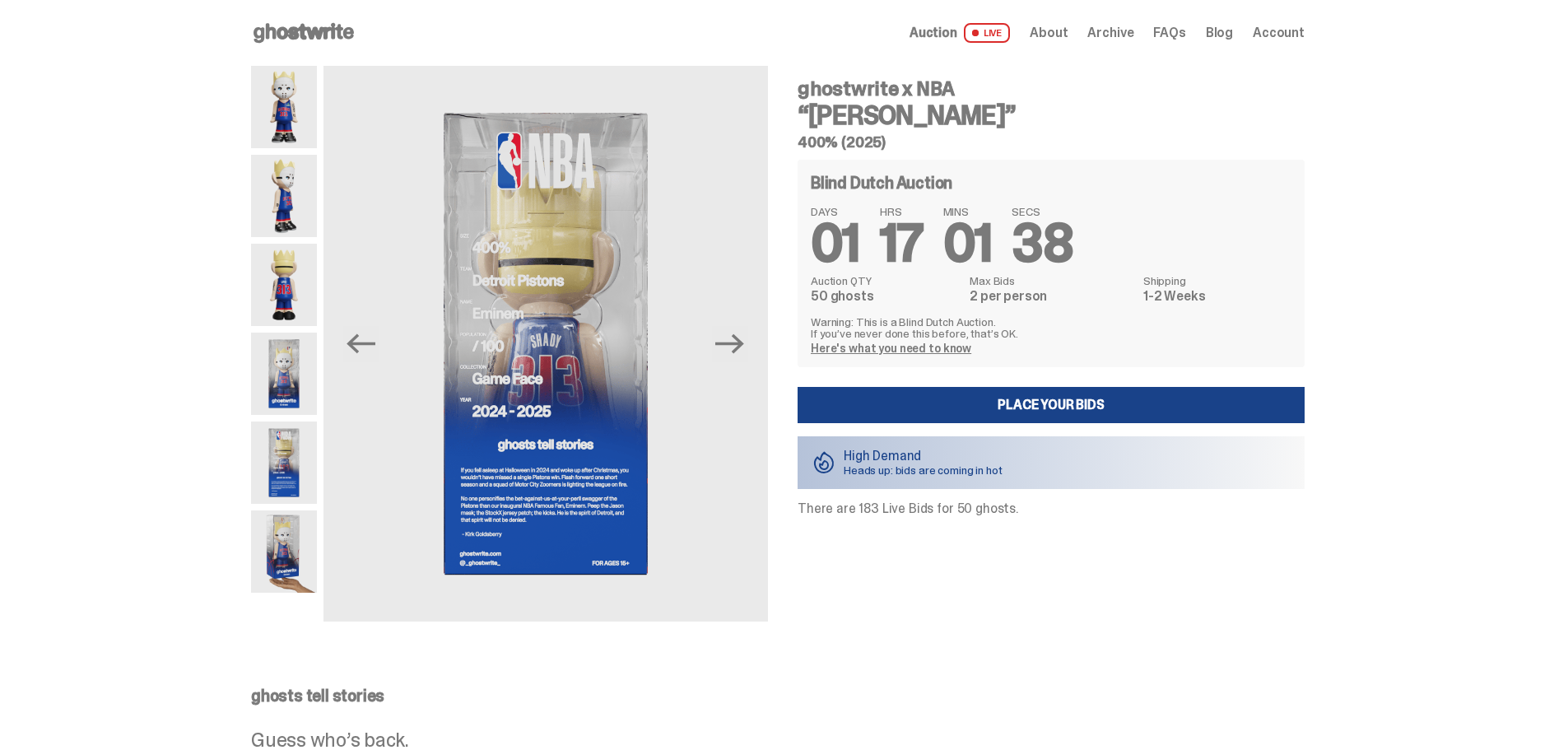
click at [294, 524] on img at bounding box center [284, 551] width 66 height 82
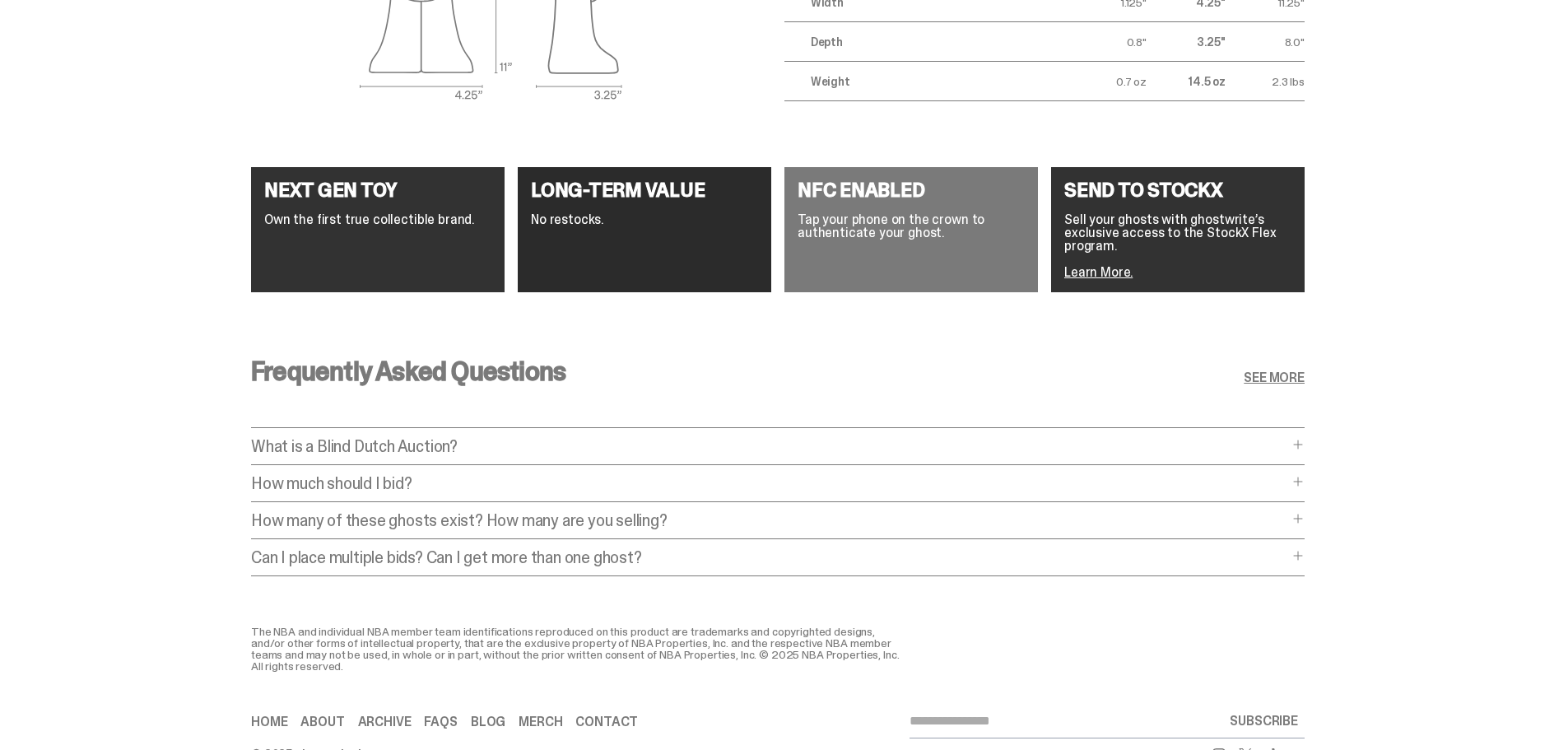
scroll to position [3078, 0]
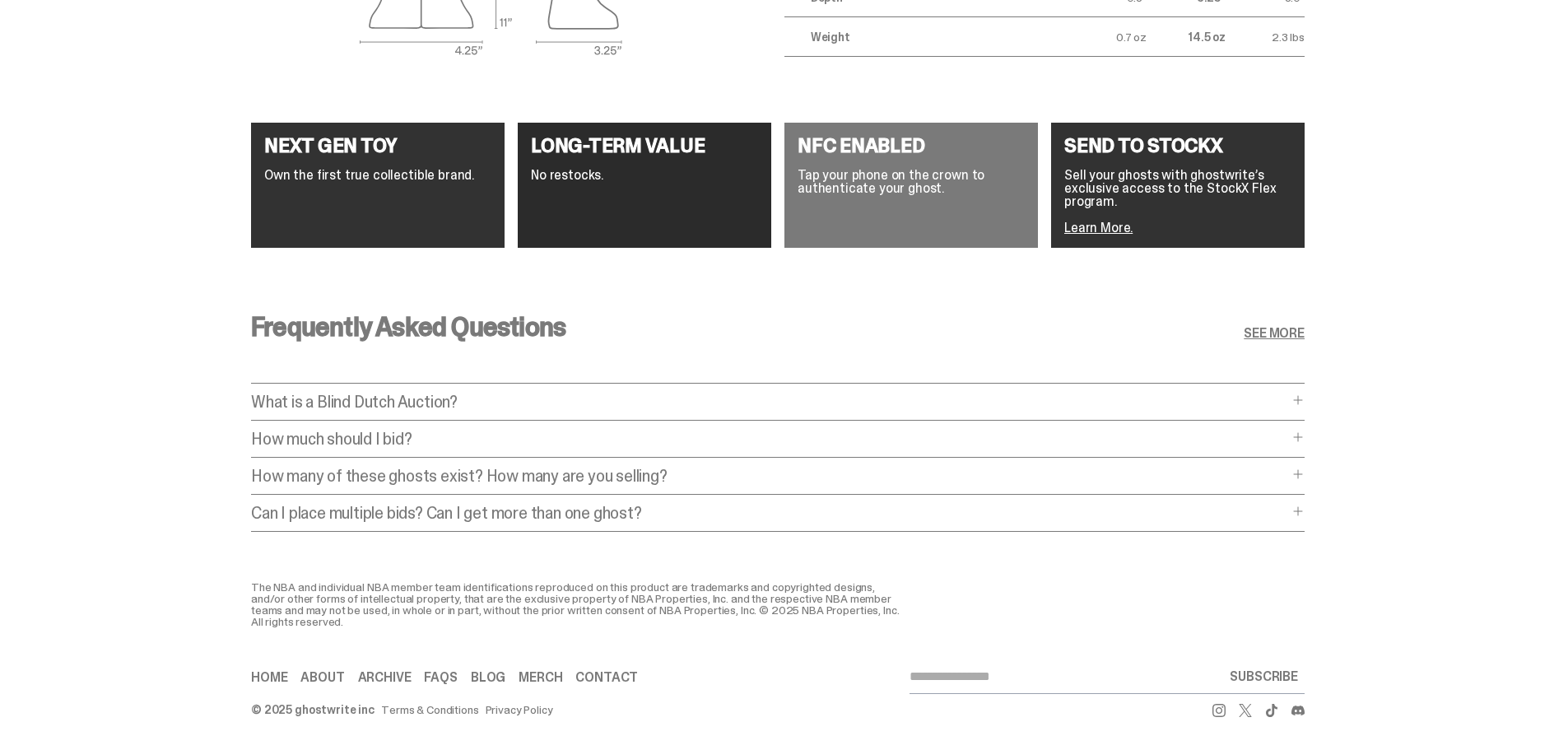
click at [761, 432] on p "How much should I bid?" at bounding box center [769, 439] width 1037 height 17
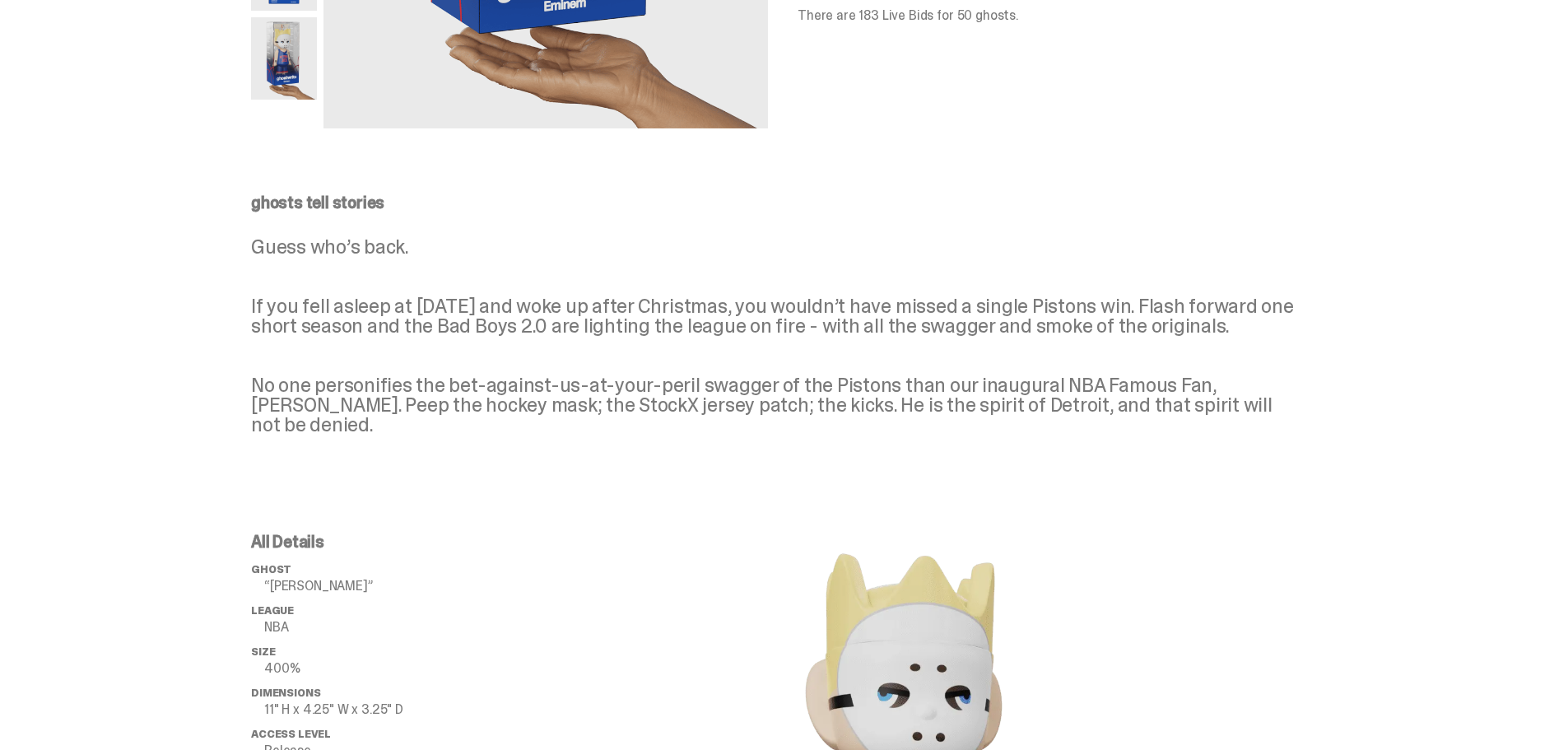
scroll to position [0, 0]
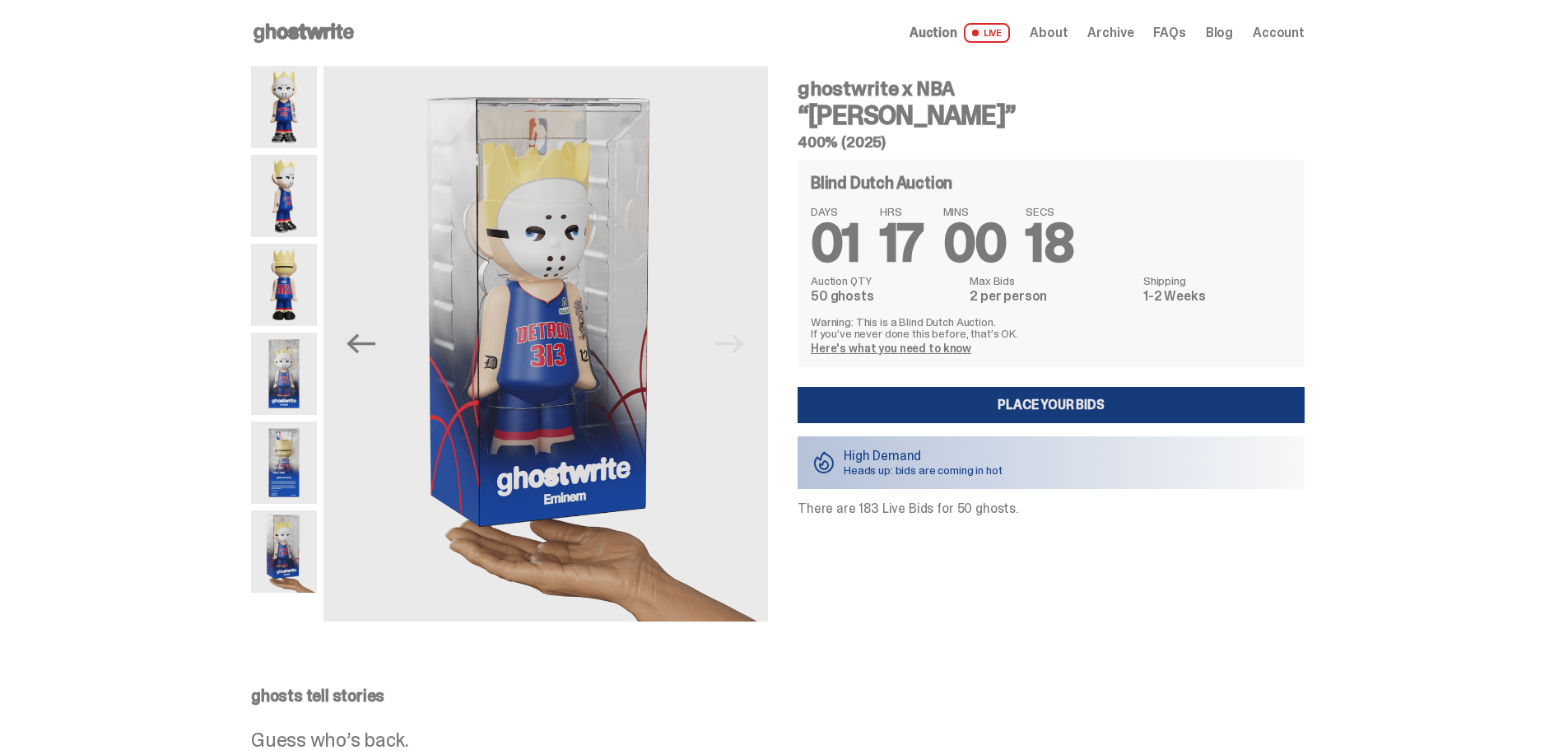
click at [1061, 400] on link "Place your Bids" at bounding box center [1051, 405] width 507 height 36
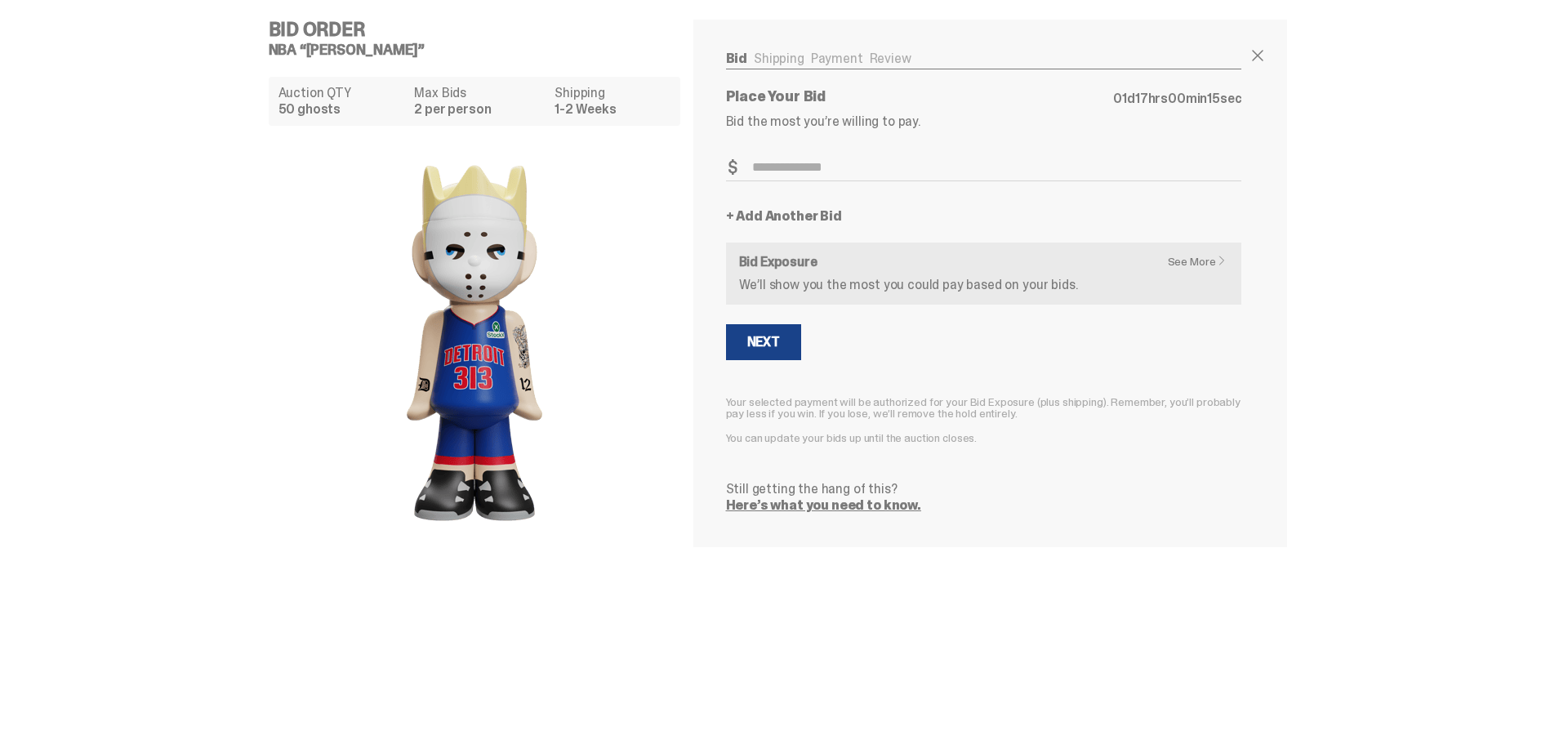
click at [856, 275] on div "See More Bid Exposure We’ll show you the most you could pay based on your bids." at bounding box center [984, 273] width 490 height 36
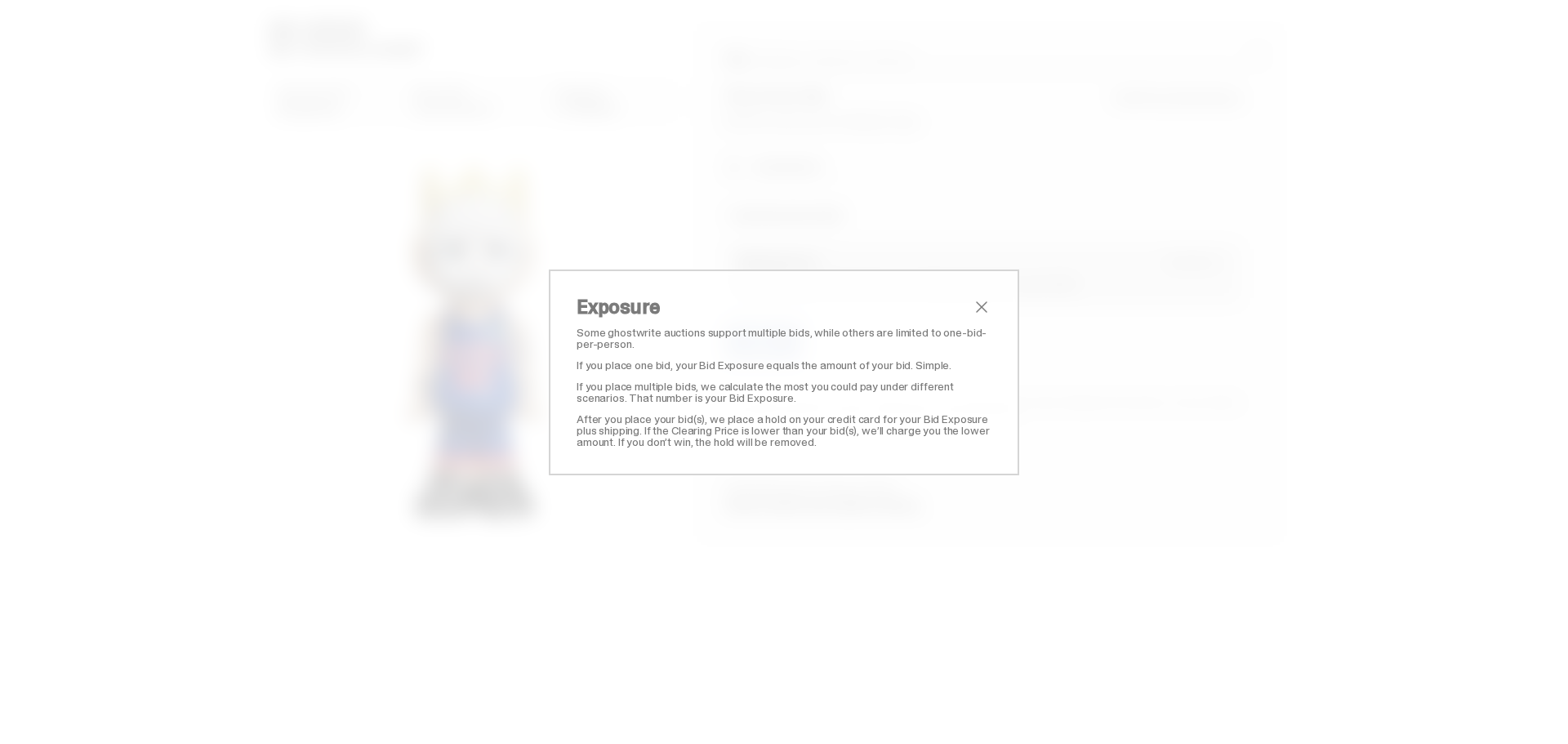
click at [974, 307] on span "close" at bounding box center [981, 307] width 19 height 19
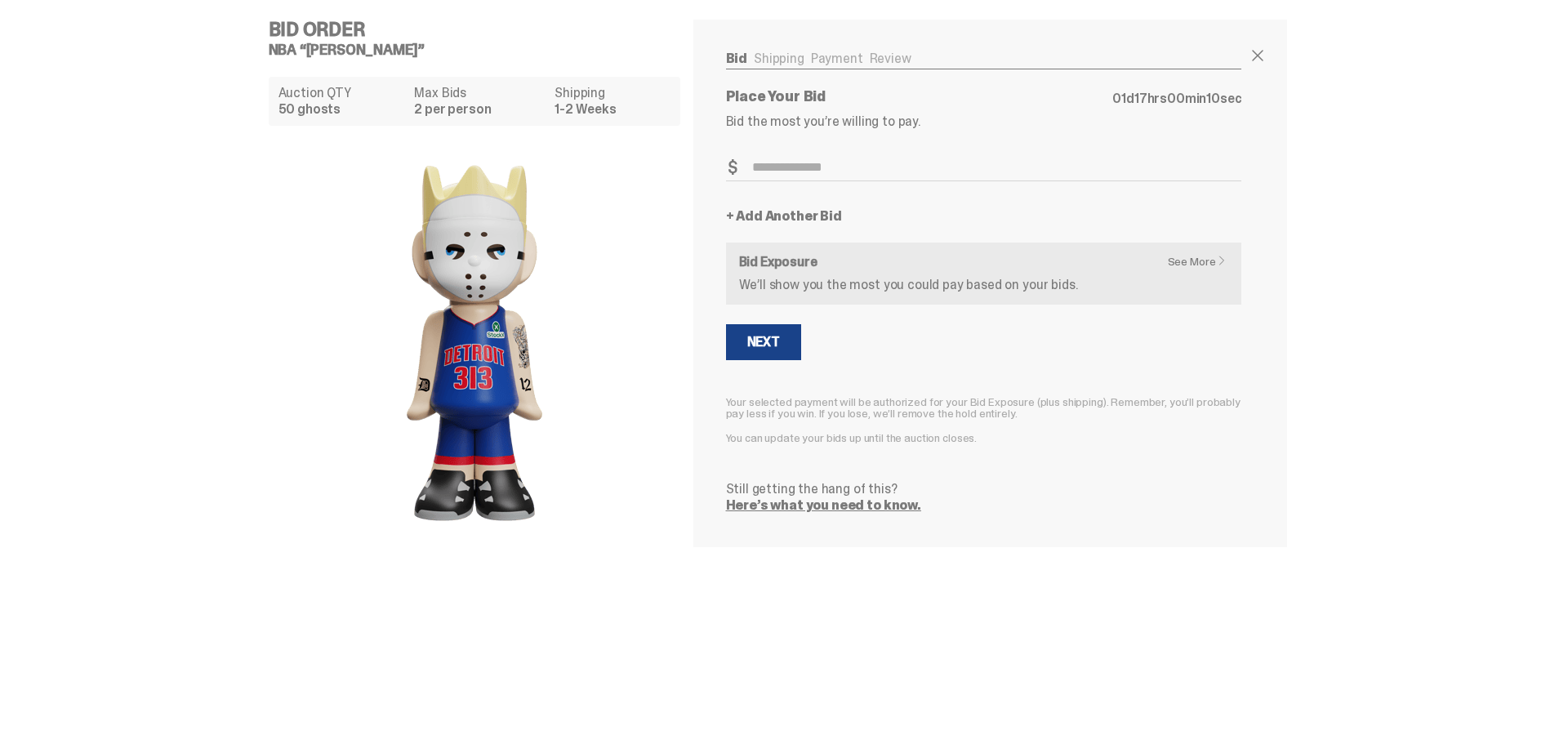
click at [488, 321] on img at bounding box center [475, 342] width 327 height 408
click at [798, 151] on div "Place Your Bid 01 d 17 hrs 00 min 09 sec Bid the most you’re willing to pay. Bi…" at bounding box center [983, 300] width 516 height 423
click at [820, 174] on input "Bid Amount" at bounding box center [983, 168] width 516 height 27
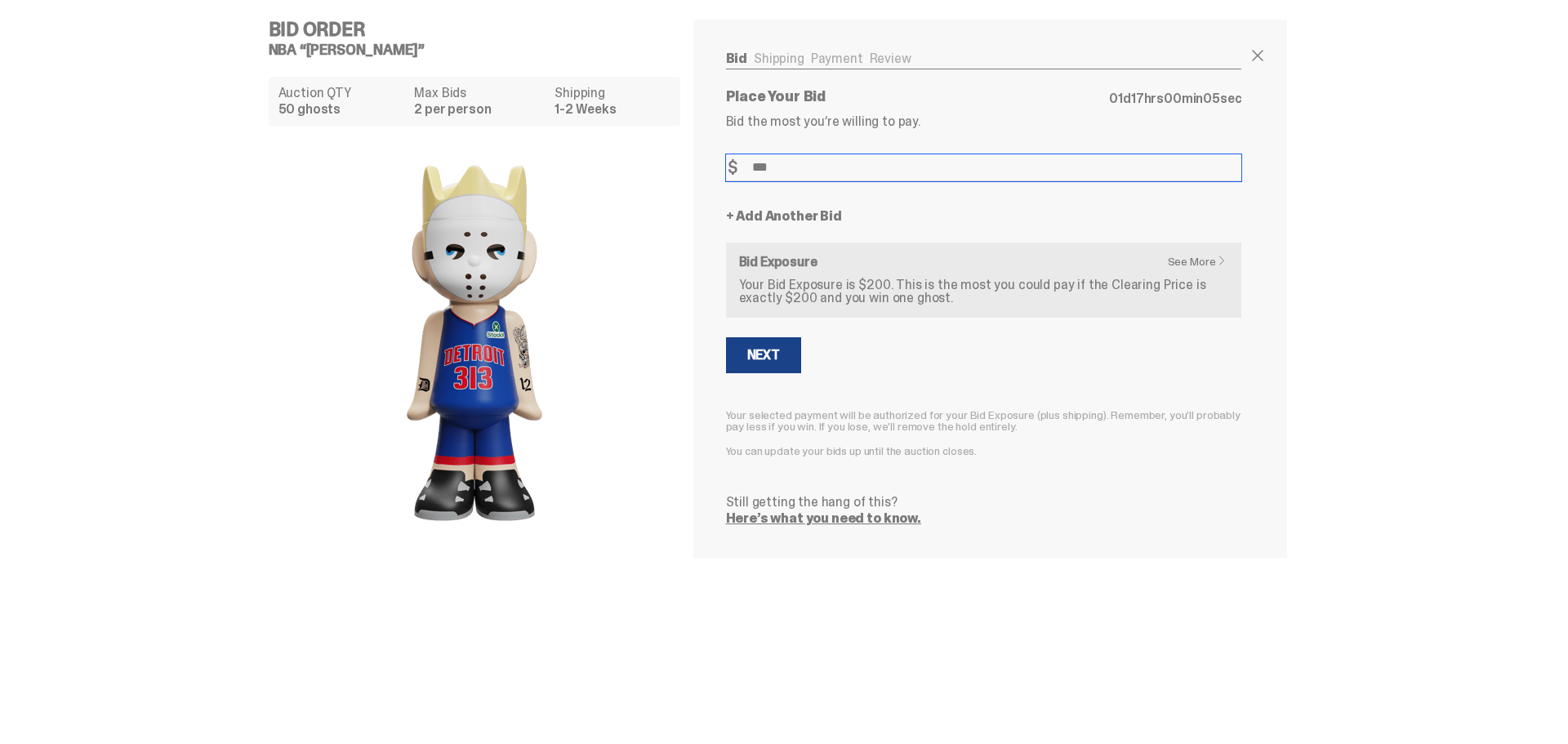
type input "***"
drag, startPoint x: 960, startPoint y: 287, endPoint x: 737, endPoint y: 362, distance: 235.3
click at [961, 287] on p "Your Bid Exposure is $200. This is the most you could pay if the Clearing Price…" at bounding box center [984, 291] width 490 height 26
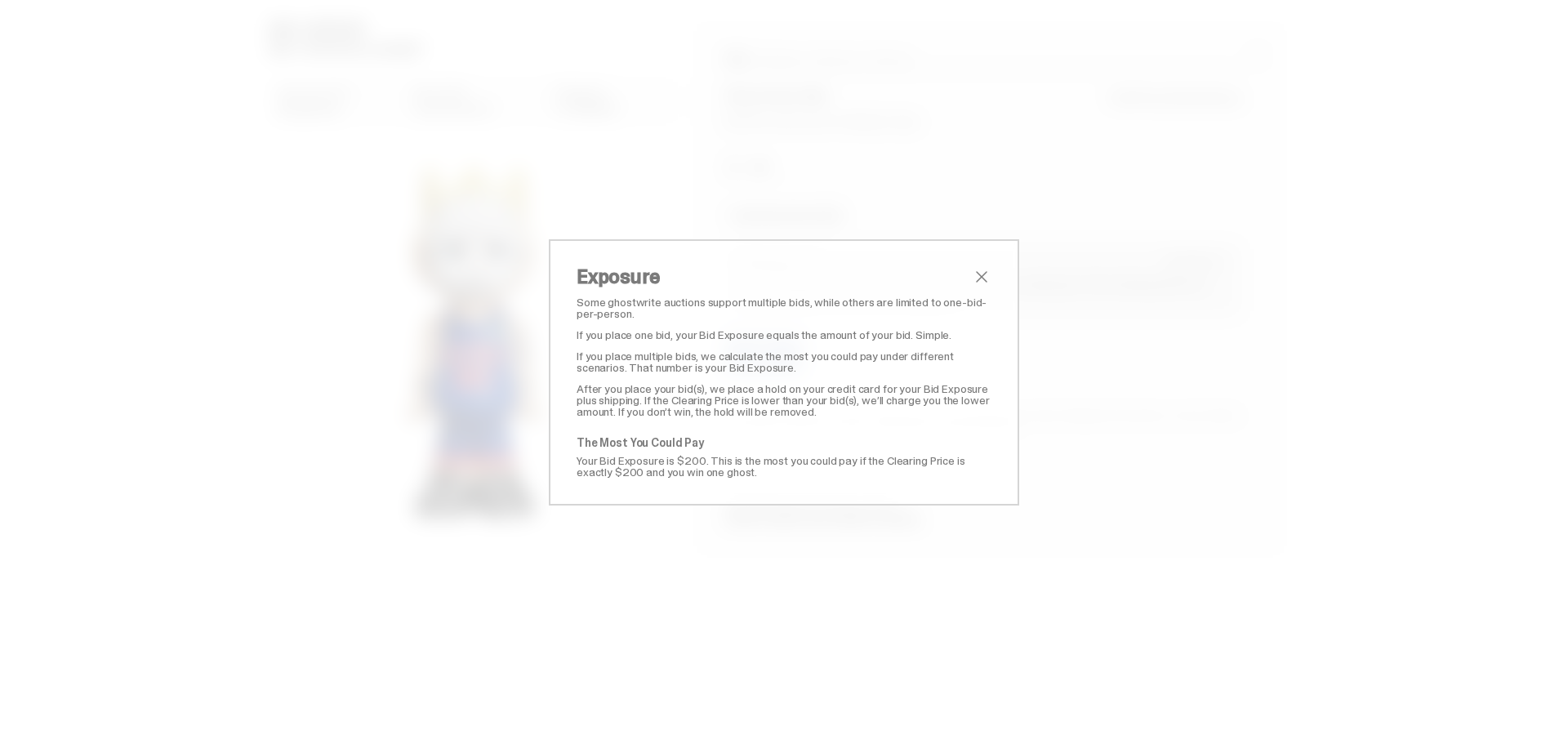
click at [979, 278] on span "close" at bounding box center [981, 277] width 19 height 19
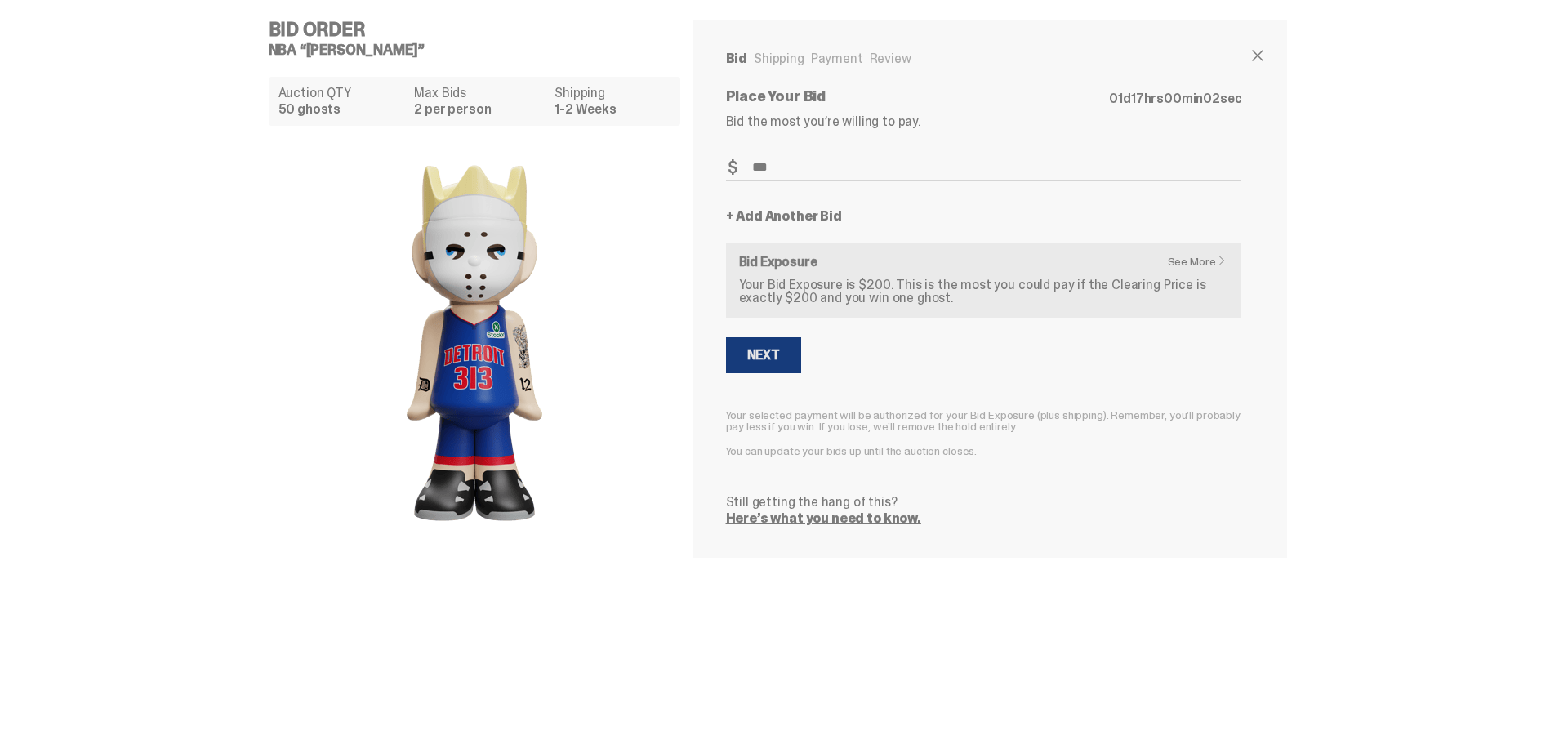
click at [783, 359] on button "Next" at bounding box center [763, 355] width 75 height 36
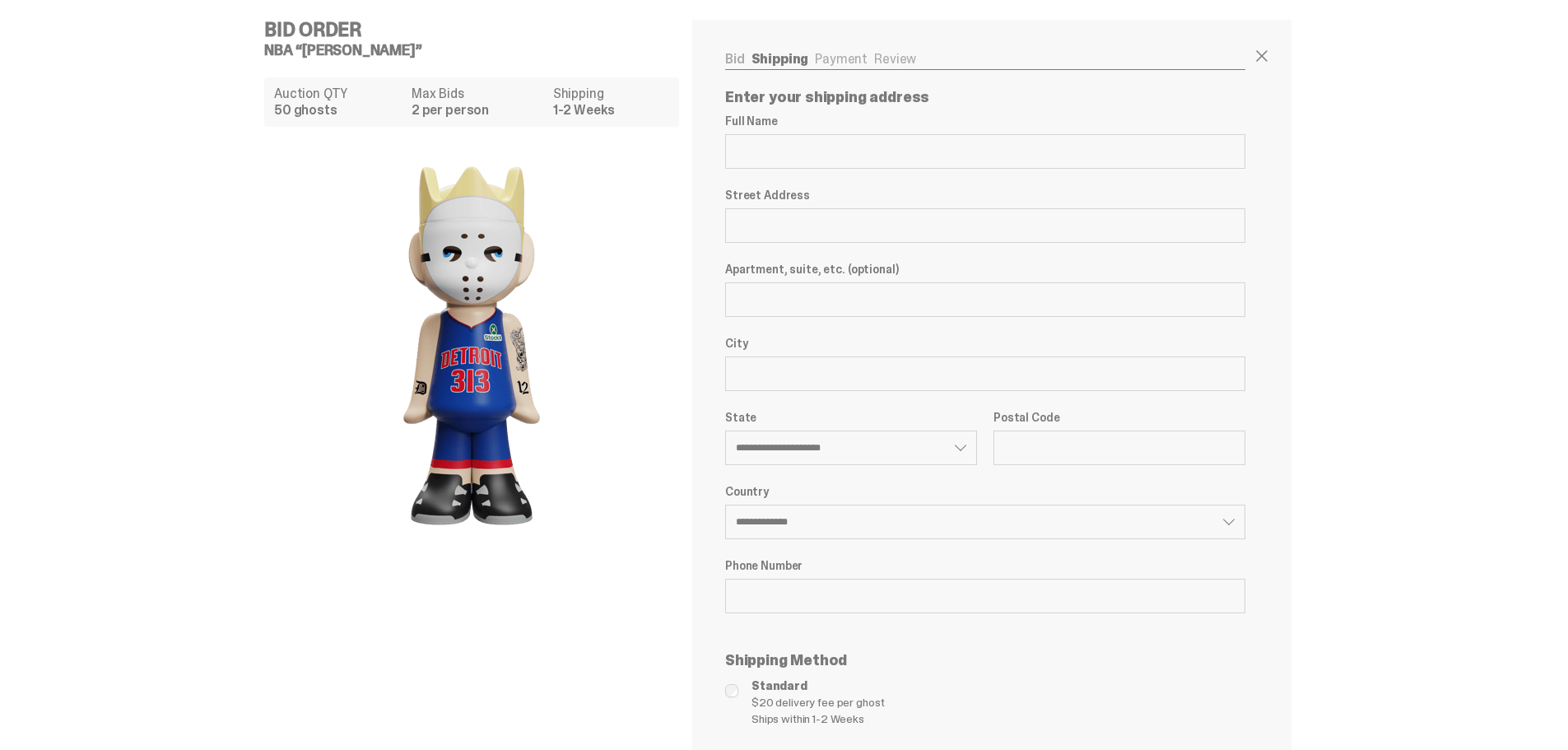
click at [744, 63] on link "Bid" at bounding box center [734, 59] width 19 height 17
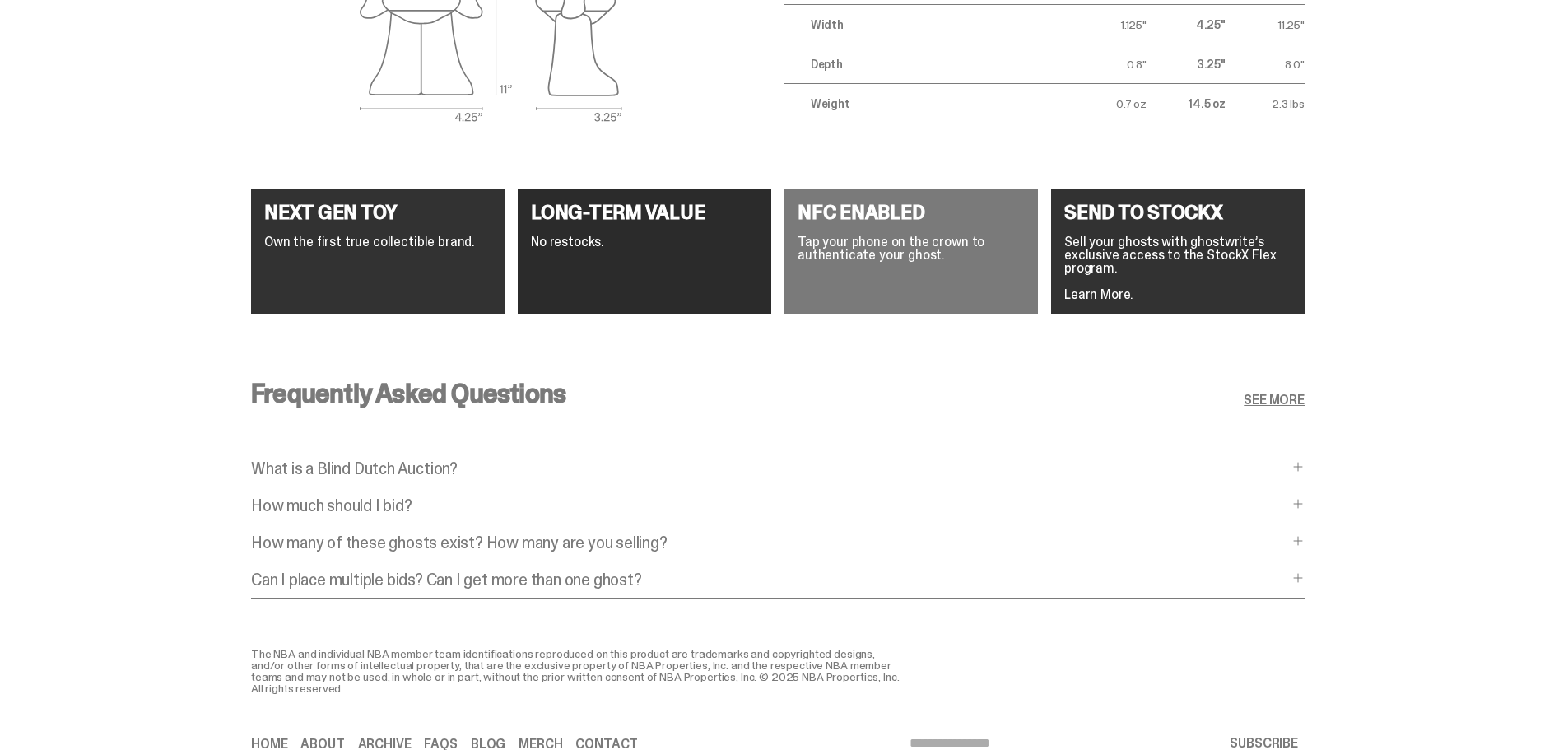
scroll to position [3078, 0]
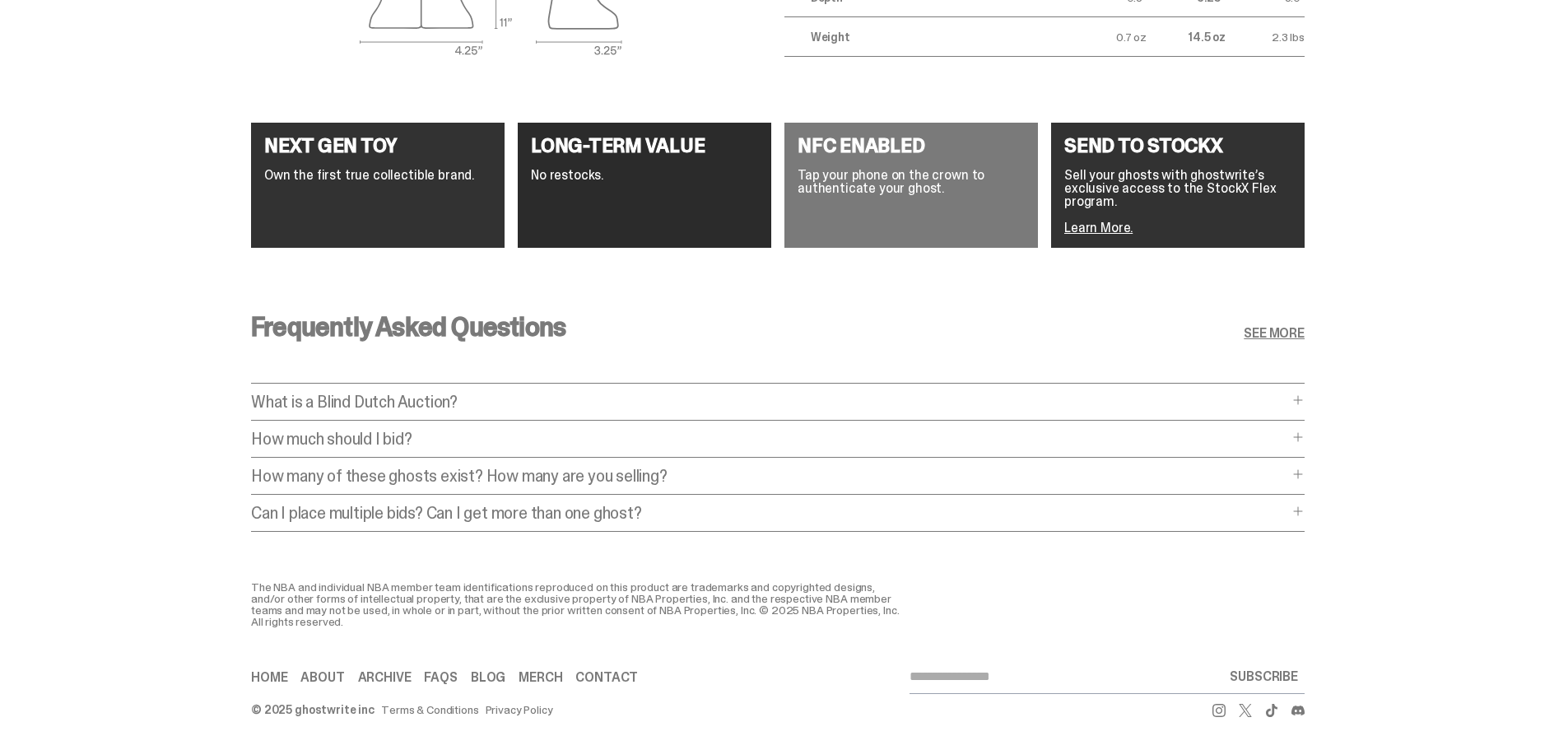
click at [1263, 327] on link "SEE MORE" at bounding box center [1274, 333] width 61 height 13
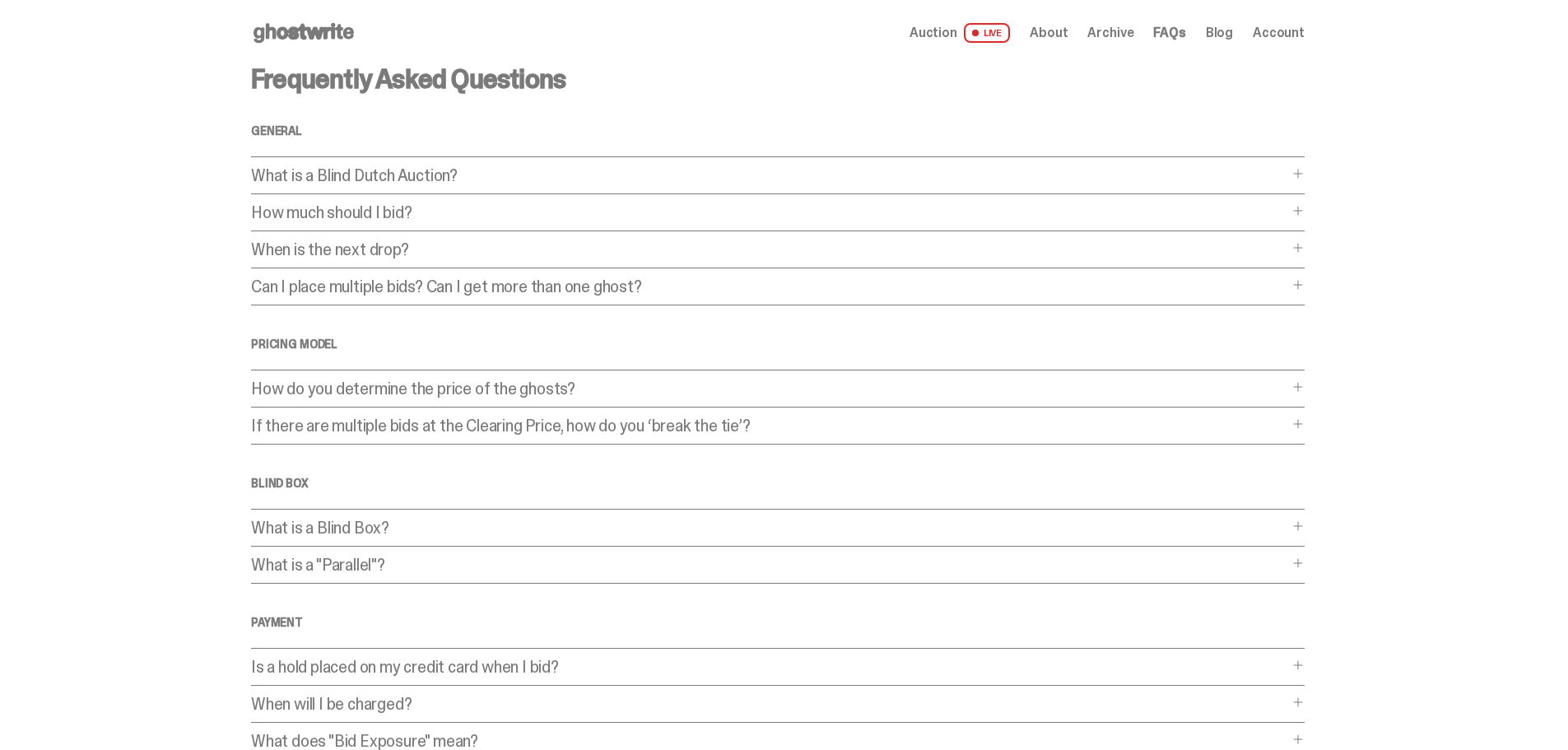
click at [1129, 35] on span "Archive" at bounding box center [1111, 33] width 46 height 13
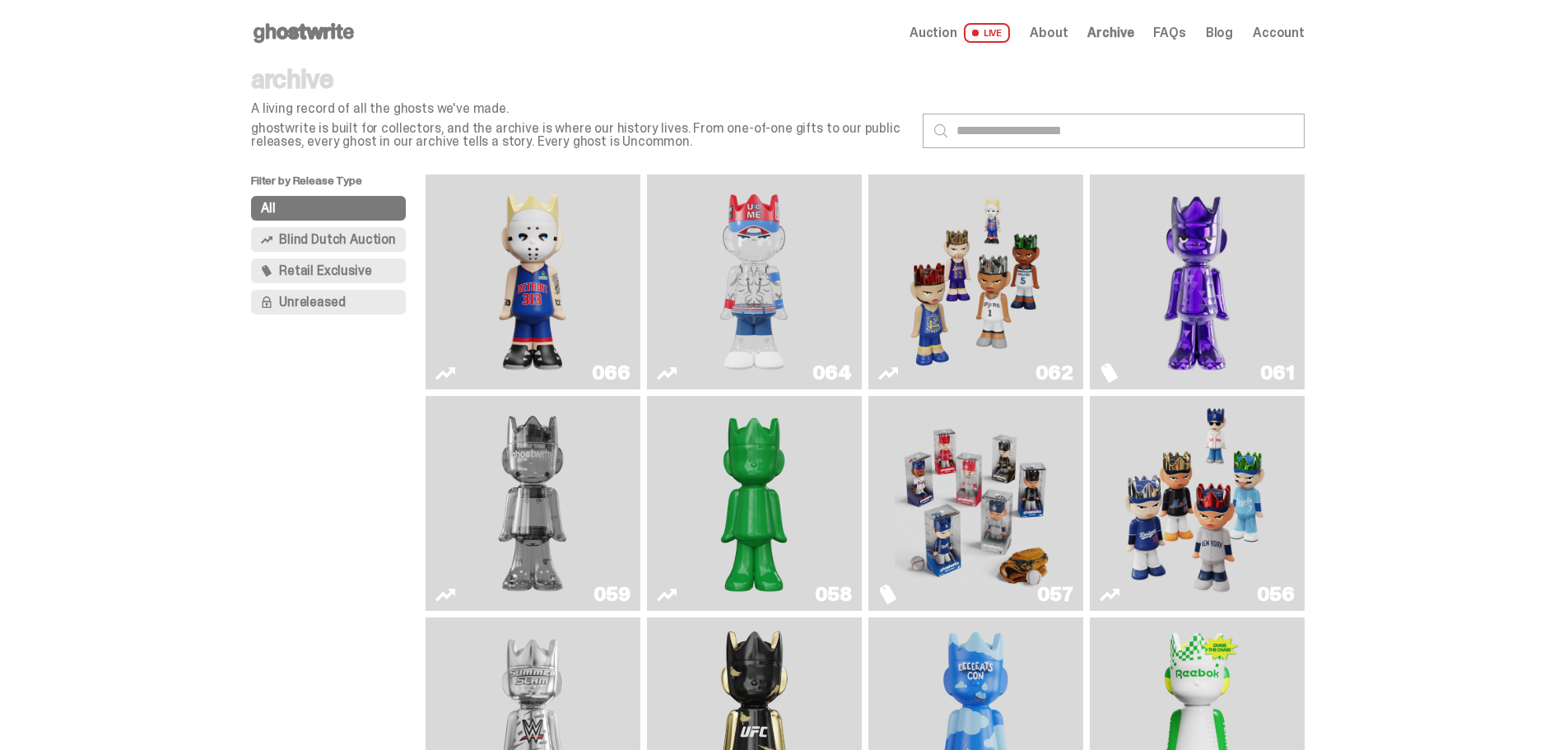
click at [325, 243] on span "Blind Dutch Auction" at bounding box center [337, 239] width 117 height 13
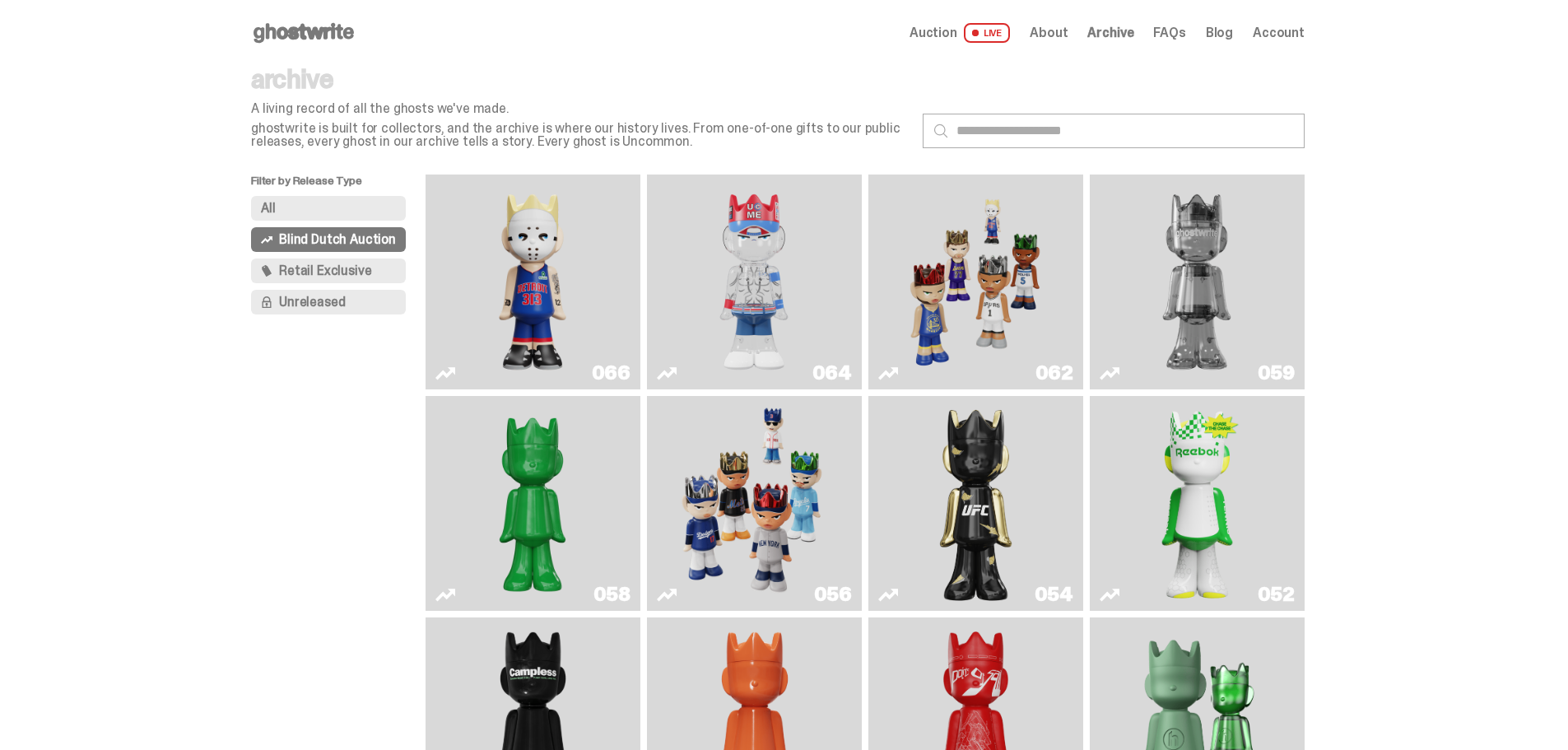
click at [324, 201] on button "All" at bounding box center [329, 208] width 155 height 25
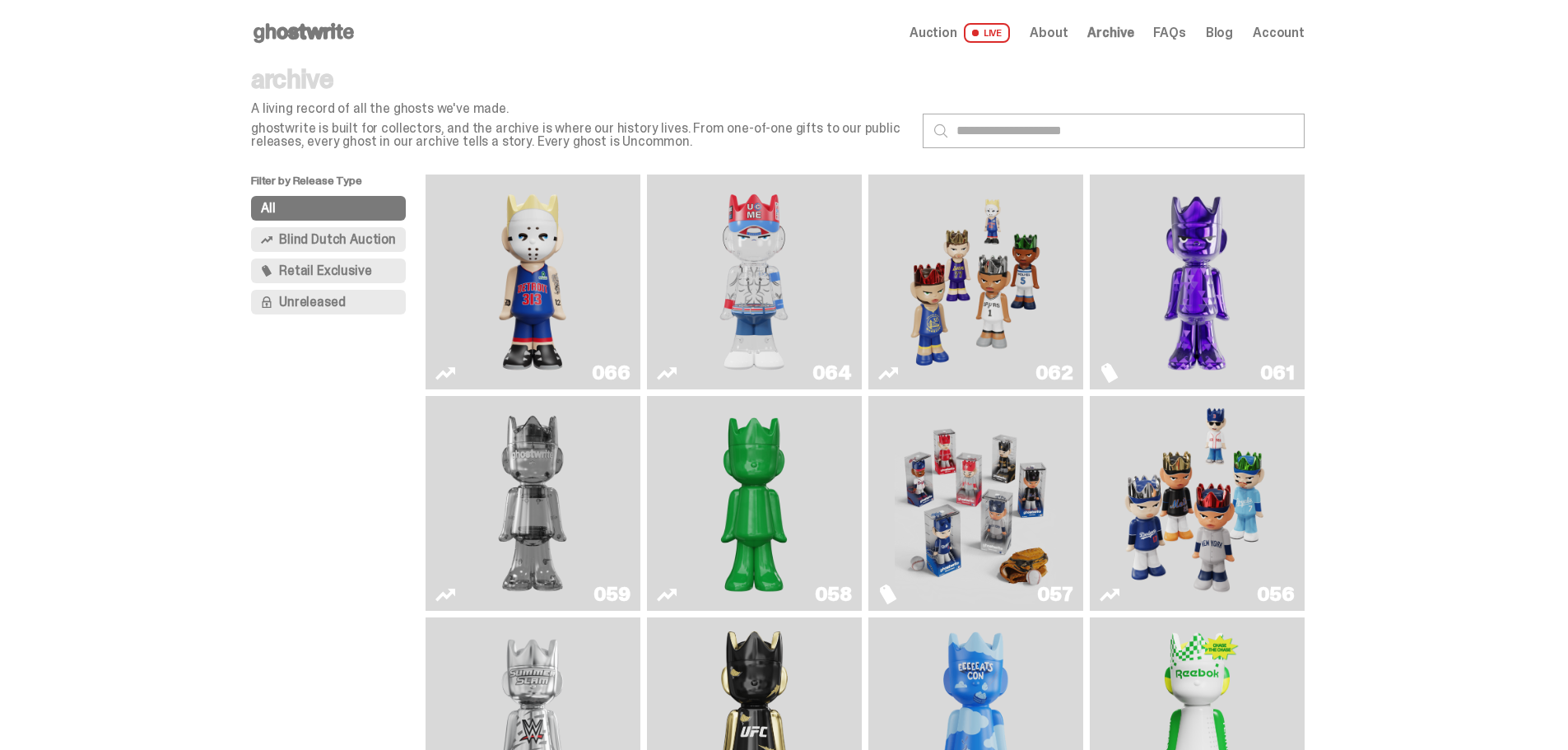
click at [335, 246] on span "Blind Dutch Auction" at bounding box center [337, 239] width 117 height 13
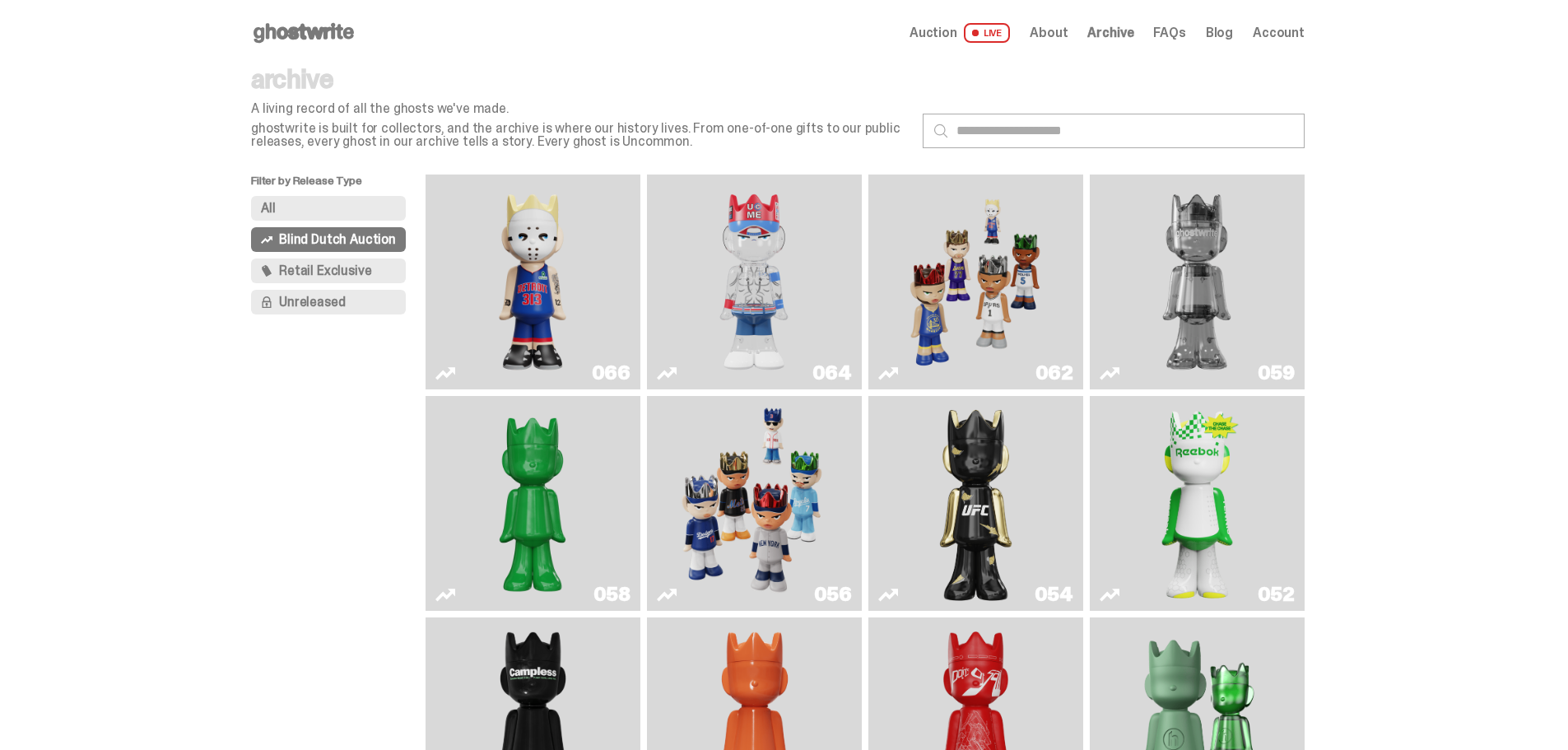
click at [337, 212] on button "All" at bounding box center [329, 208] width 155 height 25
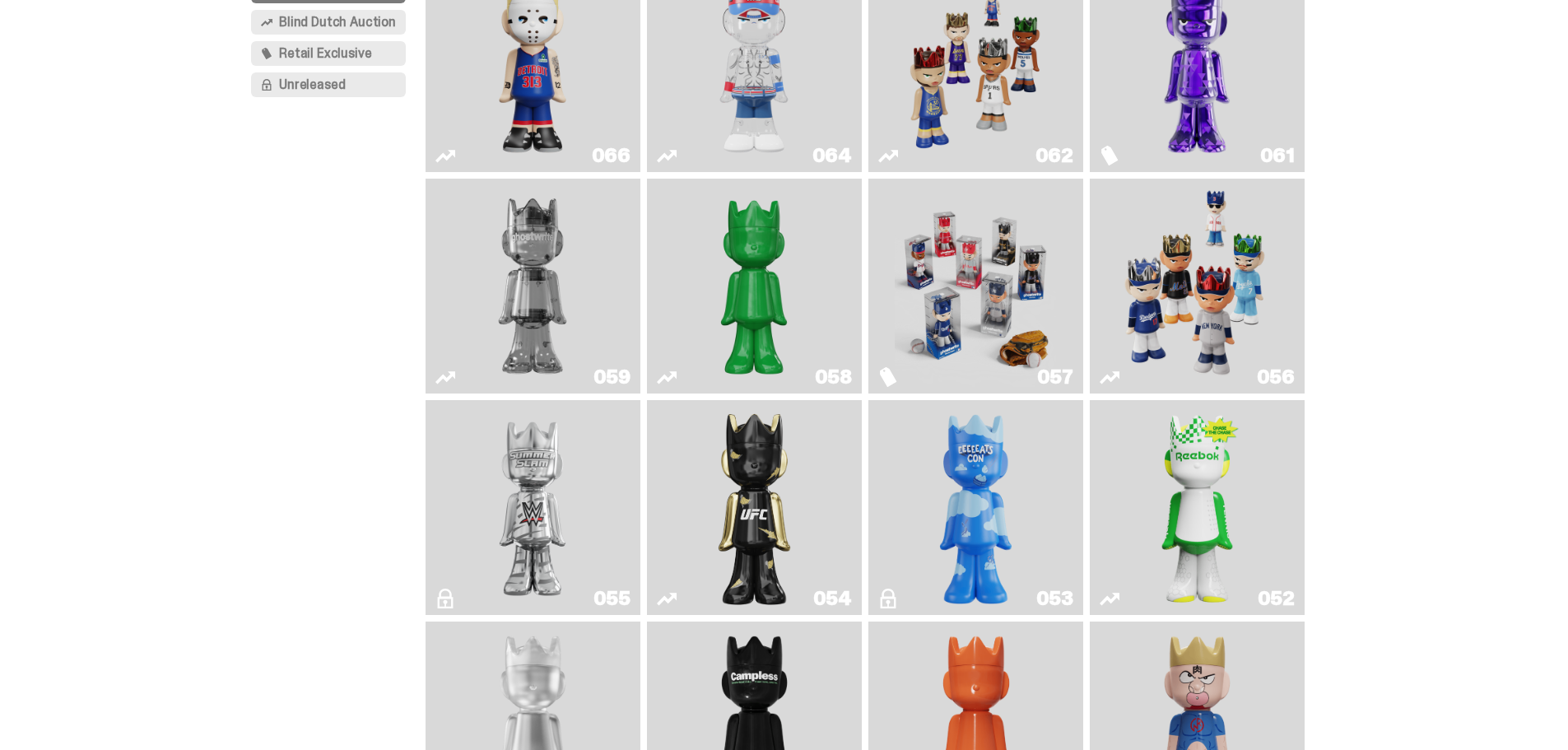
scroll to position [247, 0]
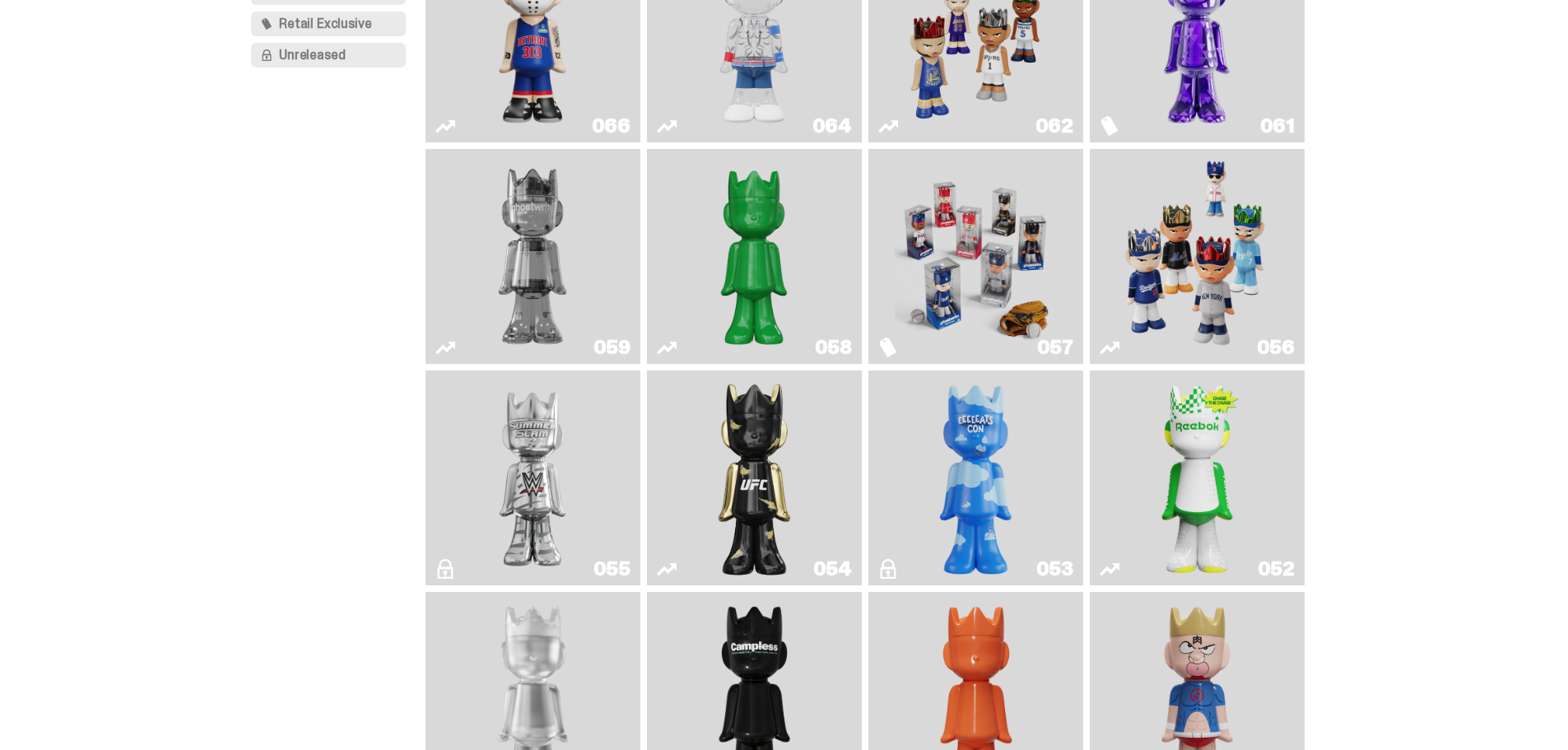
click at [542, 481] on img "I Was There SummerSlam" at bounding box center [532, 478] width 161 height 202
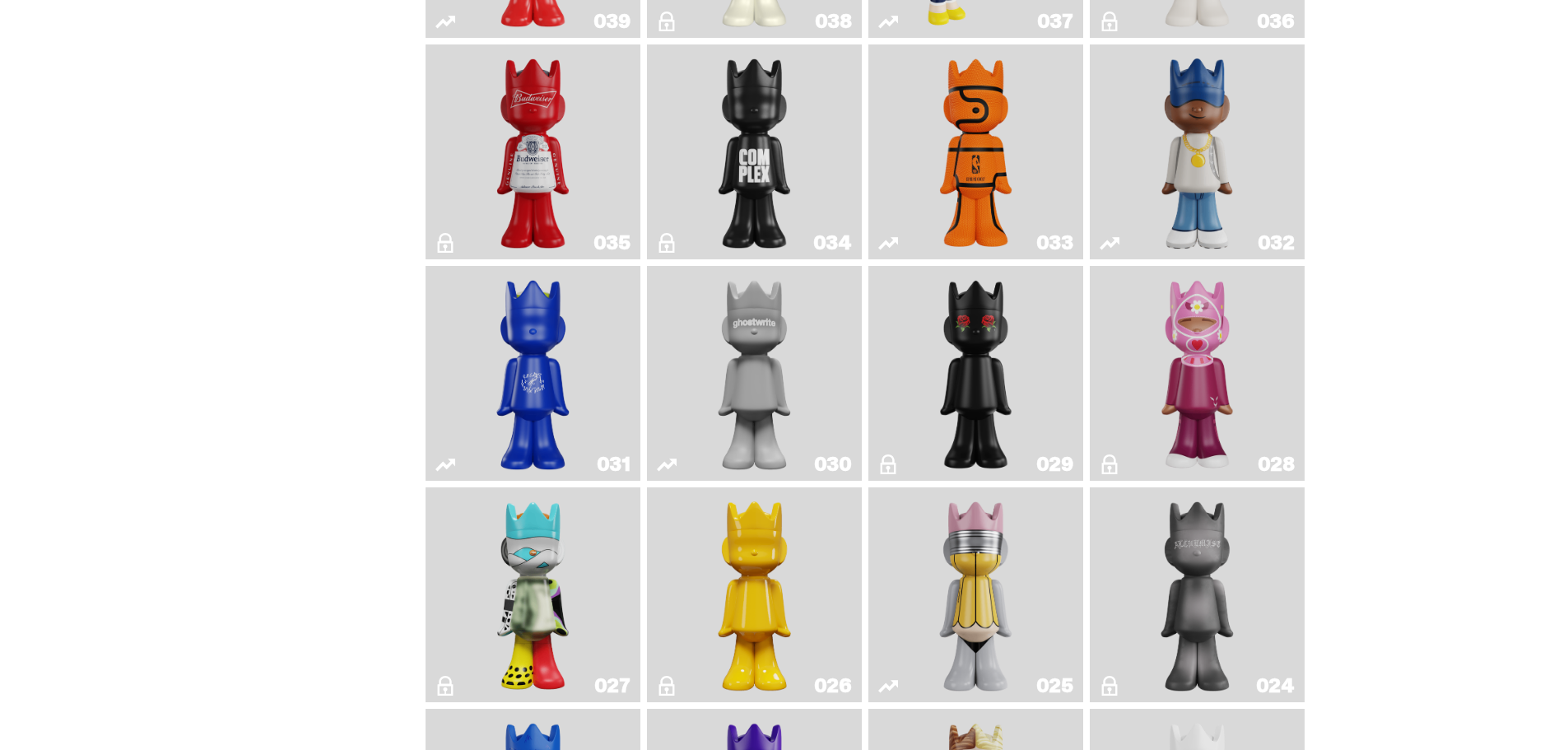
scroll to position [1729, 0]
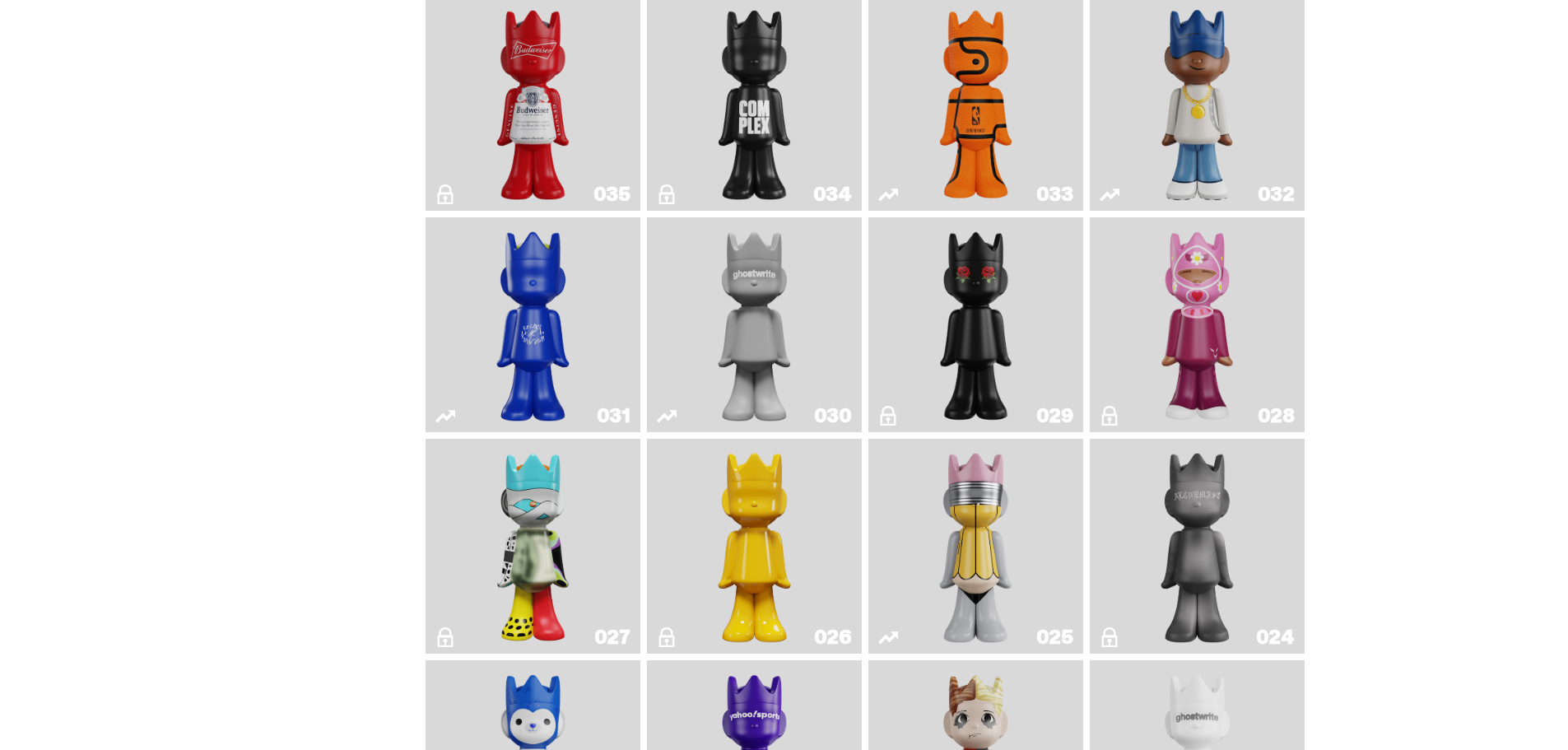
click at [496, 129] on img "The King of ghosts" at bounding box center [533, 103] width 87 height 202
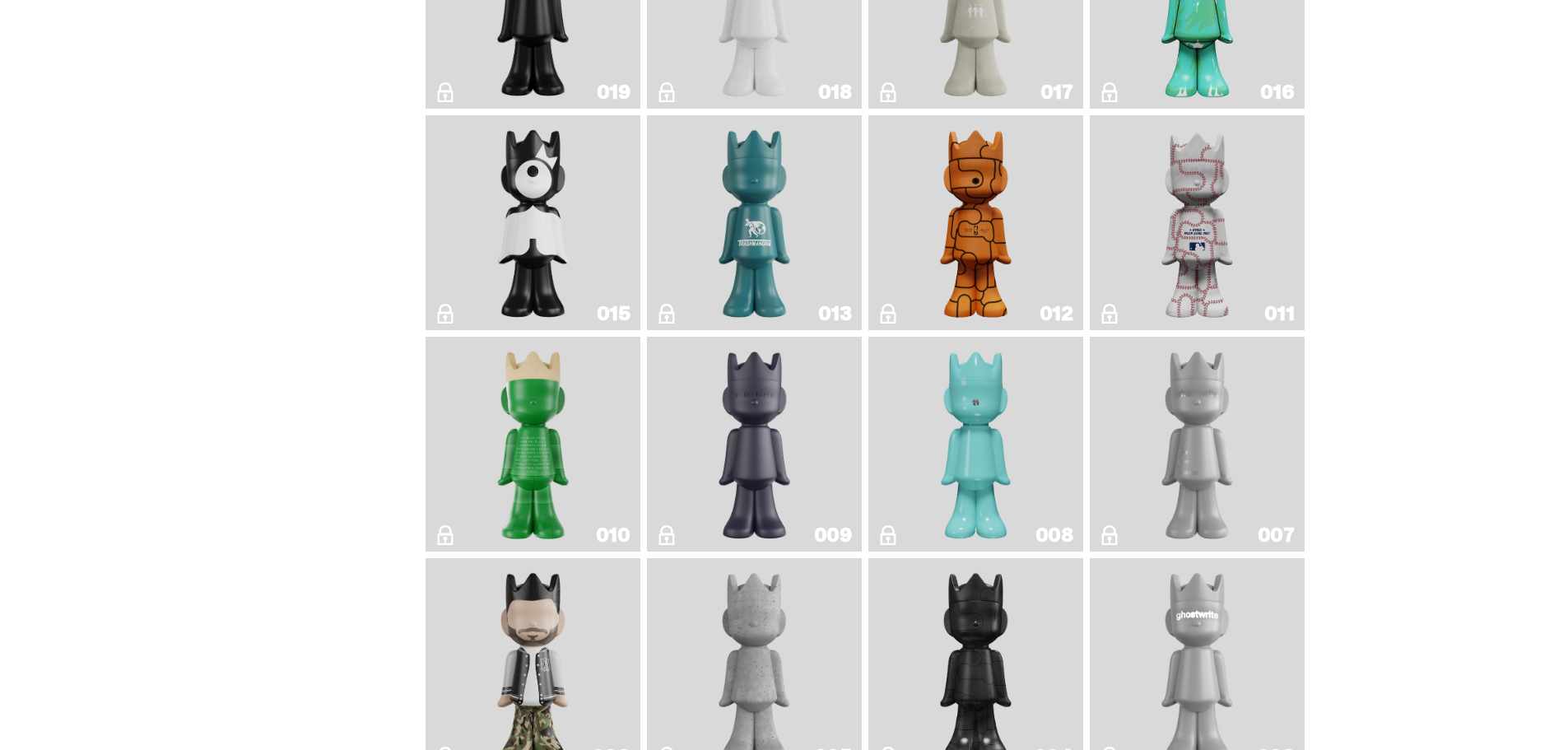
scroll to position [2223, 0]
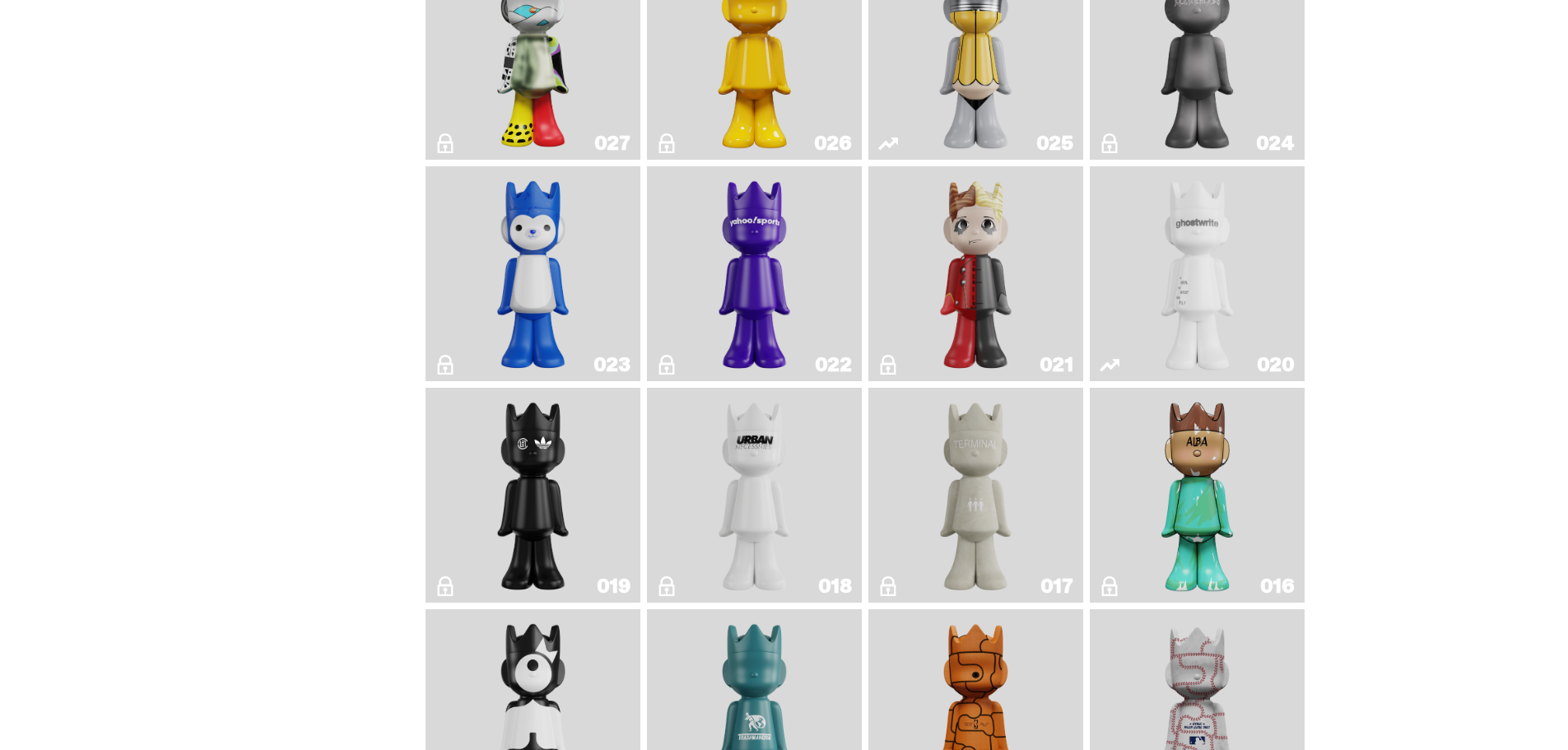
click at [986, 296] on img "Magic Man" at bounding box center [976, 273] width 87 height 202
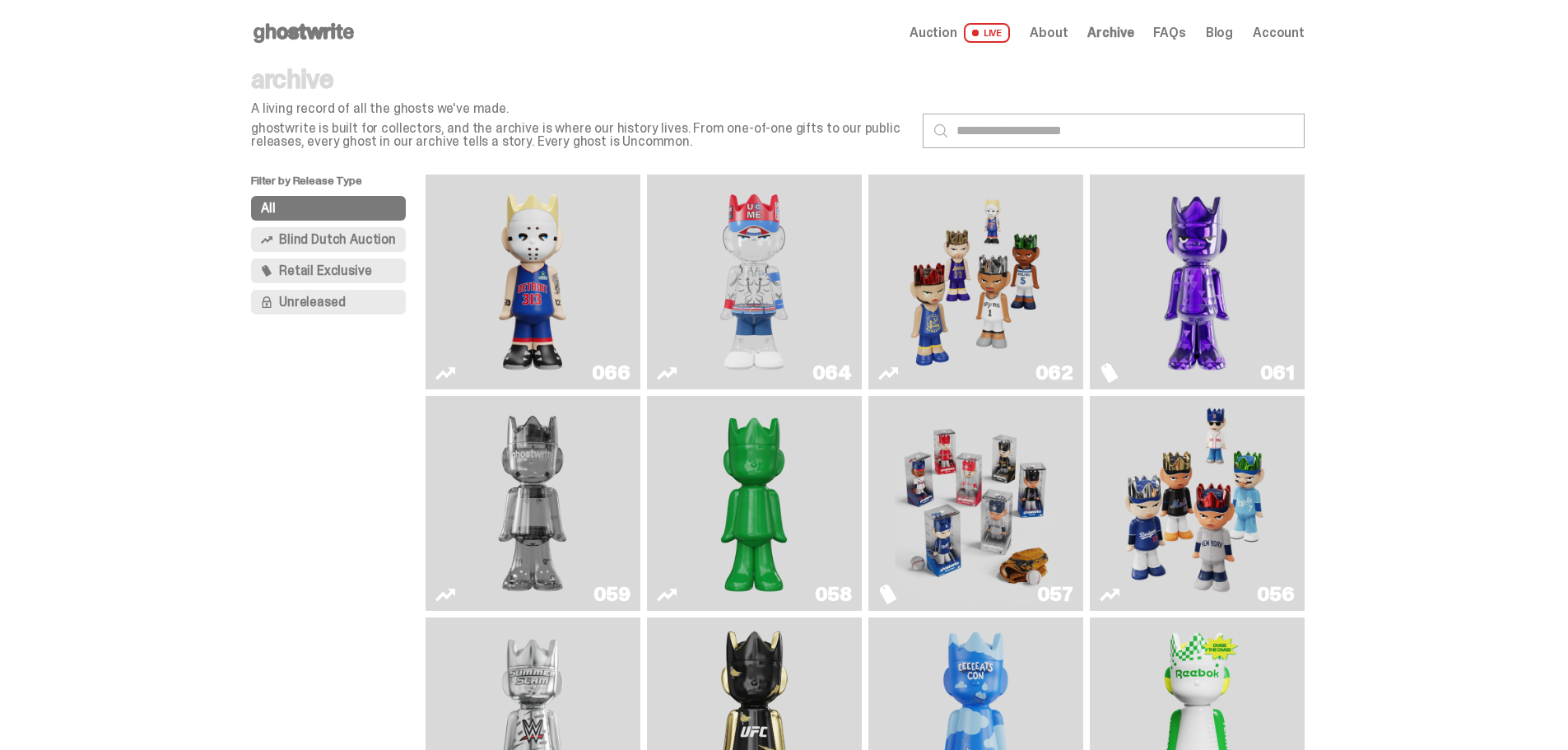
click at [295, 269] on span "Retail Exclusive" at bounding box center [325, 271] width 92 height 13
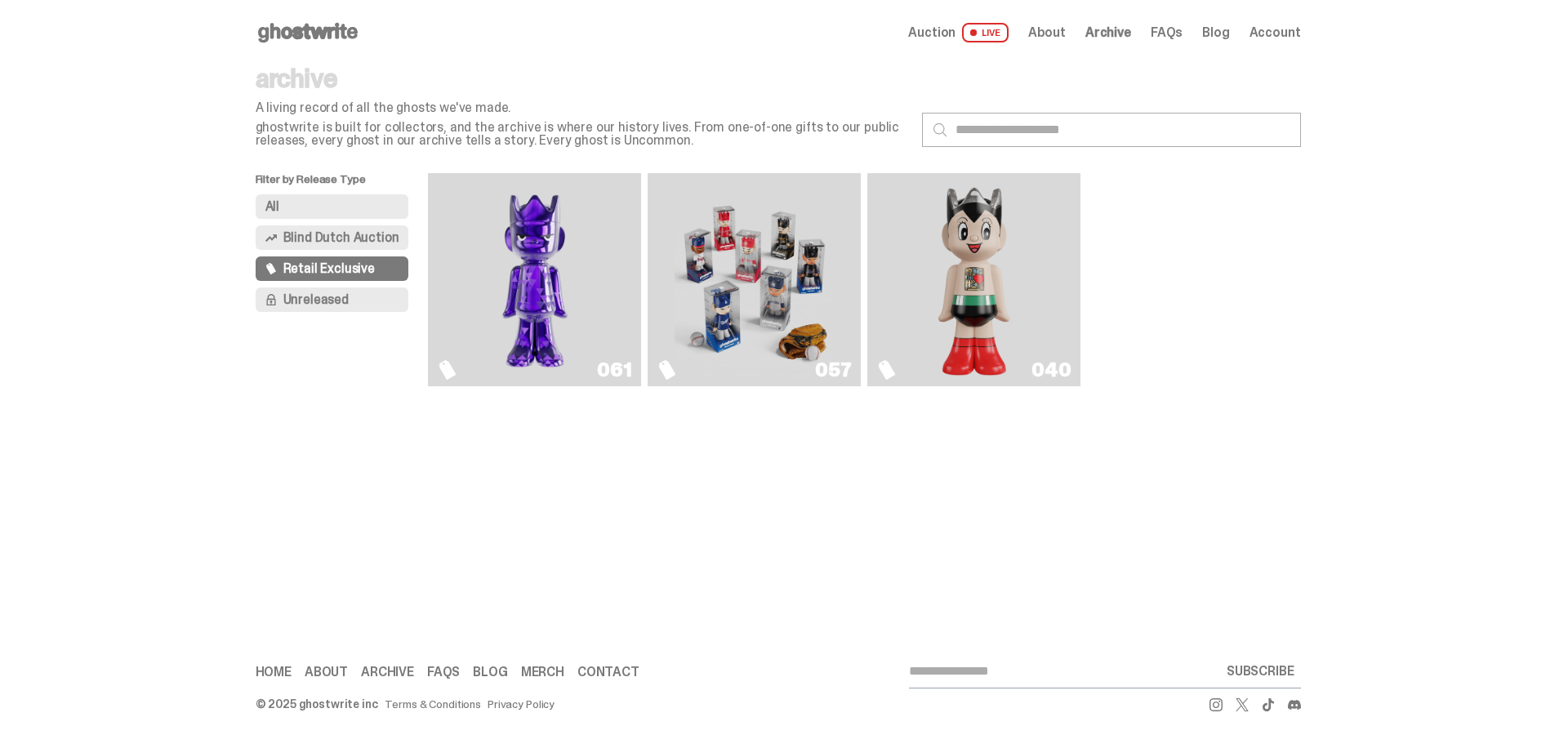
click at [341, 235] on span "Blind Dutch Auction" at bounding box center [340, 237] width 116 height 13
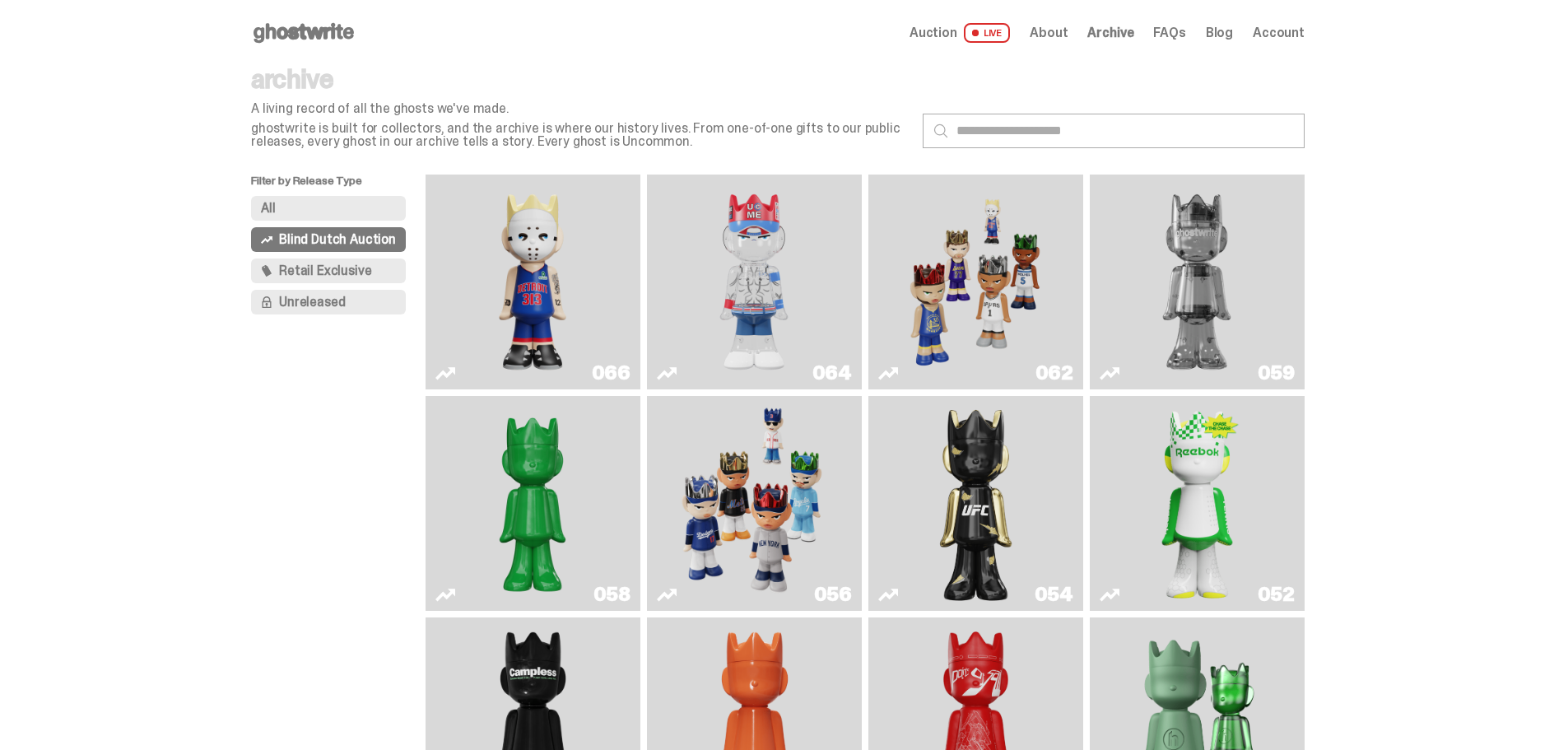
click at [778, 537] on img "Game Face (2025)" at bounding box center [754, 503] width 161 height 202
